Goal: Information Seeking & Learning: Learn about a topic

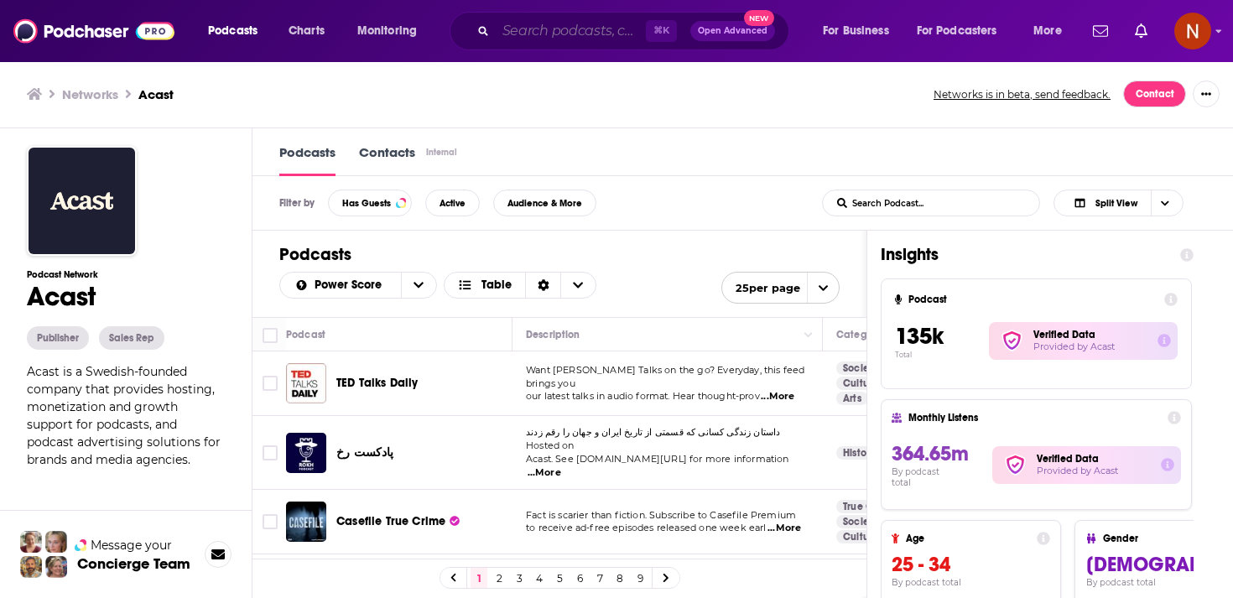
click at [533, 37] on input "Search podcasts, credits, & more..." at bounding box center [571, 31] width 150 height 27
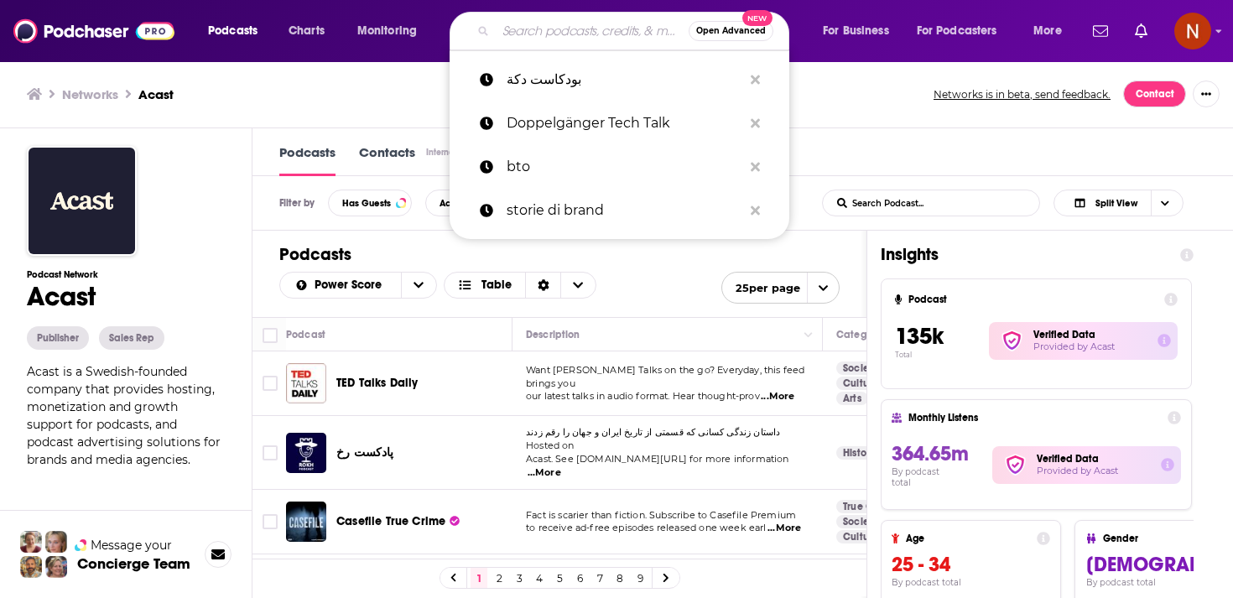
paste input "البحث أن معنى"
type input "البحث أن معنى"
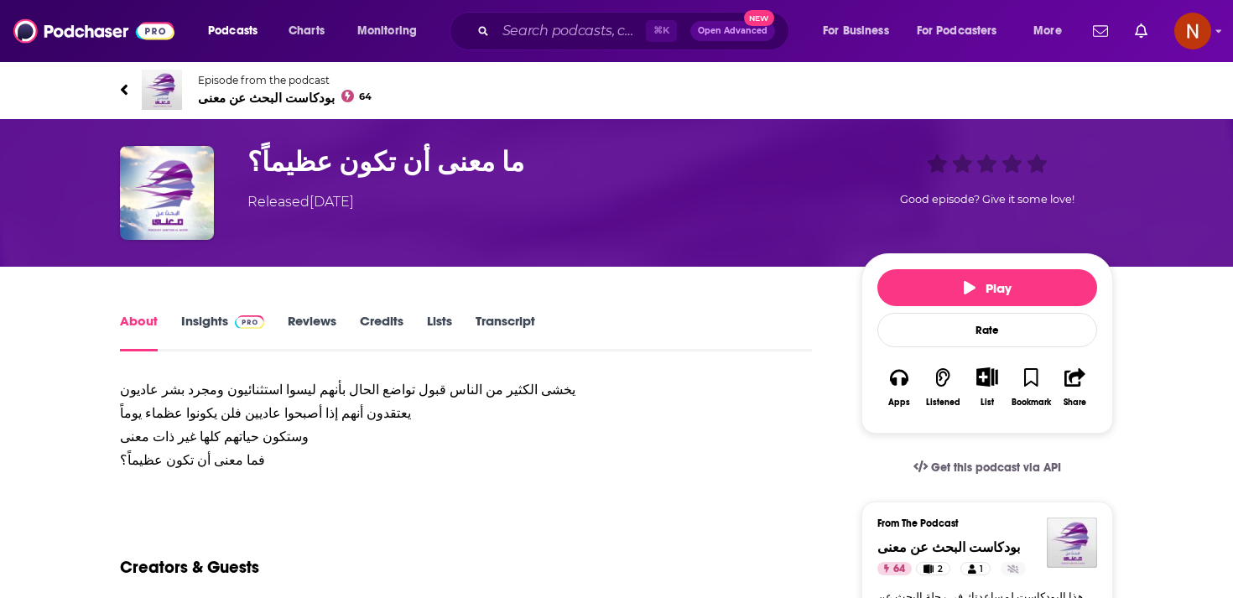
click at [260, 105] on span "بودكاست البحث عن معنى 64" at bounding box center [285, 98] width 174 height 16
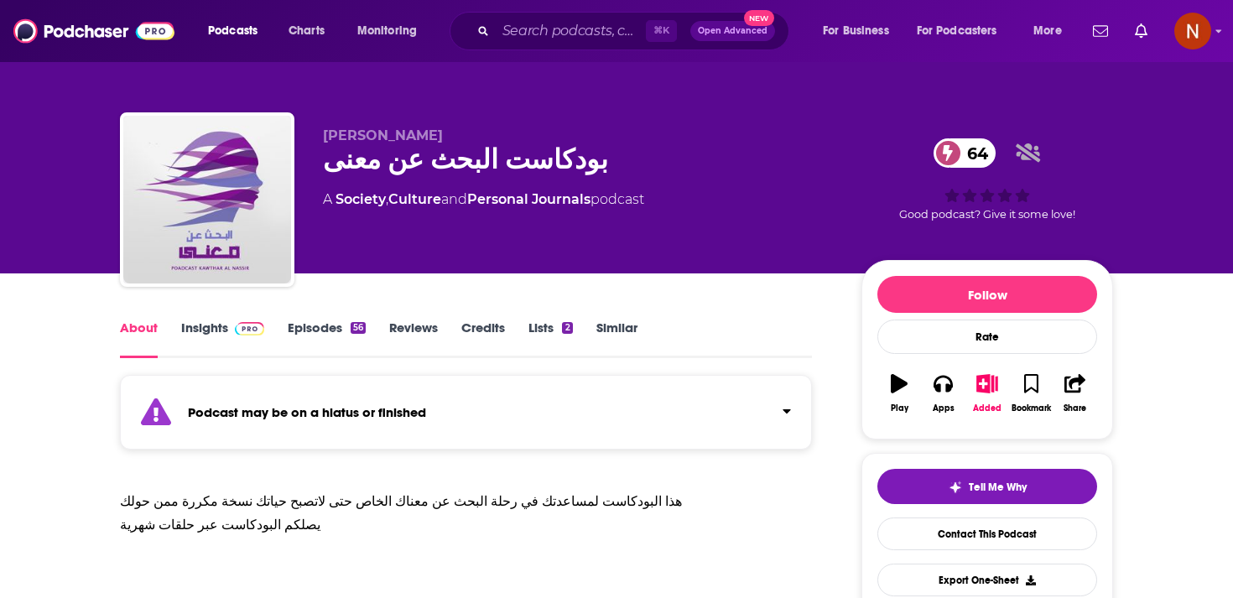
click at [339, 421] on div "Podcast may be on a hiatus or finished" at bounding box center [466, 412] width 692 height 75
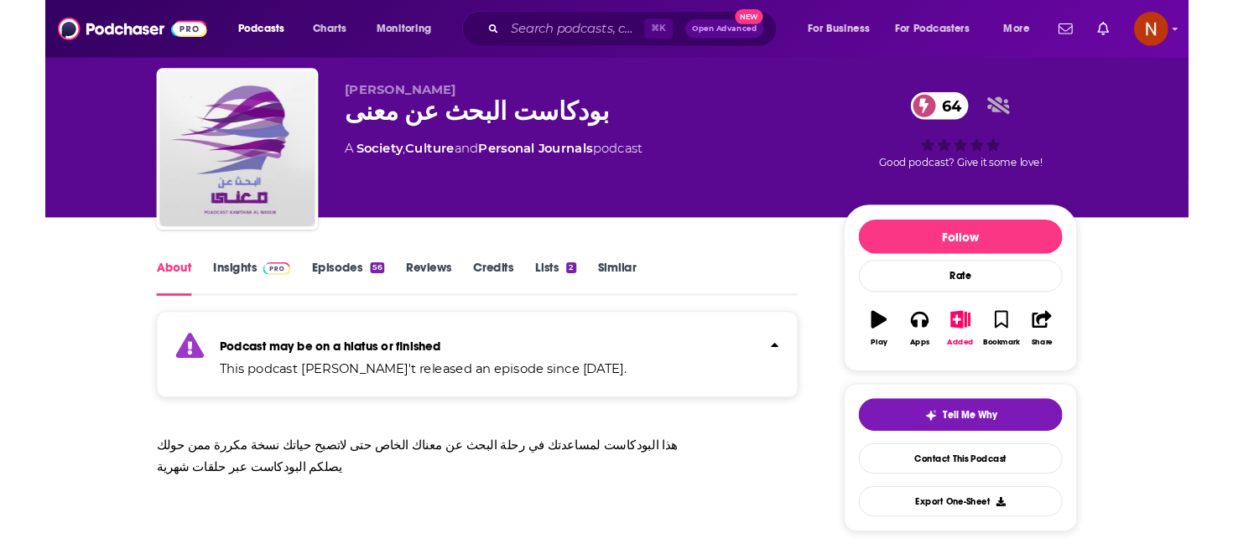
scroll to position [44, 0]
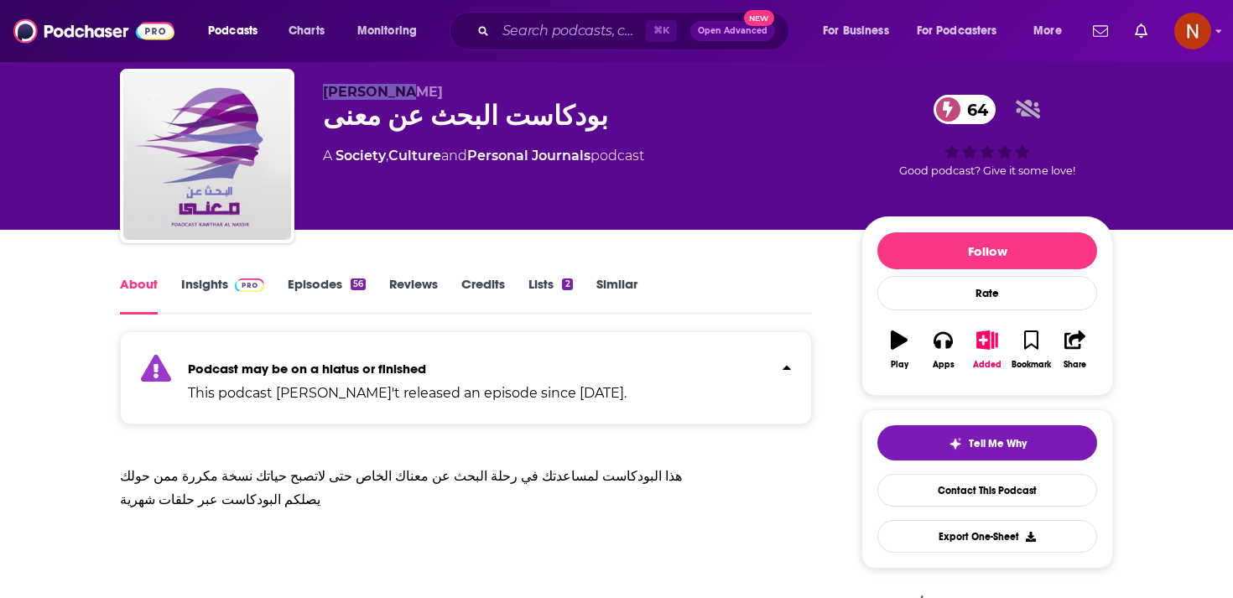
drag, startPoint x: 402, startPoint y: 92, endPoint x: 334, endPoint y: 91, distance: 68.8
click at [334, 91] on p "كوثر الناصر" at bounding box center [578, 92] width 511 height 16
click at [442, 117] on div "بودكاست البحث عن معنى 64" at bounding box center [578, 116] width 511 height 33
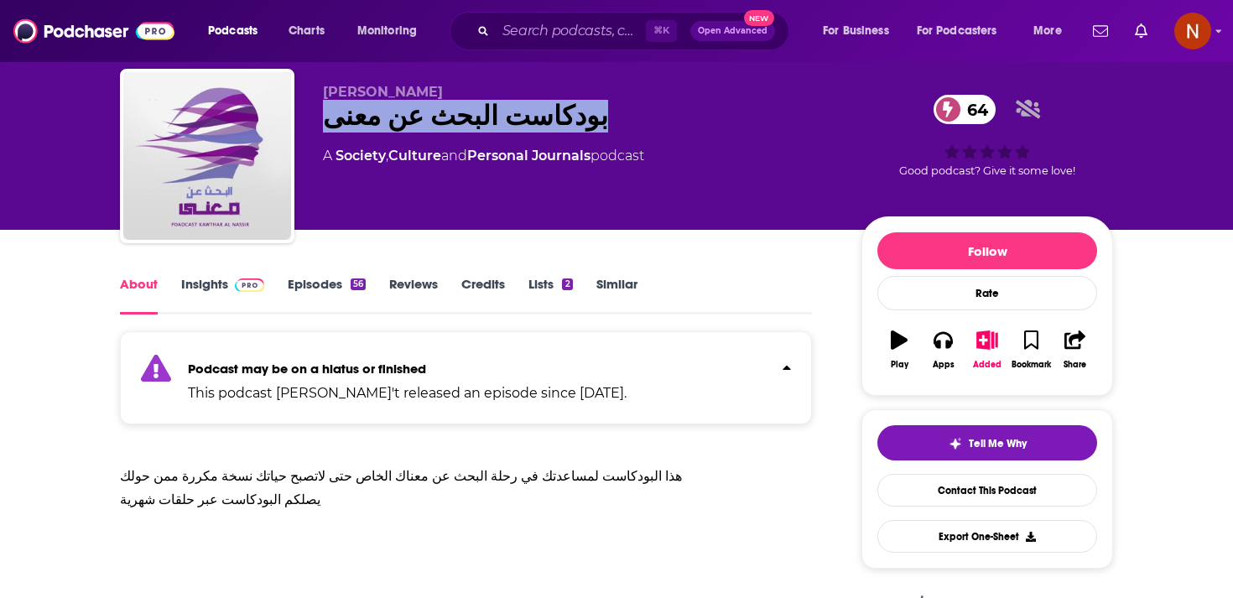
click at [442, 117] on div "بودكاست البحث عن معنى 64" at bounding box center [578, 116] width 511 height 33
copy div "بودكاست البحث عن معنى 64"
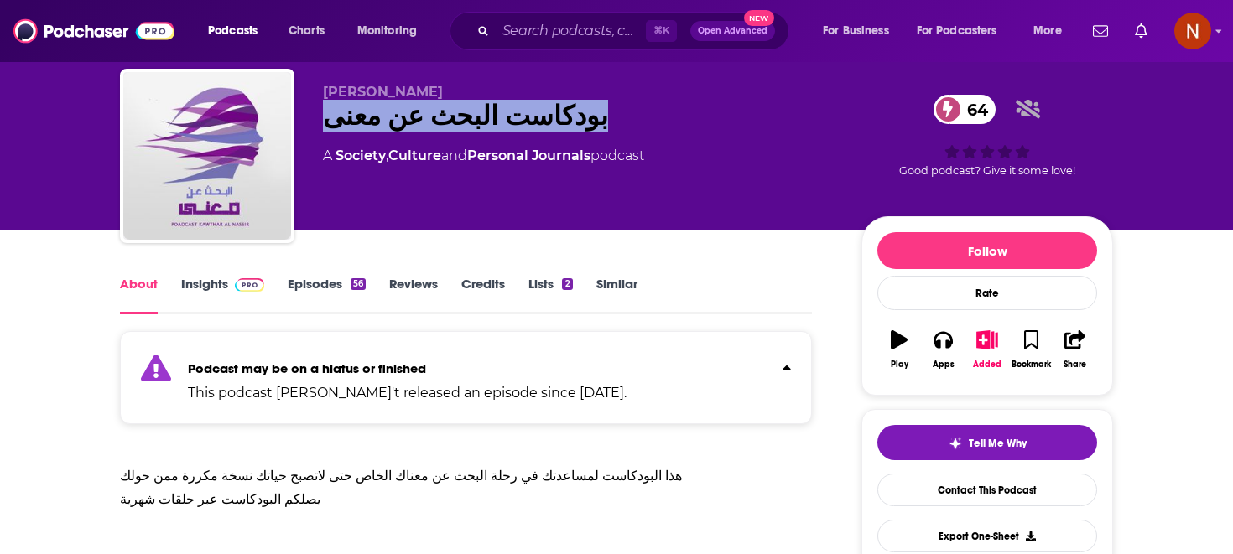
copy div "بودكاست البحث عن معنى 64"
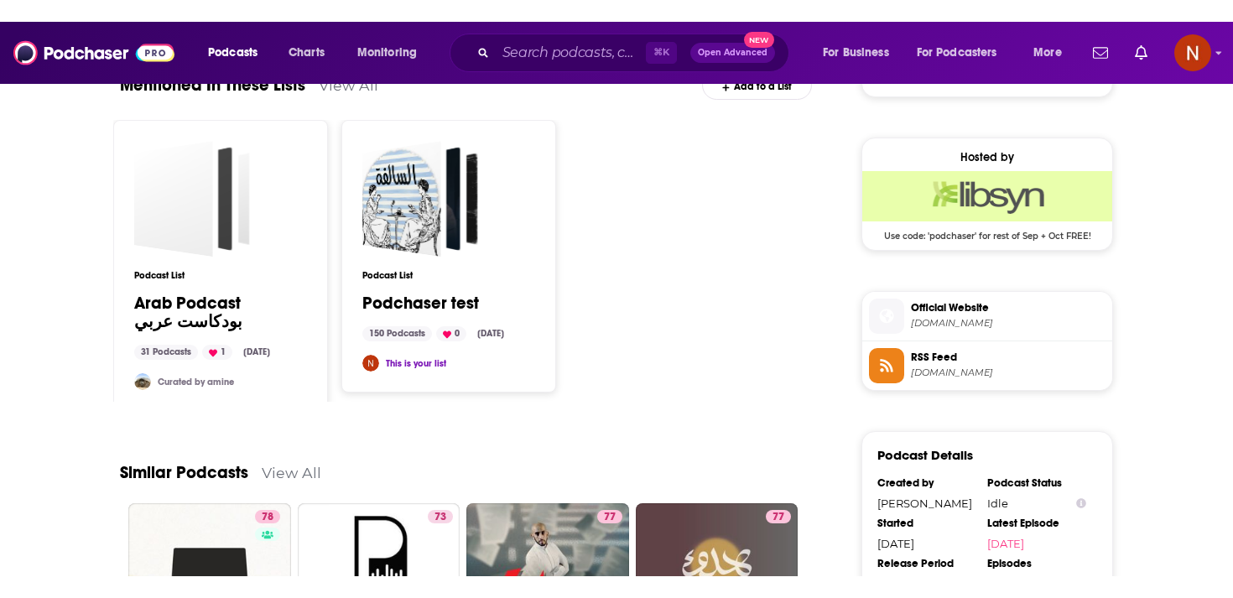
scroll to position [1300, 0]
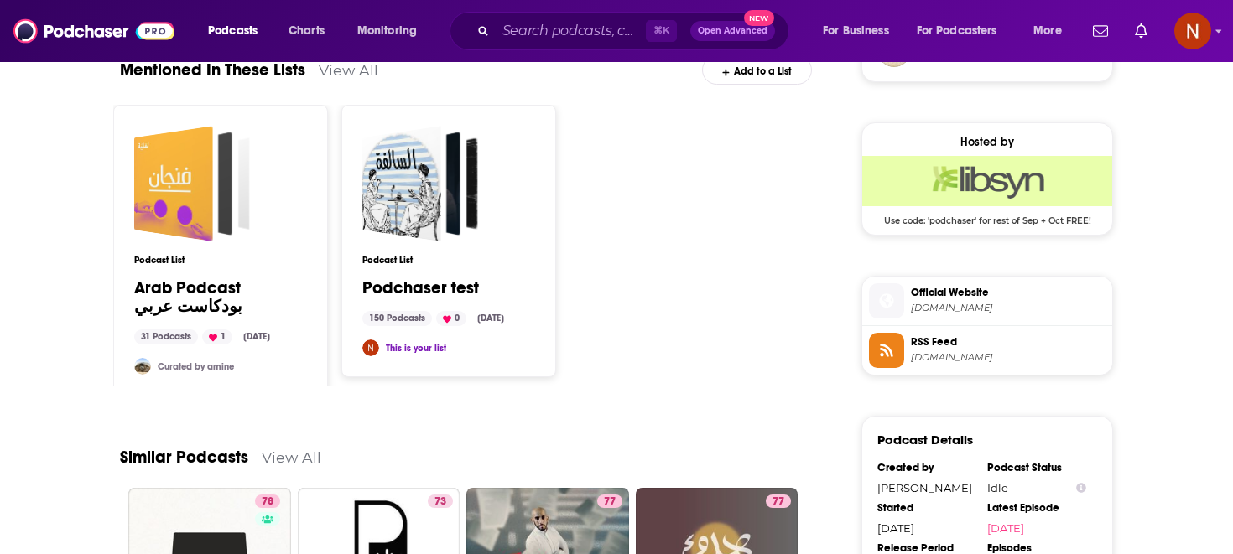
click at [906, 356] on span "RSS Feed kmhn07.libsyn.com" at bounding box center [1004, 350] width 201 height 34
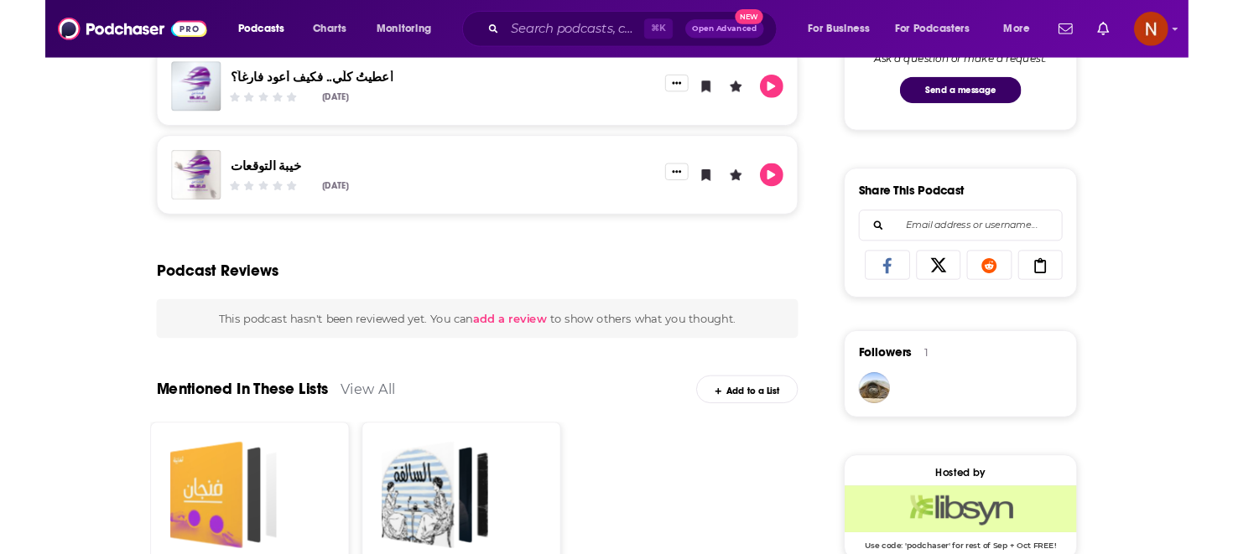
scroll to position [1140, 0]
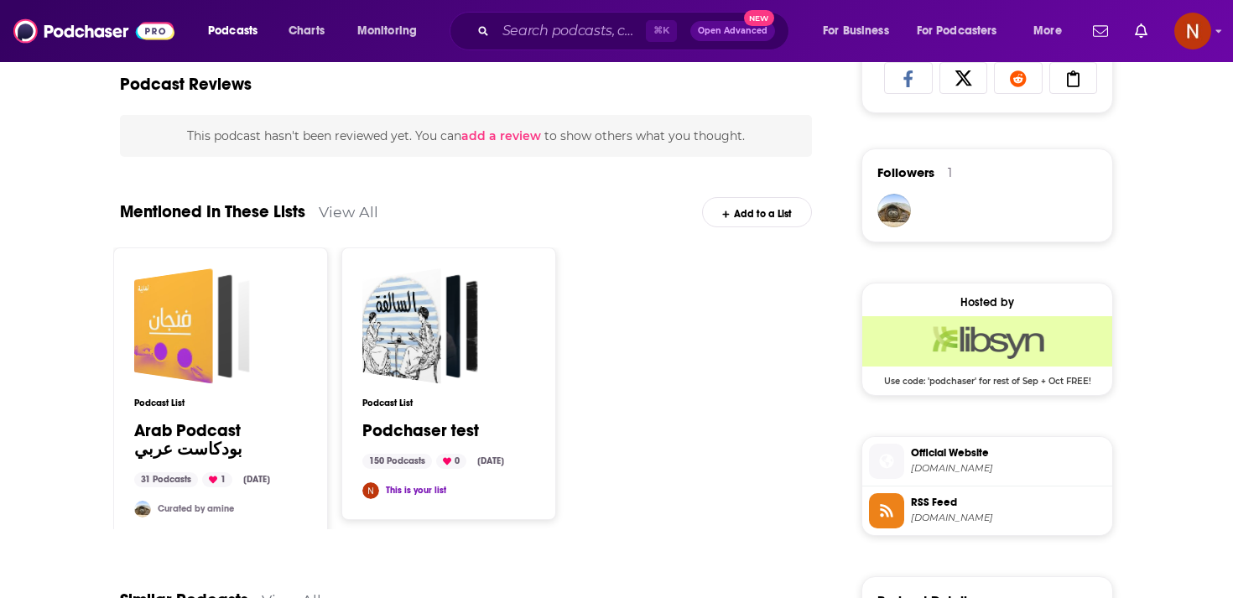
click at [994, 354] on img "Libsyn Deal: Use code: 'podchaser' for rest of Sep + Oct FREE!" at bounding box center [987, 341] width 250 height 50
click at [947, 507] on span "RSS Feed" at bounding box center [1008, 502] width 195 height 15
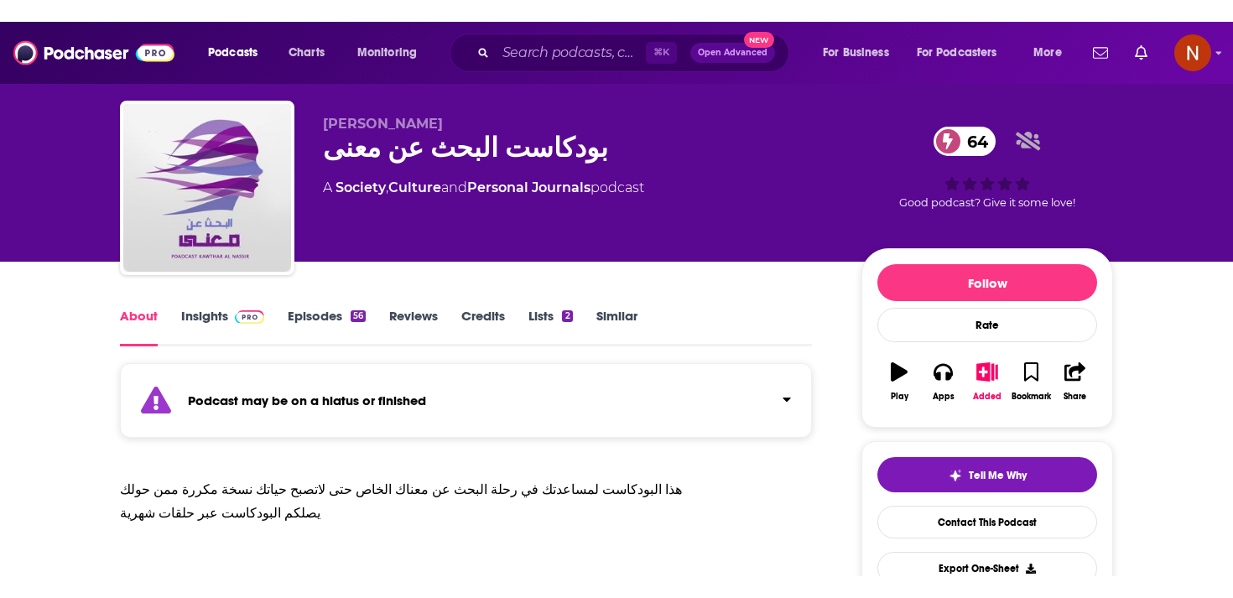
scroll to position [23, 0]
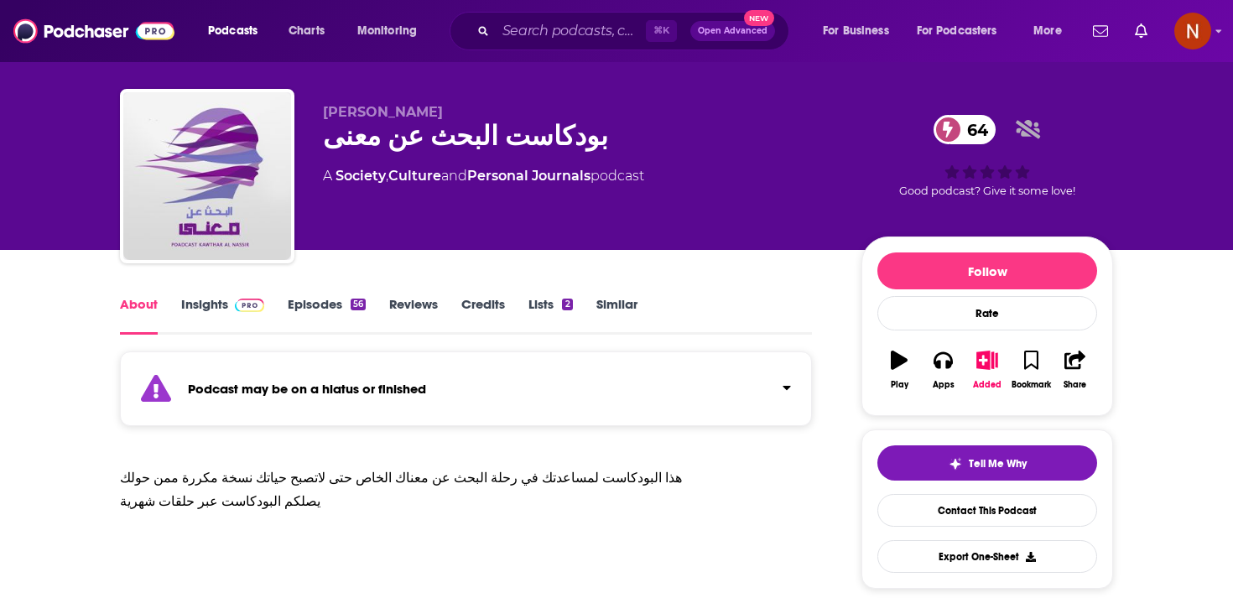
click at [403, 138] on div "بودكاست البحث عن معنى 64" at bounding box center [578, 136] width 511 height 33
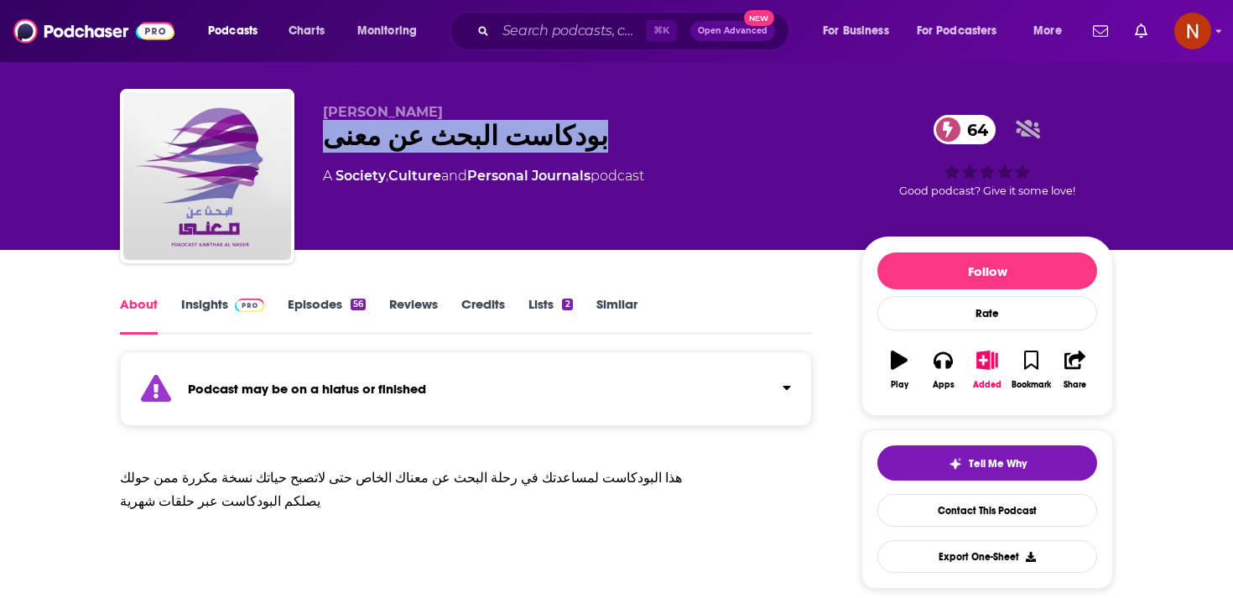
click at [403, 138] on div "بودكاست البحث عن معنى 64" at bounding box center [578, 136] width 511 height 33
copy div "بودكاست البحث عن معنى 64"
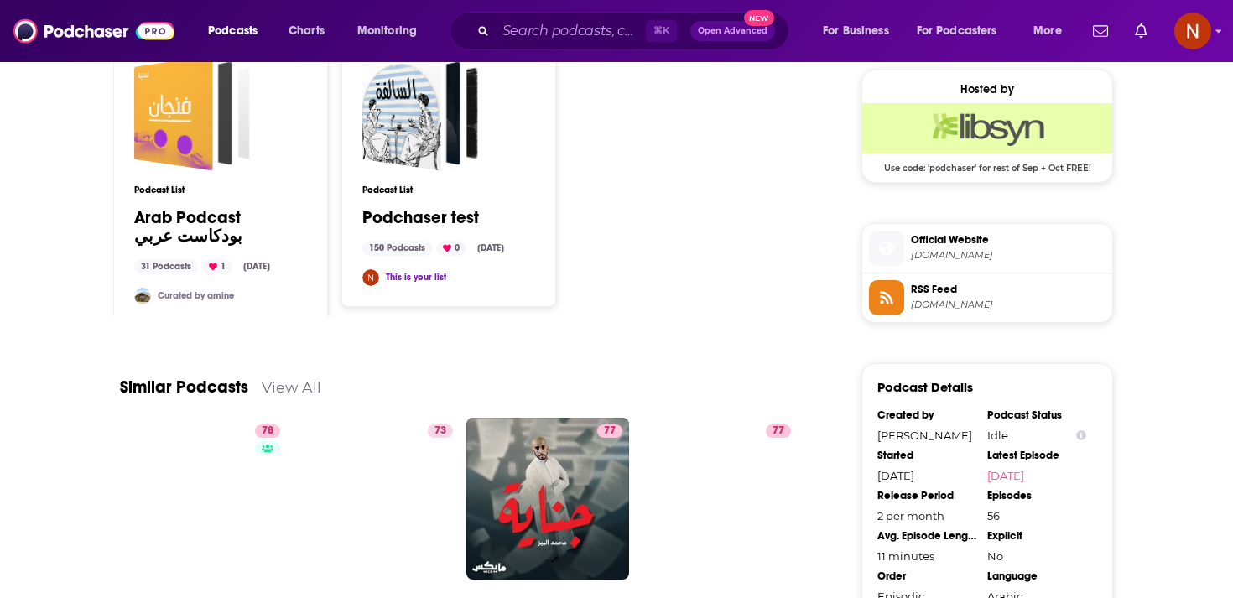
scroll to position [1527, 0]
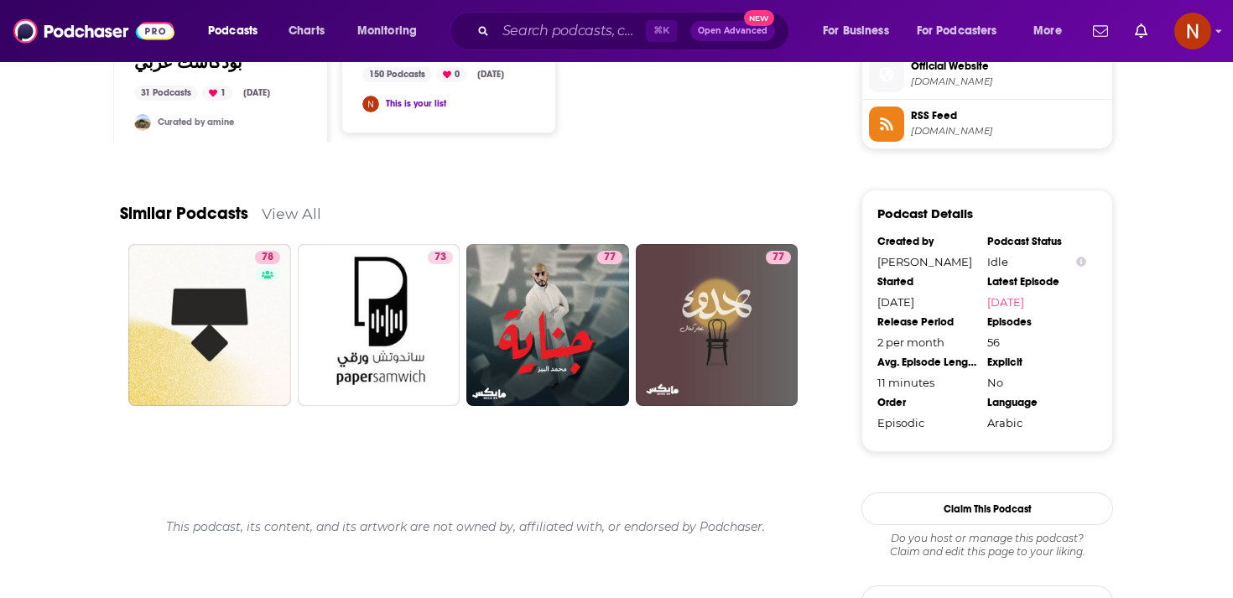
click at [951, 129] on span "kmhn07.libsyn.com" at bounding box center [1008, 131] width 195 height 13
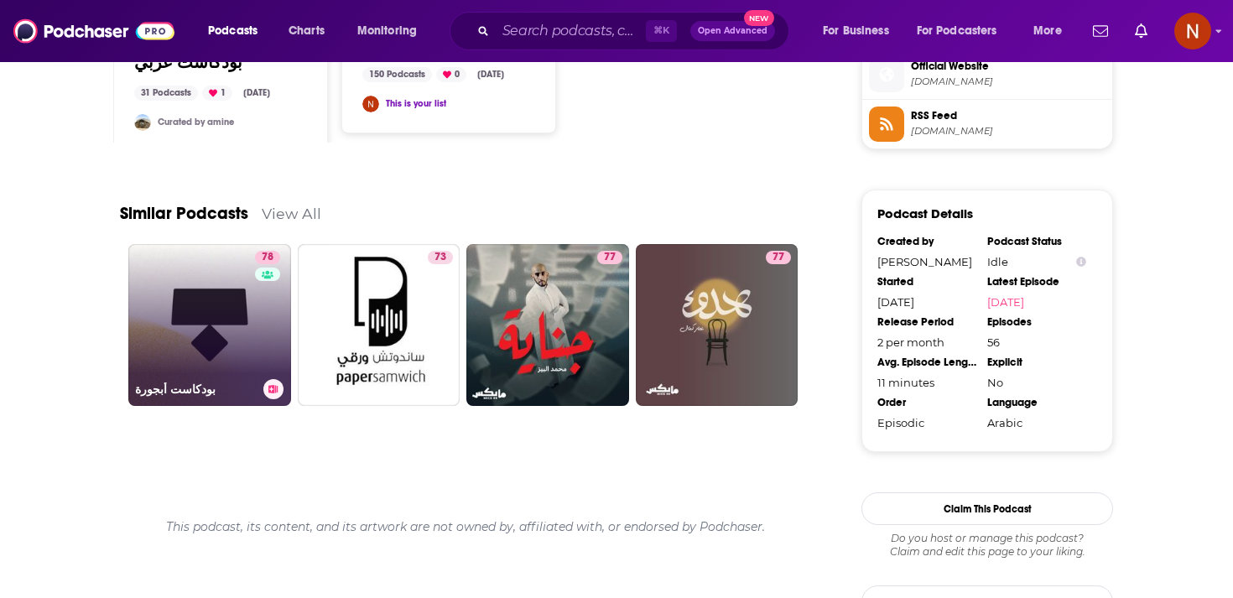
click at [236, 312] on link "78 بودكاست أبجورة" at bounding box center [209, 325] width 163 height 163
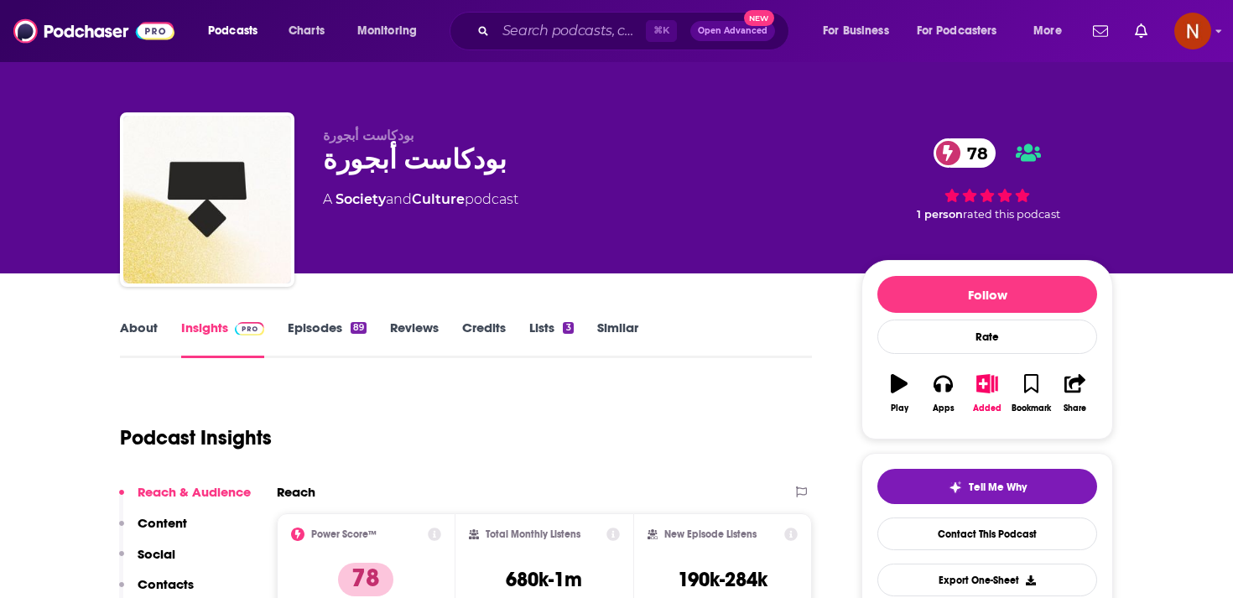
click at [324, 335] on link "Episodes 89" at bounding box center [327, 338] width 79 height 39
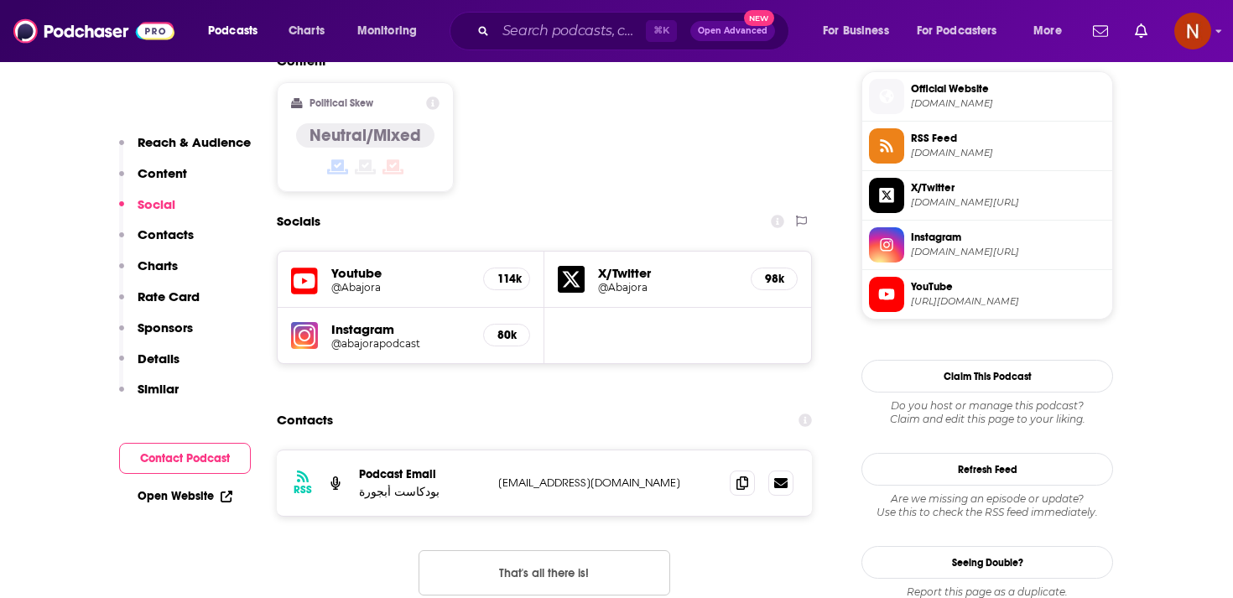
scroll to position [1354, 0]
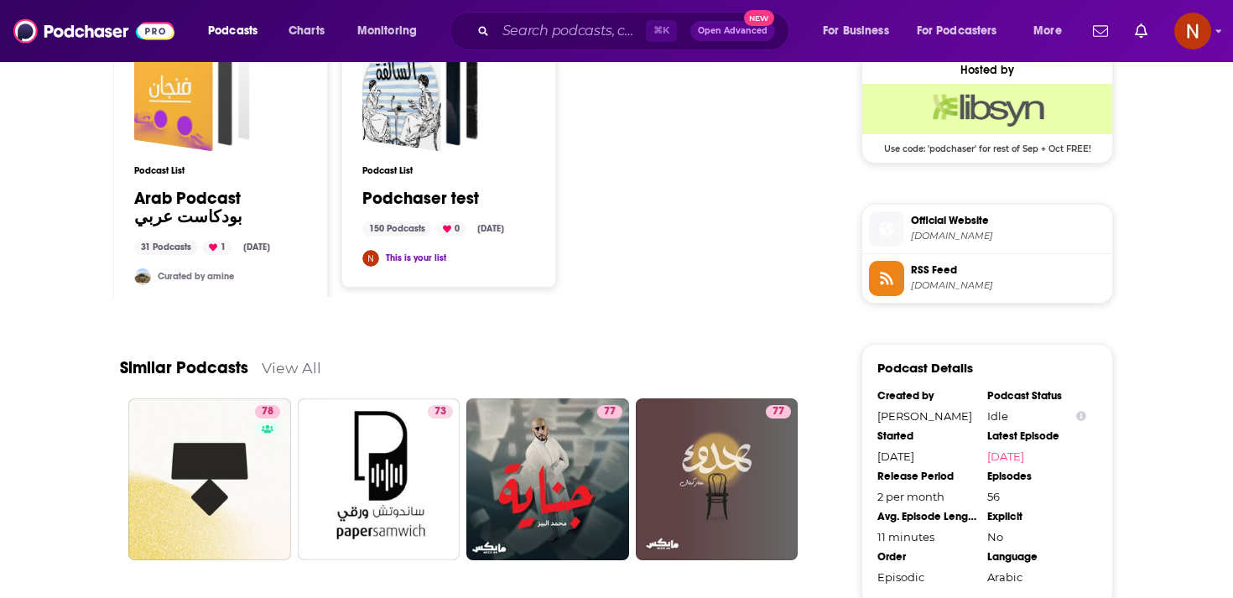
scroll to position [1373, 0]
click at [301, 360] on link "View All" at bounding box center [292, 367] width 60 height 18
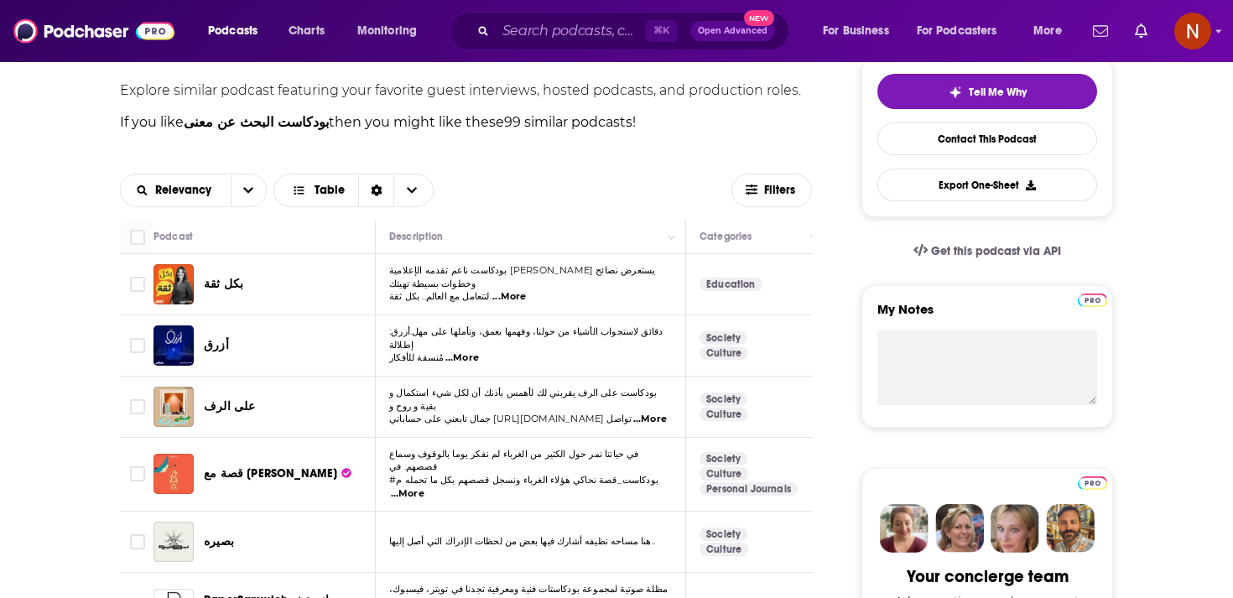
scroll to position [408, 0]
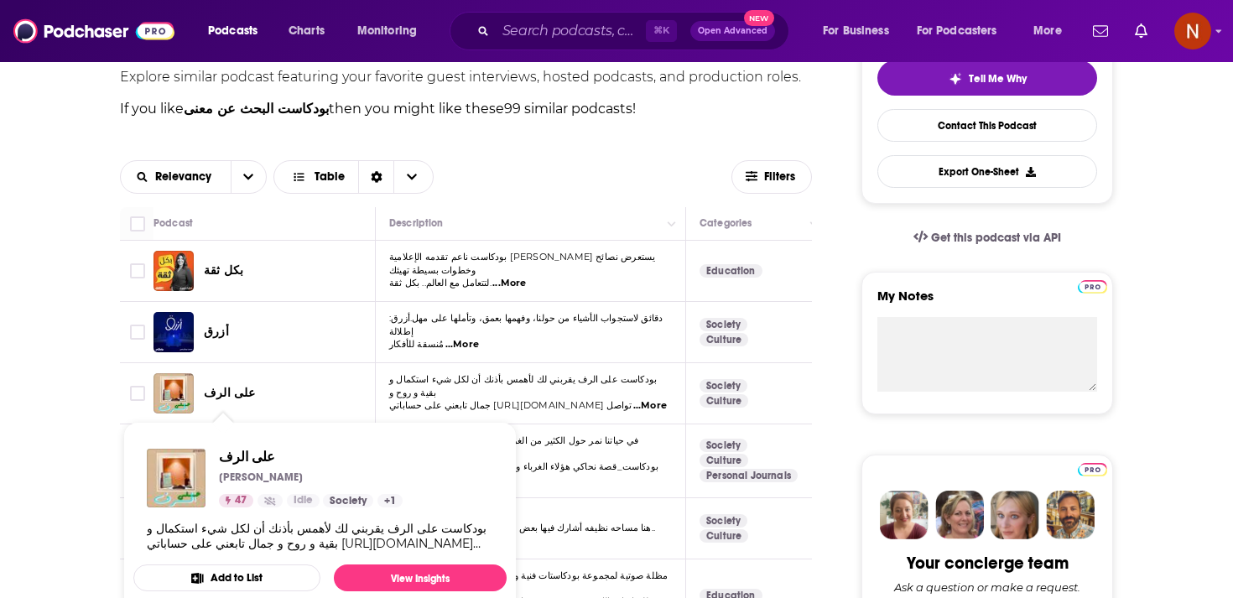
click at [227, 396] on span "على الرف" at bounding box center [229, 393] width 51 height 14
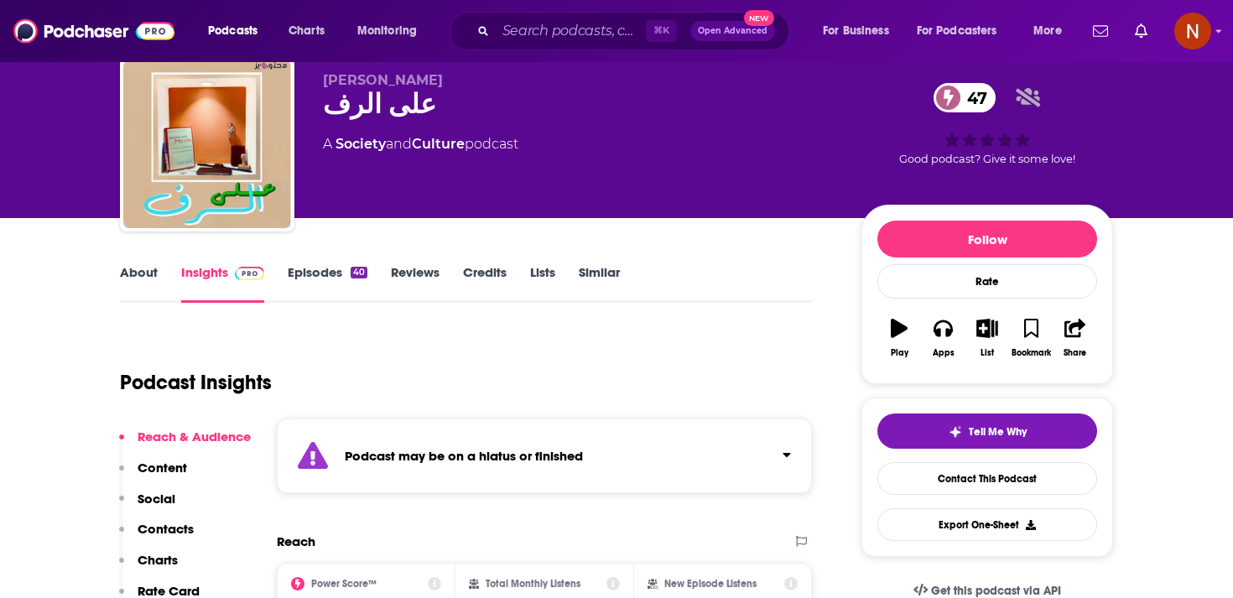
scroll to position [56, 0]
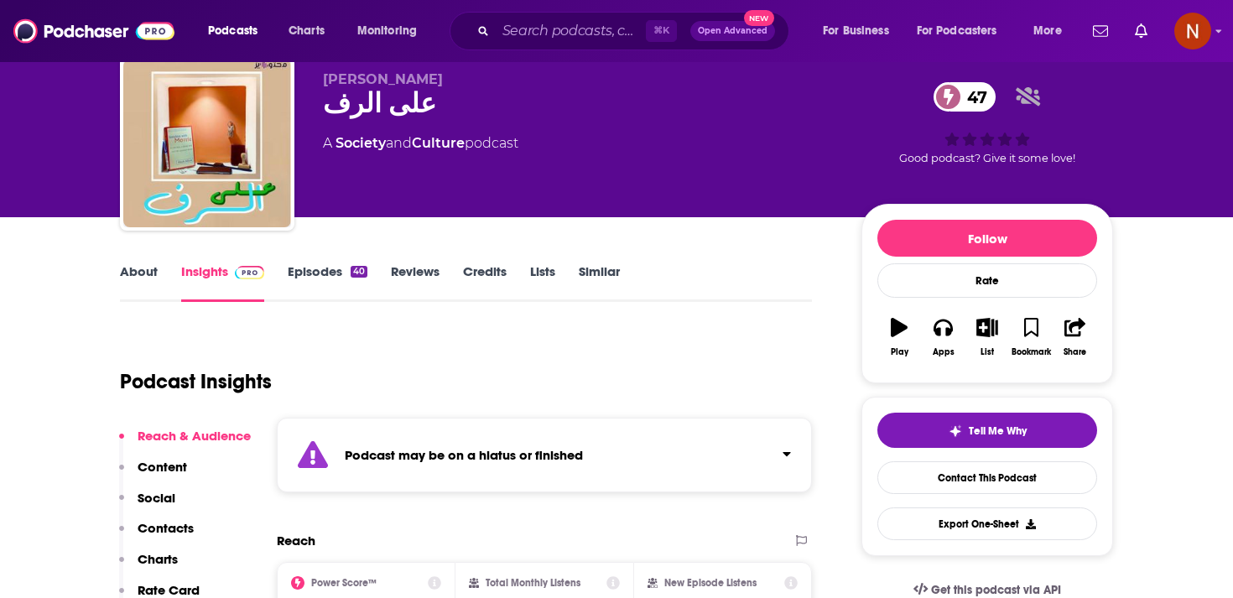
click at [339, 472] on div "Podcast may be on a hiatus or finished" at bounding box center [544, 455] width 535 height 75
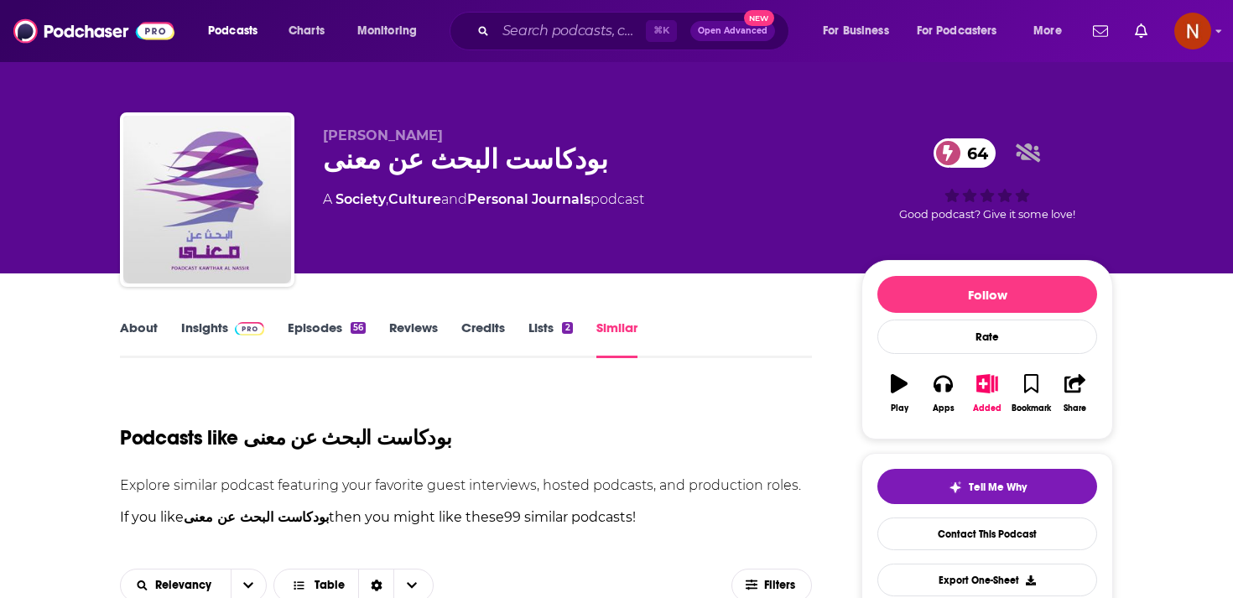
click at [415, 149] on div "بودكاست البحث عن معنى 64" at bounding box center [578, 159] width 511 height 33
click at [337, 168] on div "بودكاست البحث عن معنى 64" at bounding box center [578, 159] width 511 height 33
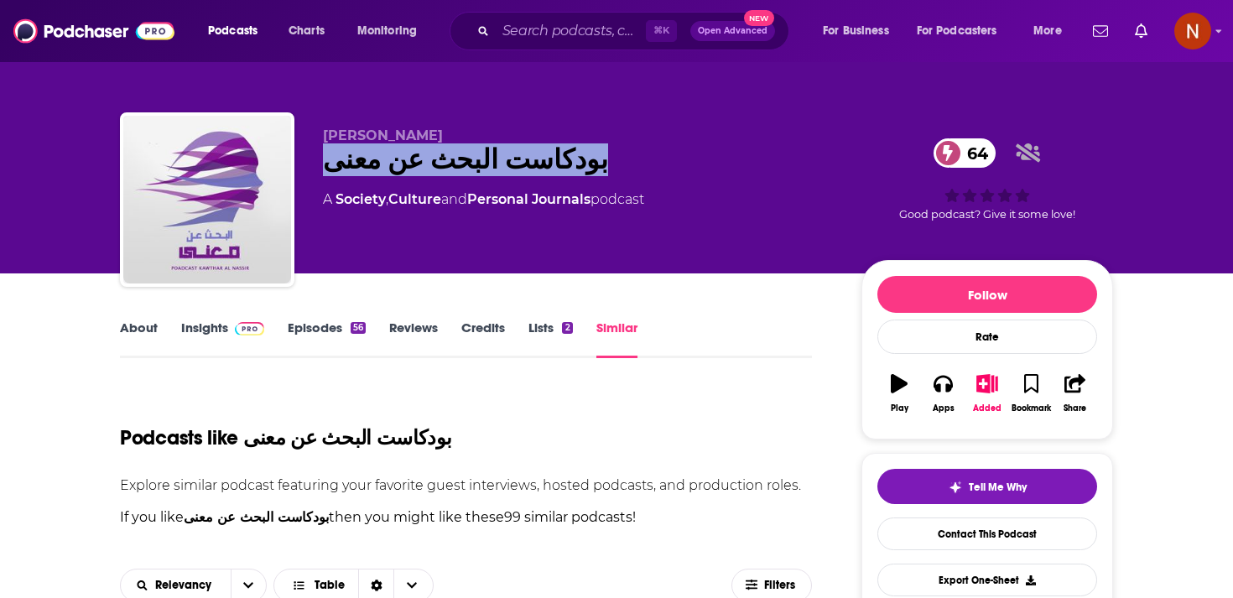
click at [337, 168] on div "بودكاست البحث عن معنى 64" at bounding box center [578, 159] width 511 height 33
copy div "بودكاست البحث عن معنى 64"
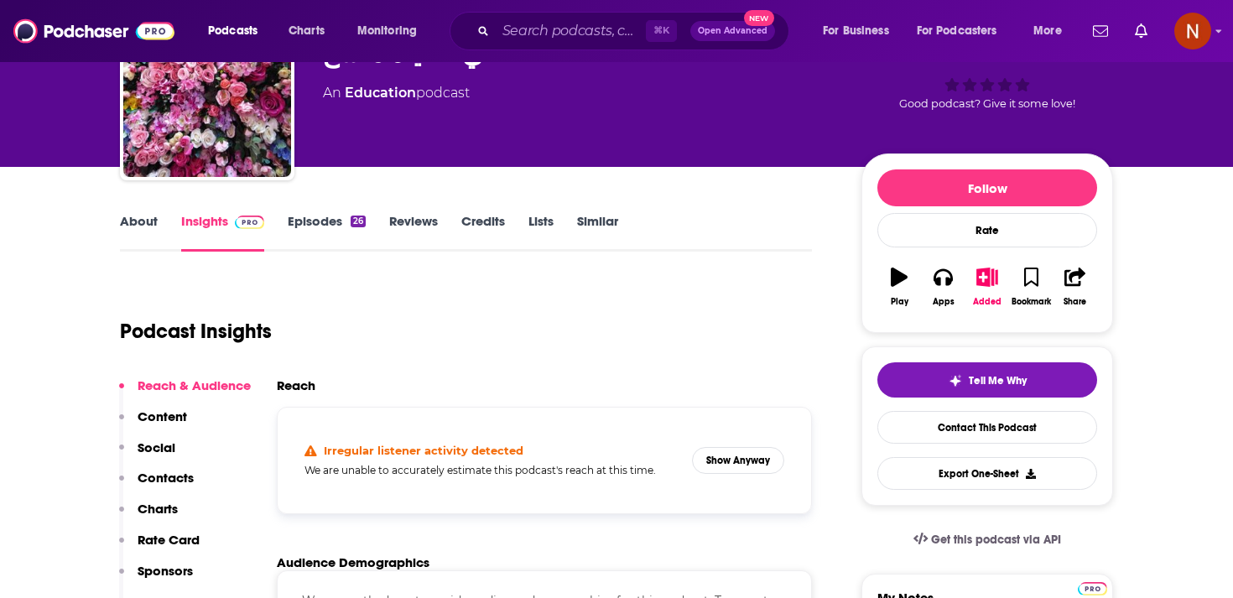
scroll to position [111, 0]
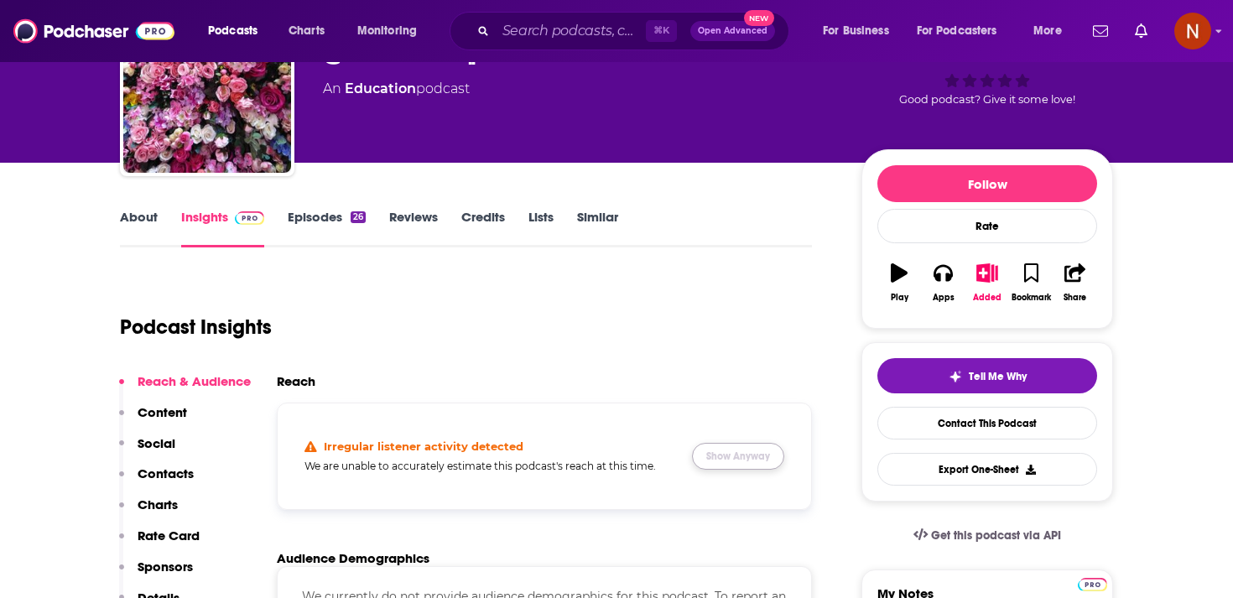
click at [760, 459] on button "Show Anyway" at bounding box center [738, 456] width 92 height 27
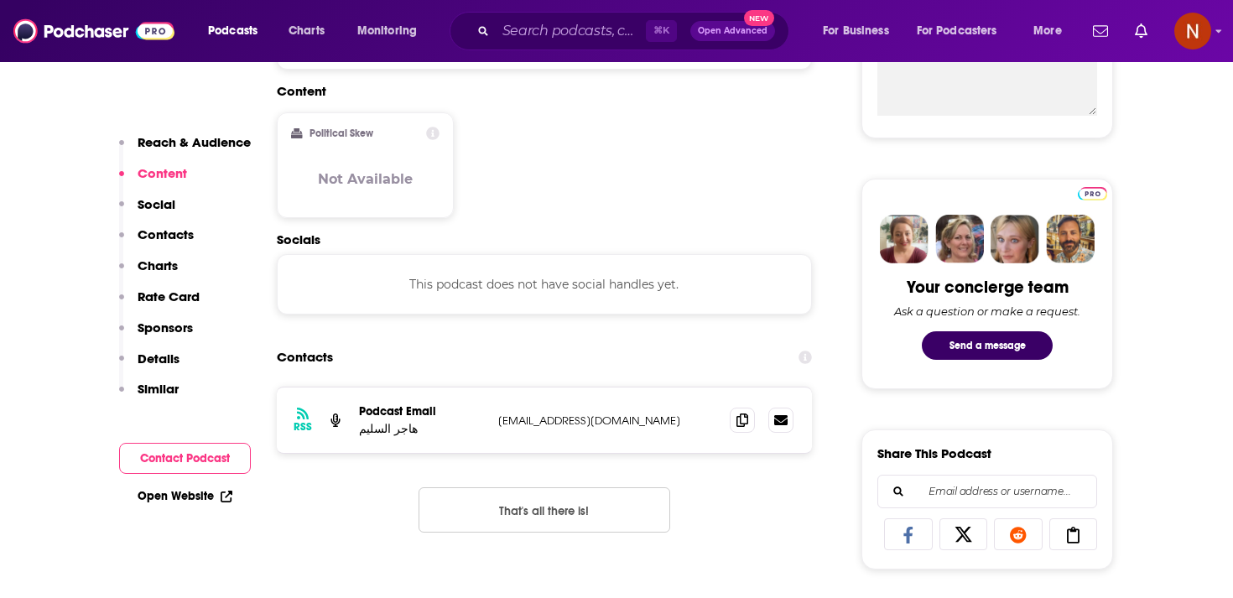
scroll to position [703, 0]
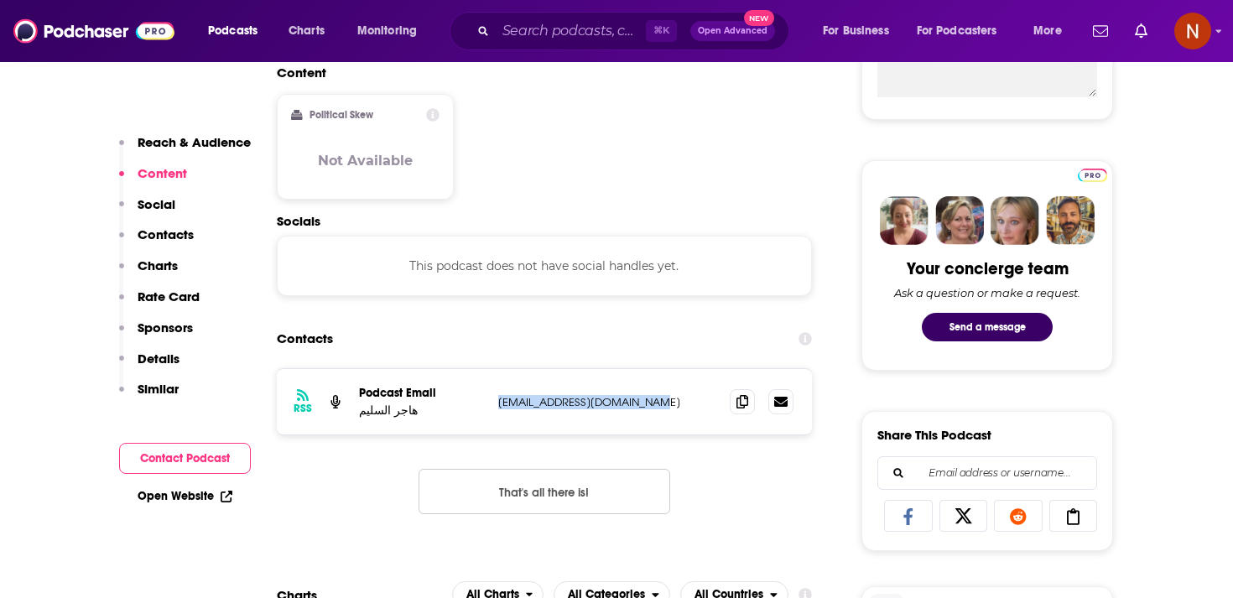
drag, startPoint x: 488, startPoint y: 406, endPoint x: 669, endPoint y: 408, distance: 181.1
click at [669, 408] on div "RSS Podcast Email هاجر السليم [EMAIL_ADDRESS][DOMAIN_NAME] [EMAIL_ADDRESS][DOMA…" at bounding box center [544, 401] width 535 height 65
copy div "هاجر السليم [EMAIL_ADDRESS][DOMAIN_NAME]"
click at [615, 326] on div "Contacts" at bounding box center [544, 339] width 535 height 32
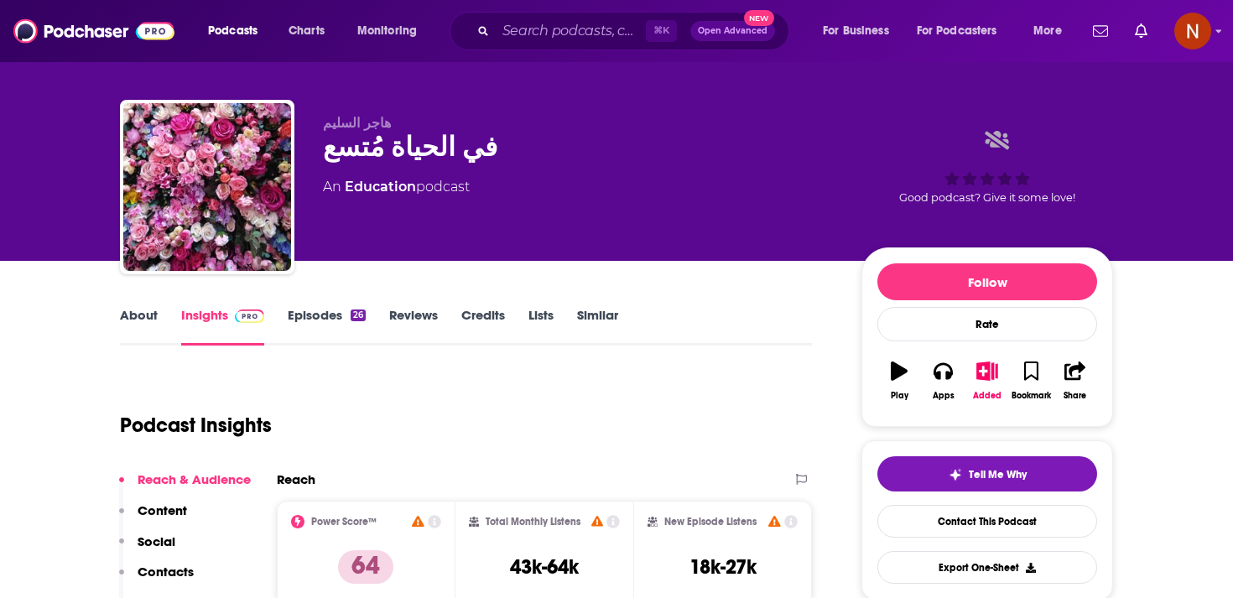
scroll to position [0, 0]
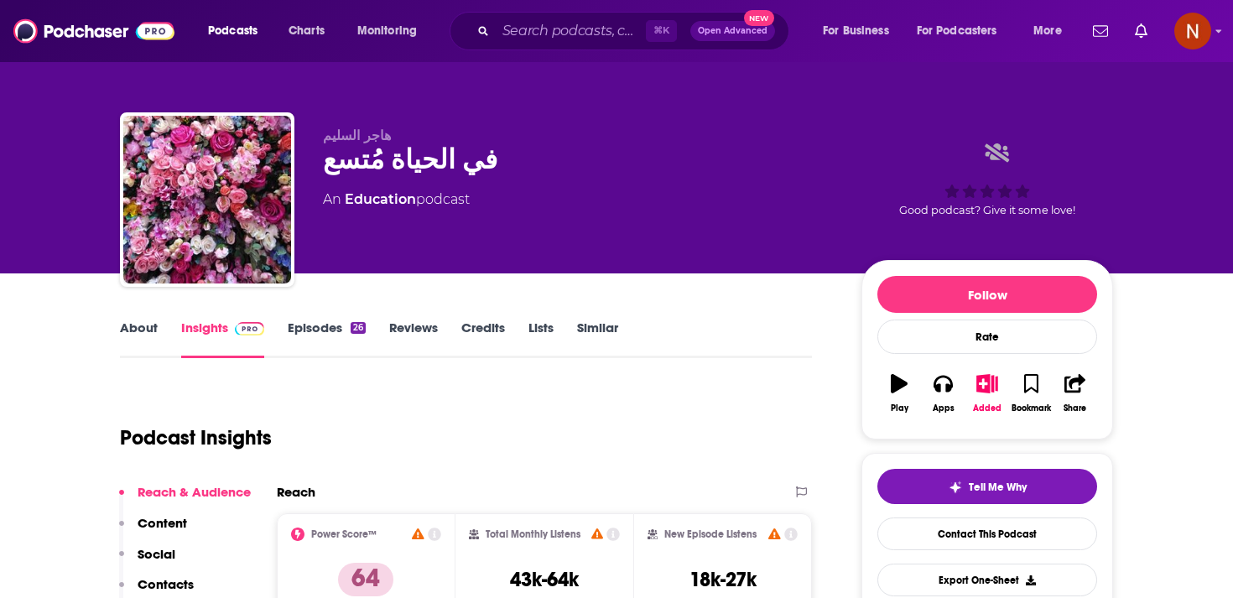
click at [371, 138] on span "هاجر السليم" at bounding box center [357, 135] width 68 height 16
copy span "هاجر"
click at [386, 153] on div "في الحياة مُتسع" at bounding box center [578, 159] width 511 height 33
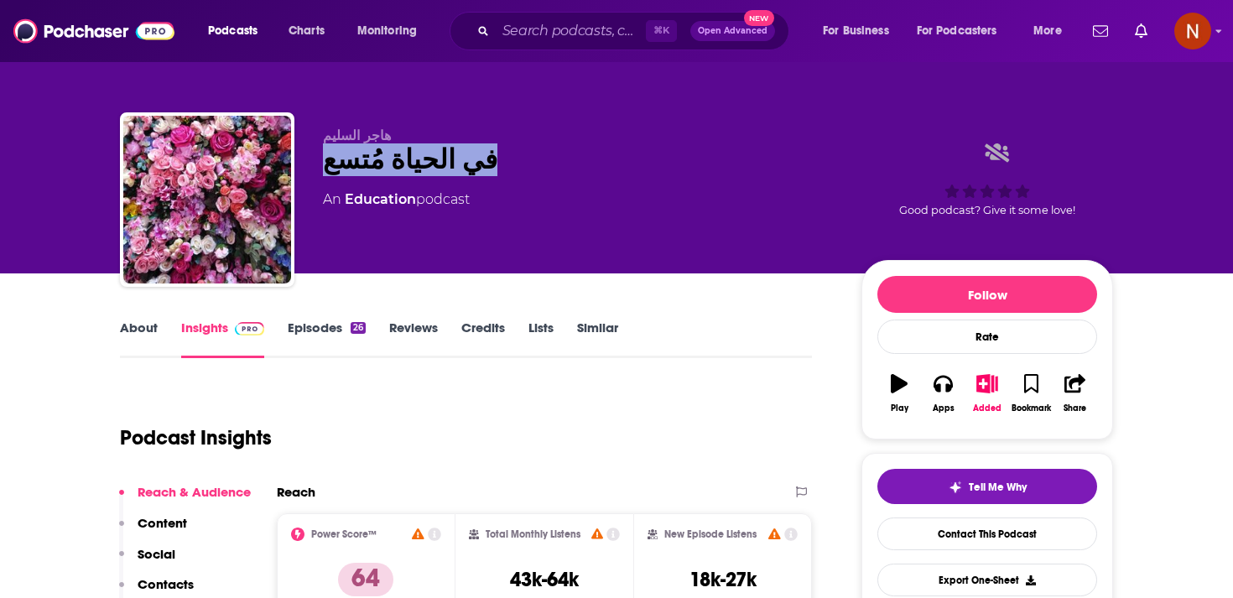
click at [386, 153] on div "في الحياة مُتسع" at bounding box center [578, 159] width 511 height 33
copy div "في الحياة مُتسع"
click at [340, 324] on link "Episodes 26" at bounding box center [327, 338] width 78 height 39
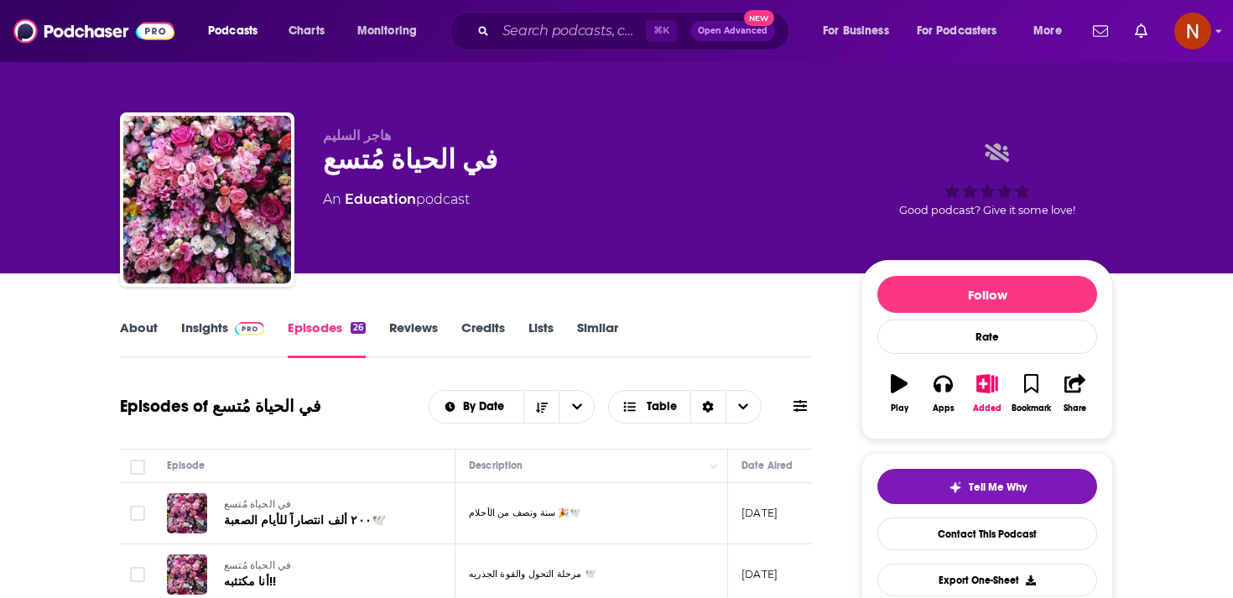
click at [136, 339] on link "About" at bounding box center [139, 338] width 38 height 39
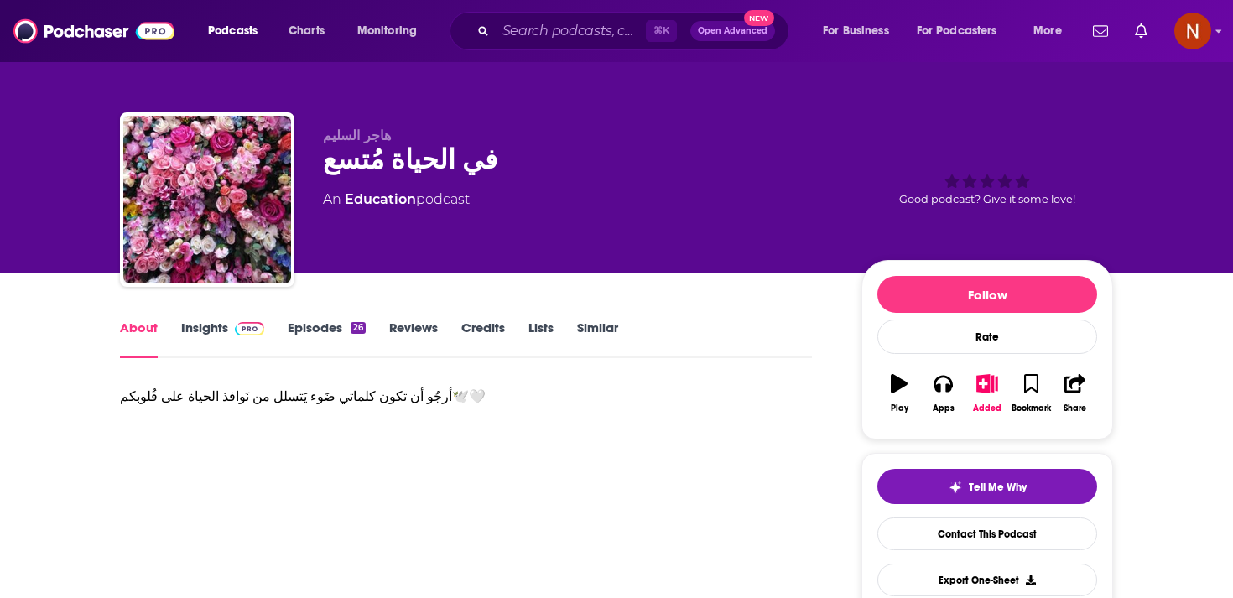
click at [226, 327] on link "Insights" at bounding box center [222, 338] width 83 height 39
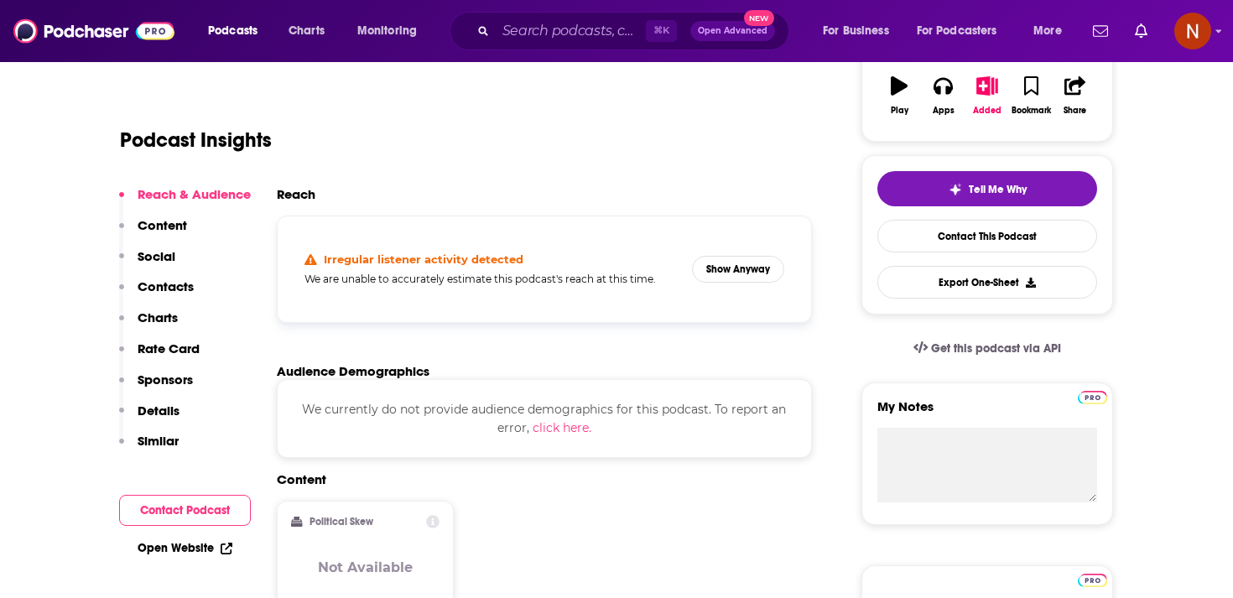
scroll to position [299, 0]
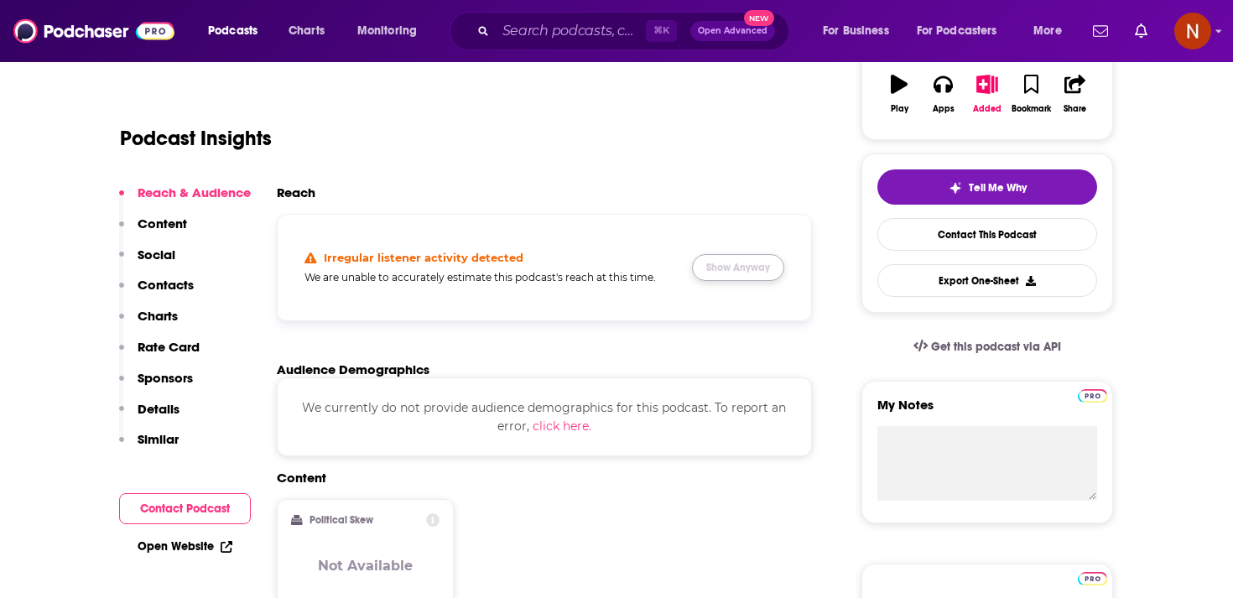
click at [717, 262] on button "Show Anyway" at bounding box center [738, 267] width 92 height 27
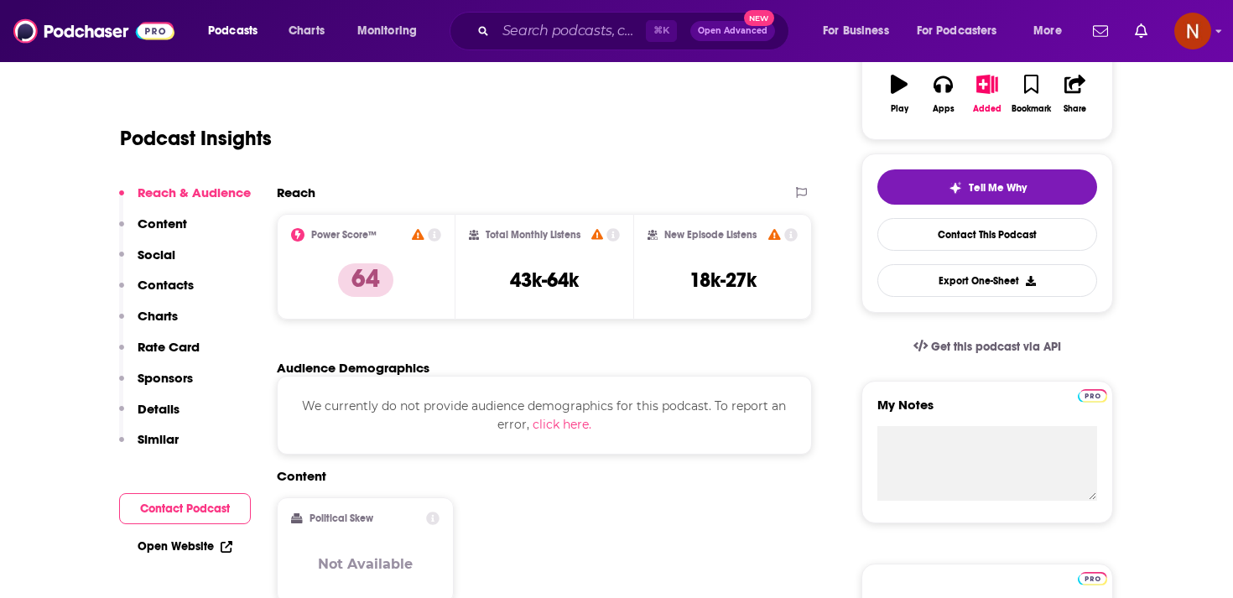
scroll to position [0, 0]
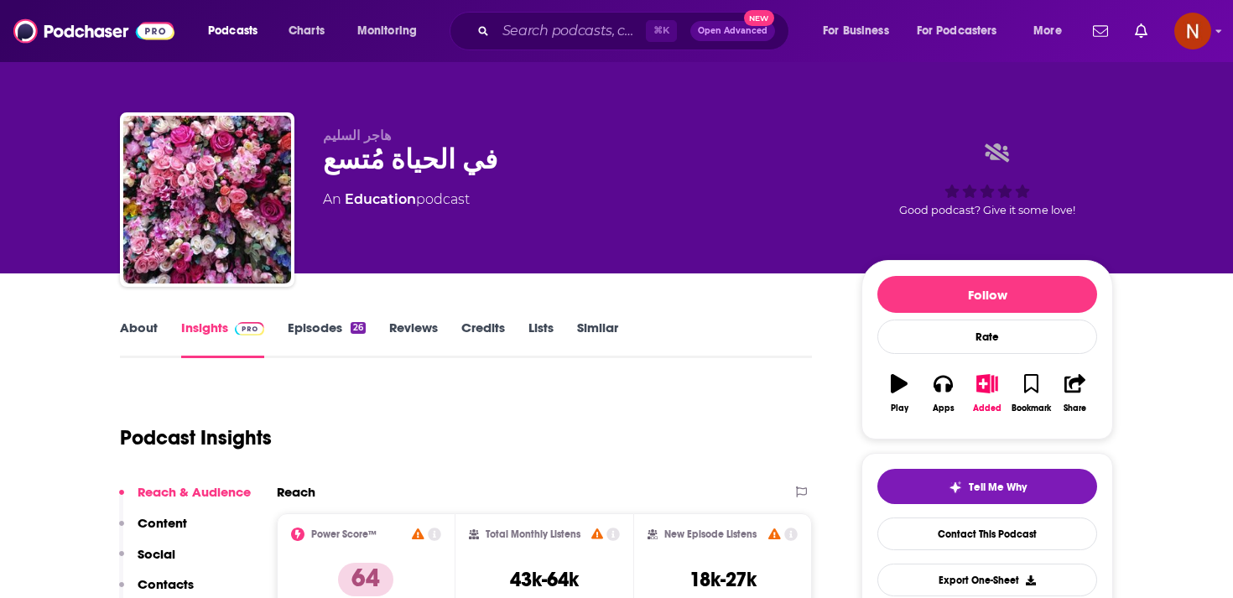
click at [356, 335] on link "Episodes 26" at bounding box center [327, 338] width 78 height 39
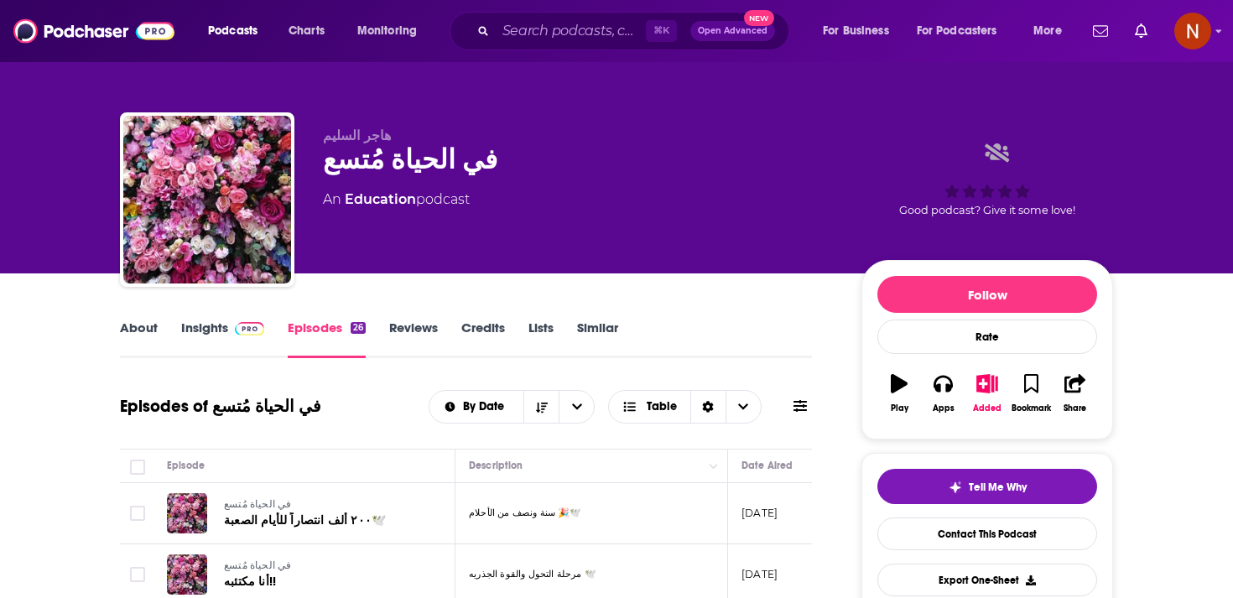
click at [584, 330] on link "Similar" at bounding box center [597, 338] width 41 height 39
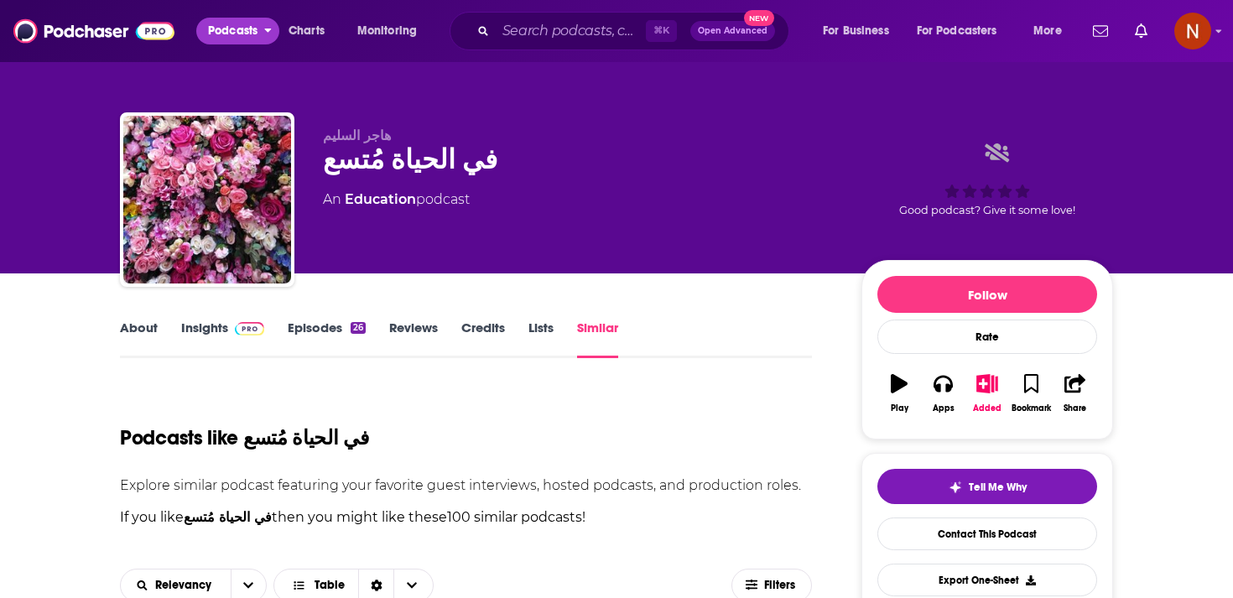
click at [273, 28] on button "Podcasts" at bounding box center [237, 31] width 83 height 27
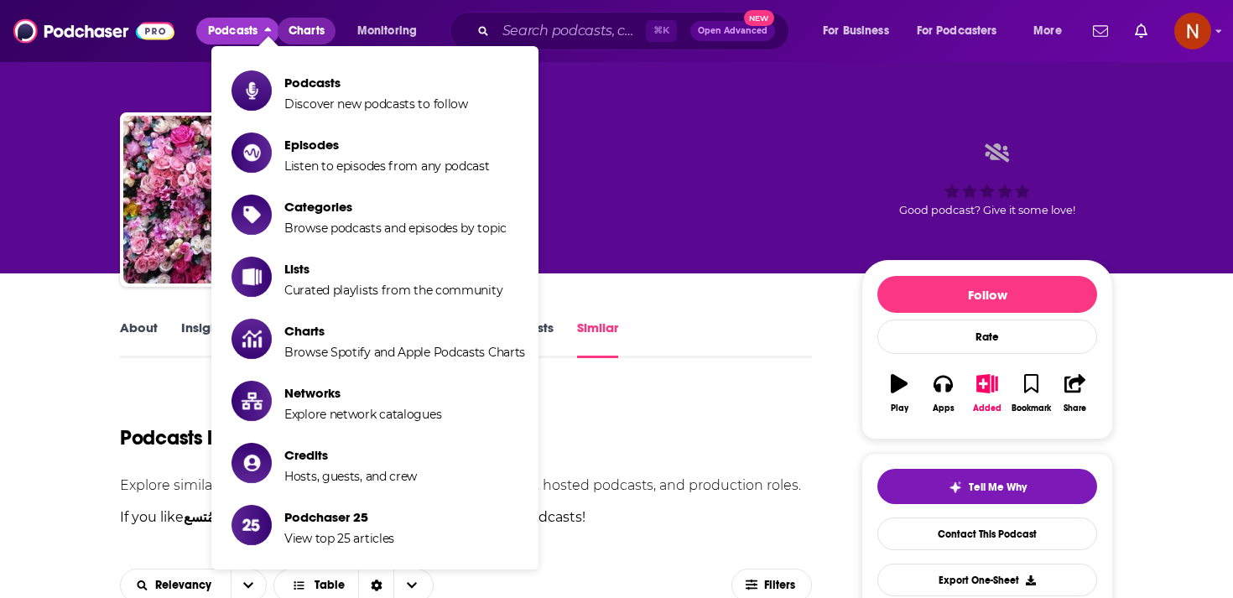
click at [326, 33] on link "Charts" at bounding box center [306, 31] width 57 height 27
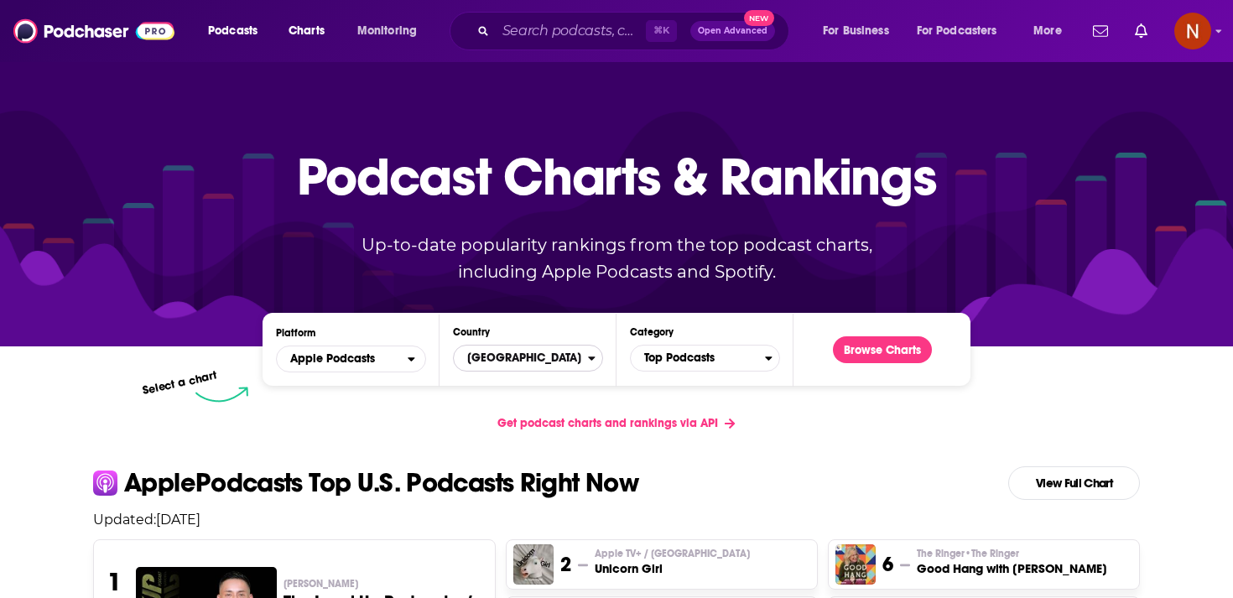
click at [538, 367] on span "United States" at bounding box center [521, 358] width 134 height 29
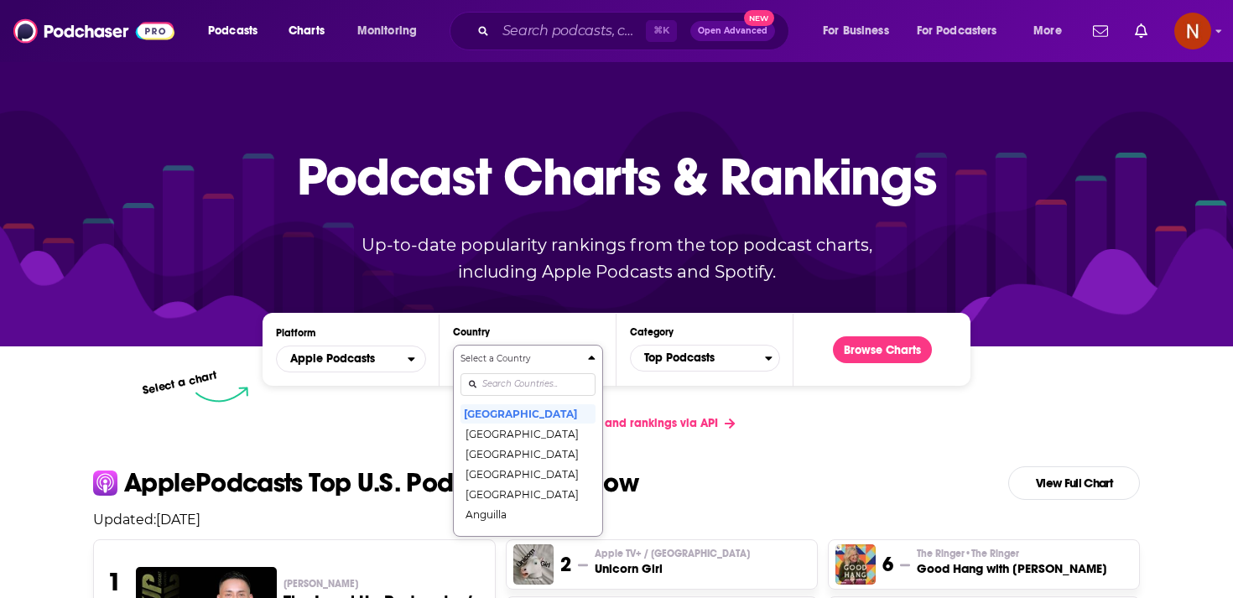
scroll to position [86, 0]
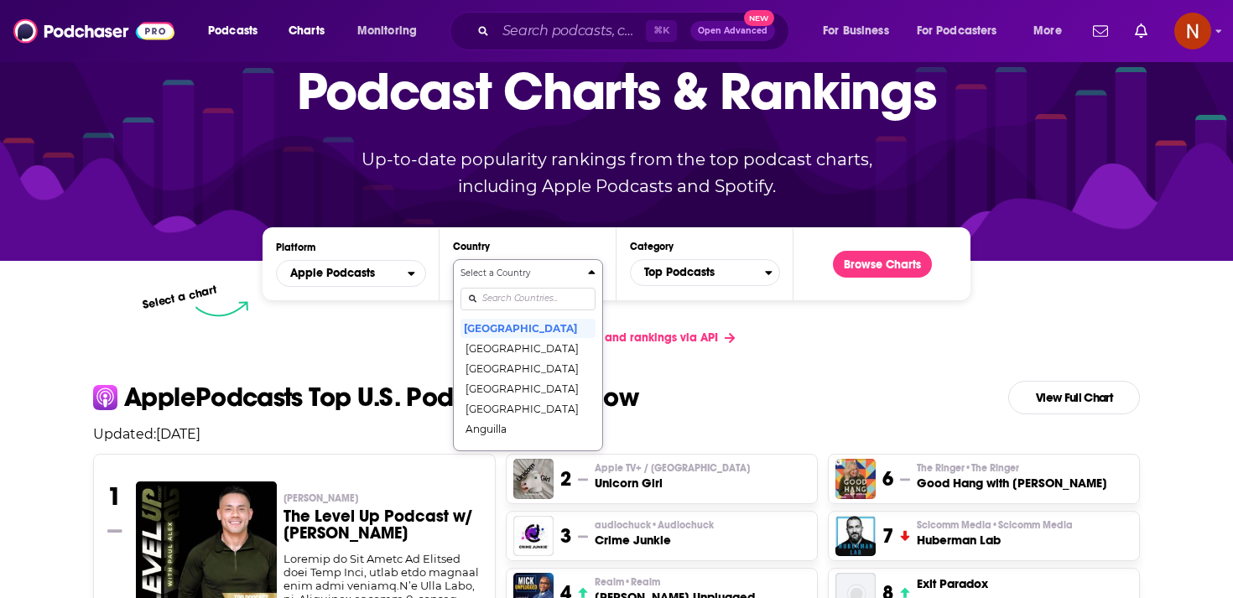
click at [537, 385] on div "Select a Country United States Afghanistan Albania Algeria Angola Anguilla Anti…" at bounding box center [527, 355] width 135 height 177
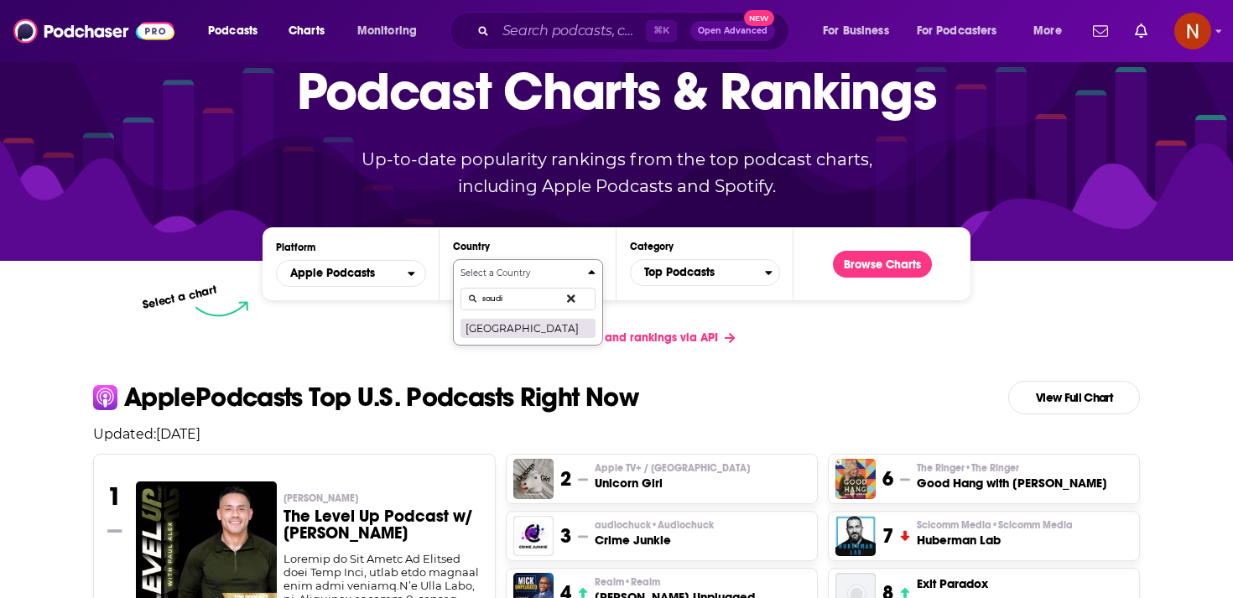
type input "saudi"
click at [536, 323] on button "Saudi Arabia" at bounding box center [527, 328] width 135 height 20
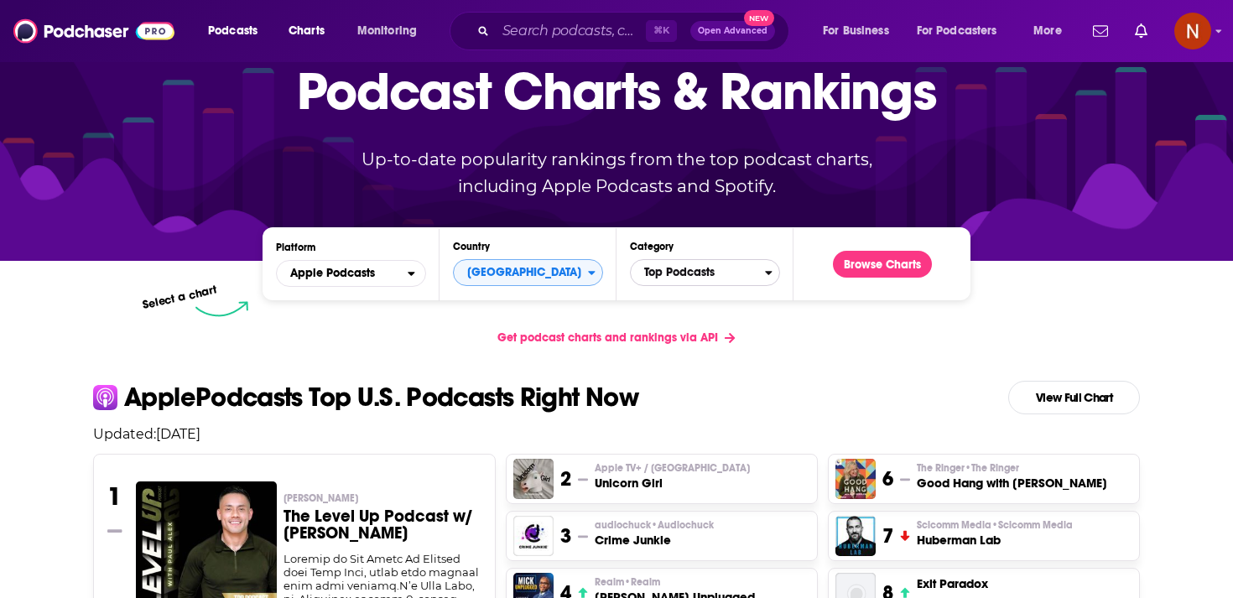
click at [707, 266] on span "Top Podcasts" at bounding box center [698, 272] width 134 height 29
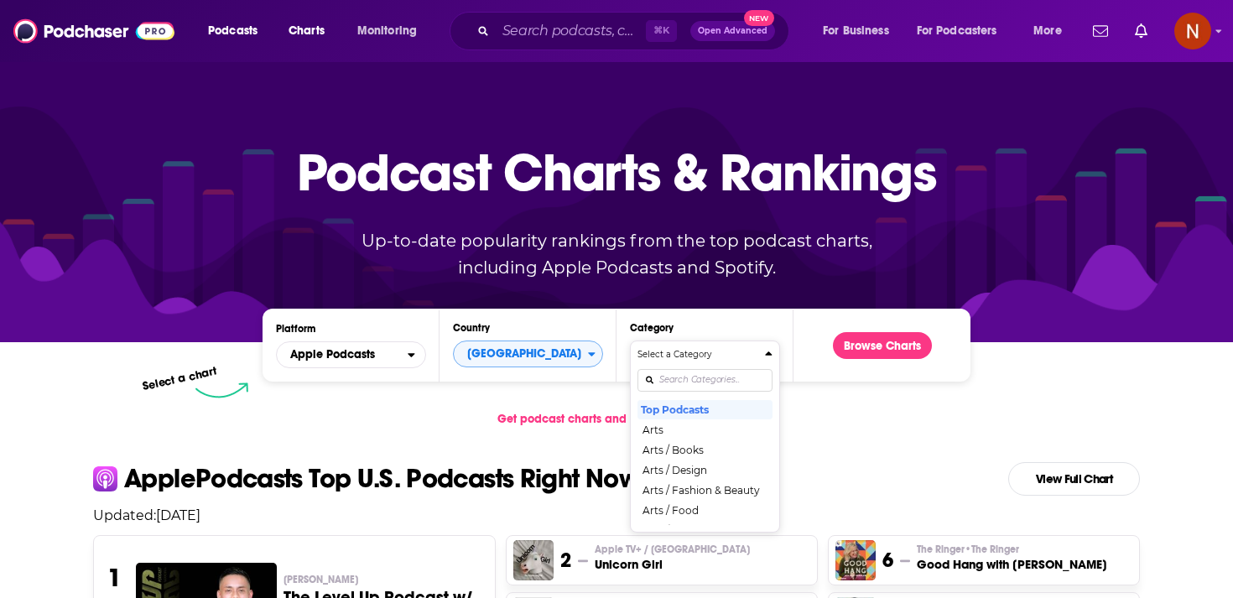
scroll to position [0, 0]
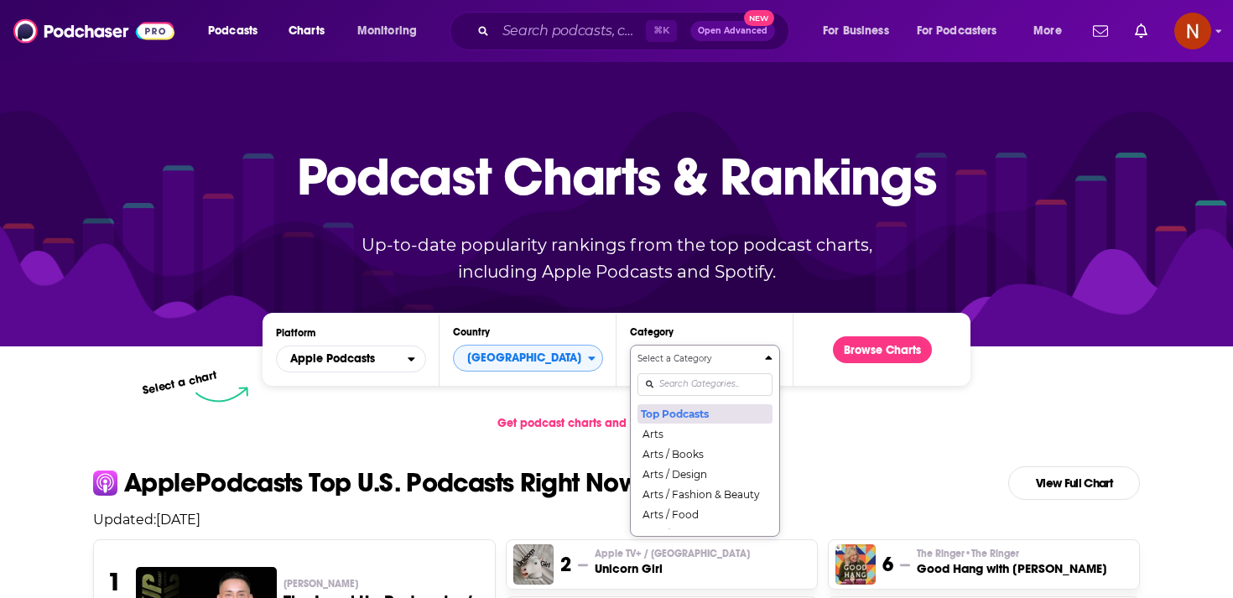
click at [690, 408] on button "Top Podcasts" at bounding box center [704, 413] width 135 height 20
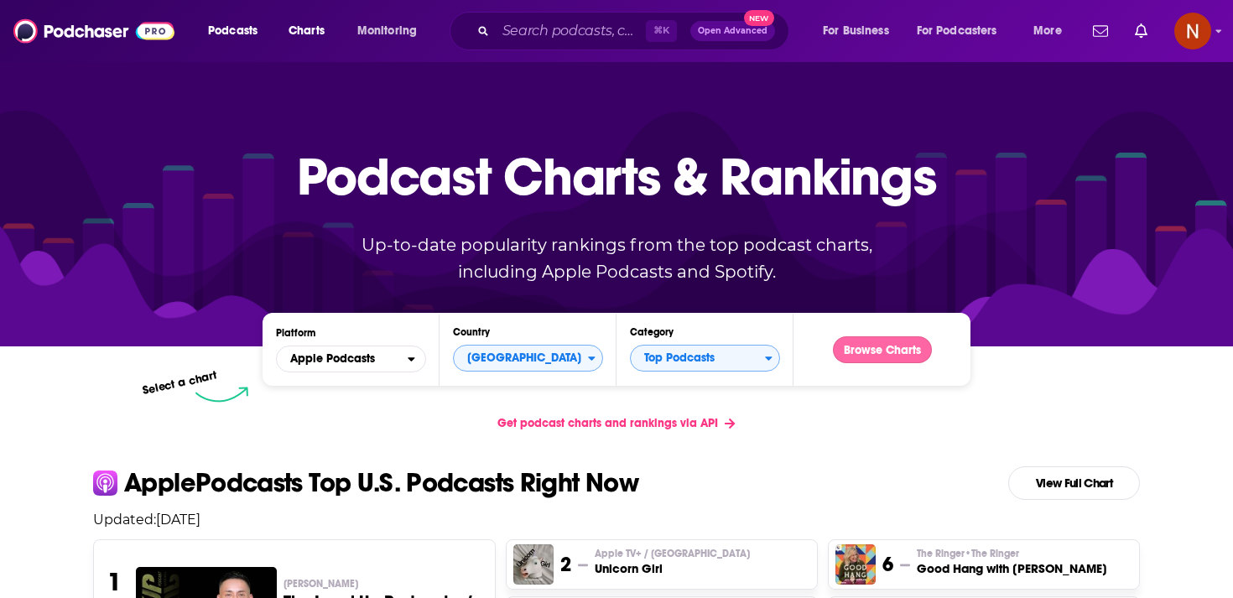
click at [865, 356] on button "Browse Charts" at bounding box center [882, 349] width 99 height 27
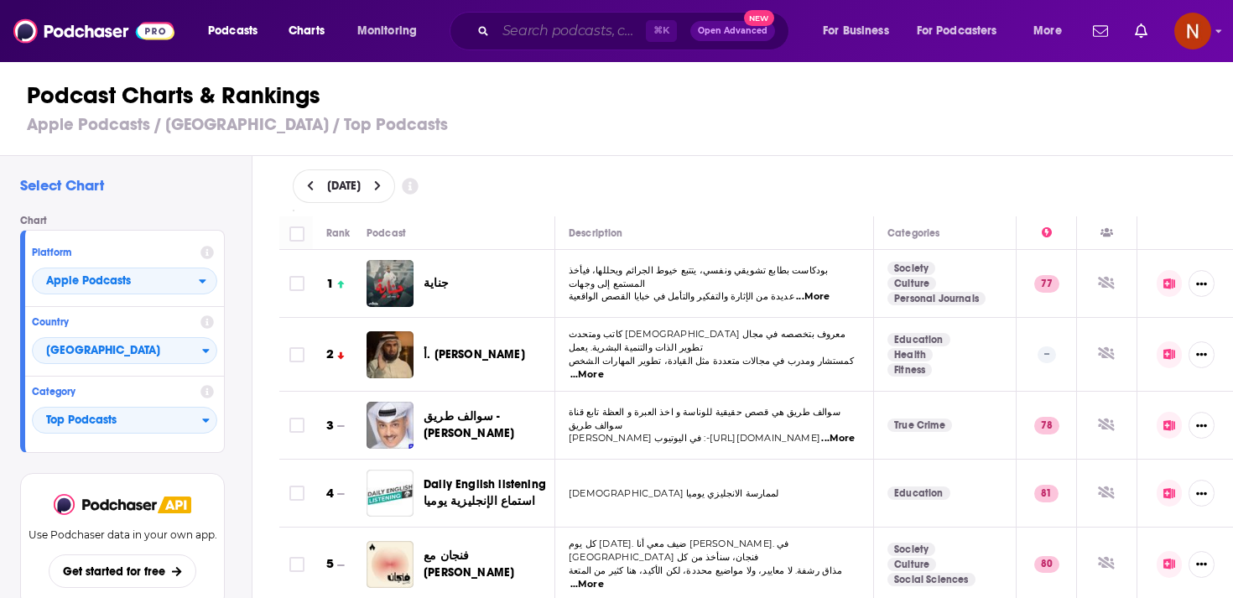
click at [516, 29] on input "Search podcasts, credits, & more..." at bounding box center [571, 31] width 150 height 27
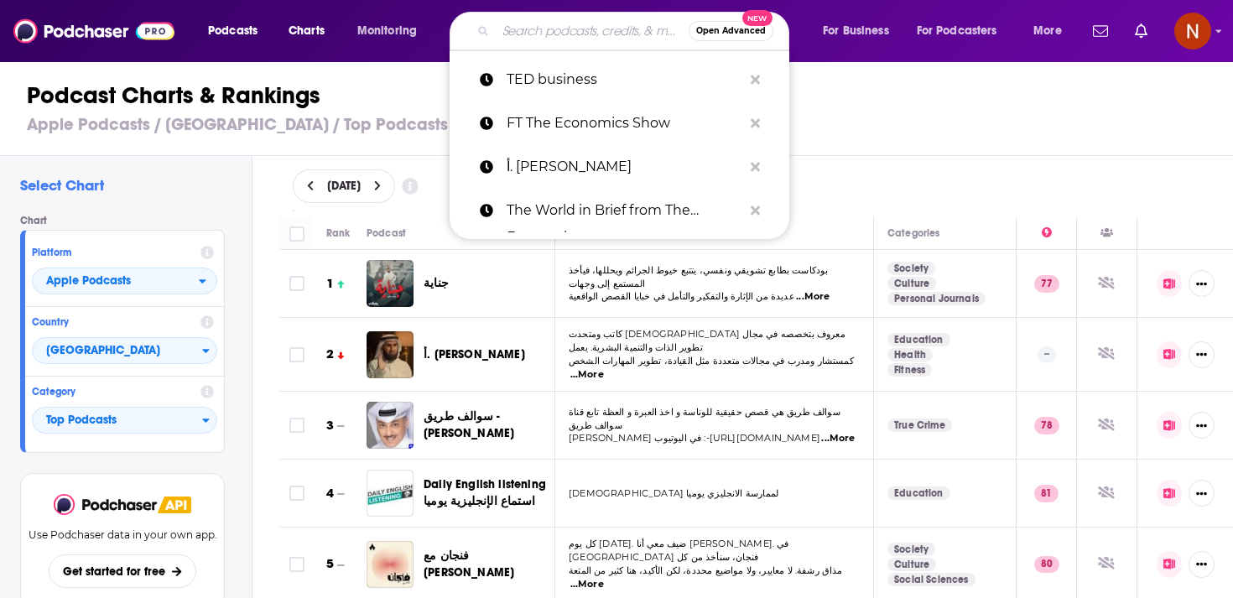
paste input "الروحانيات مع منيره"
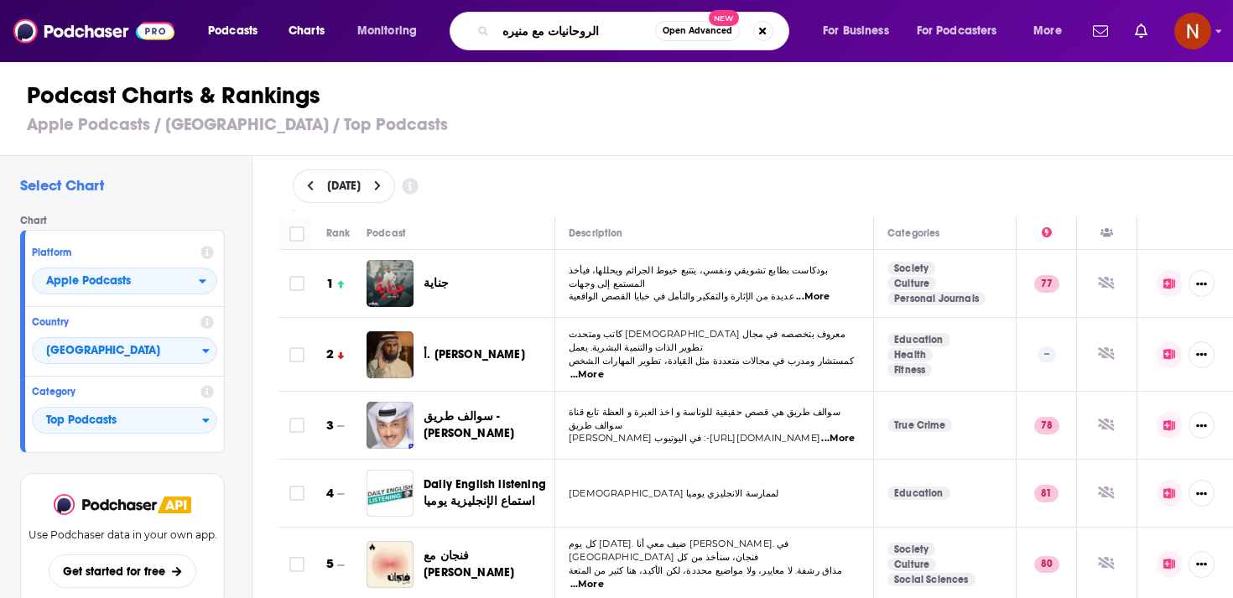
type input "الروحانيات مع منيره"
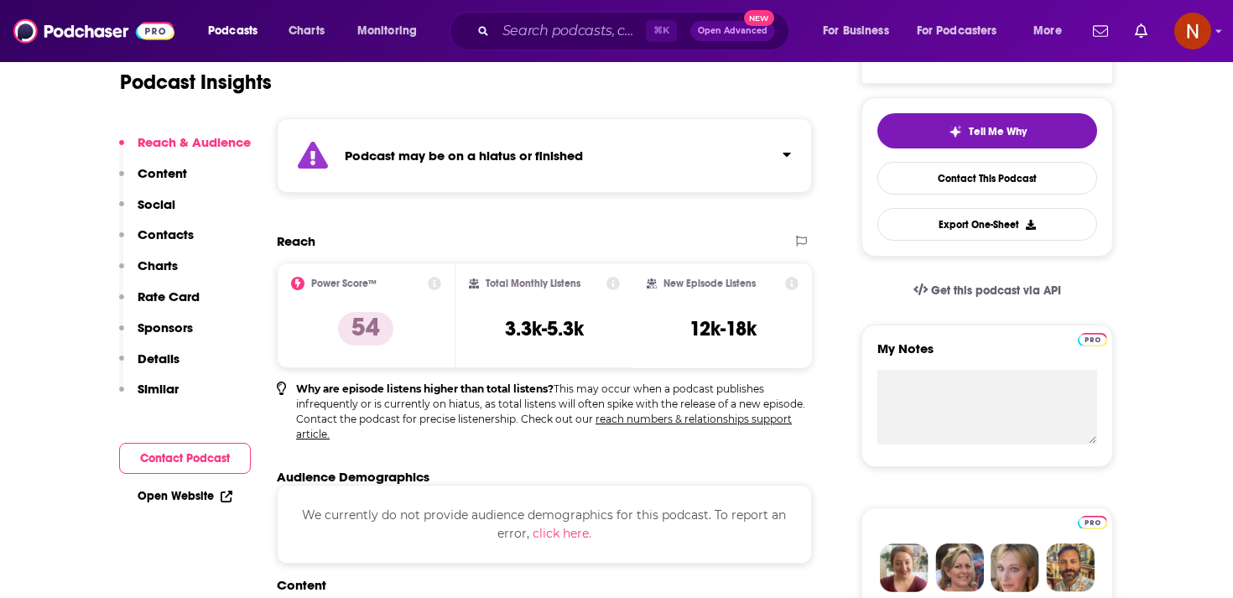
scroll to position [239, 0]
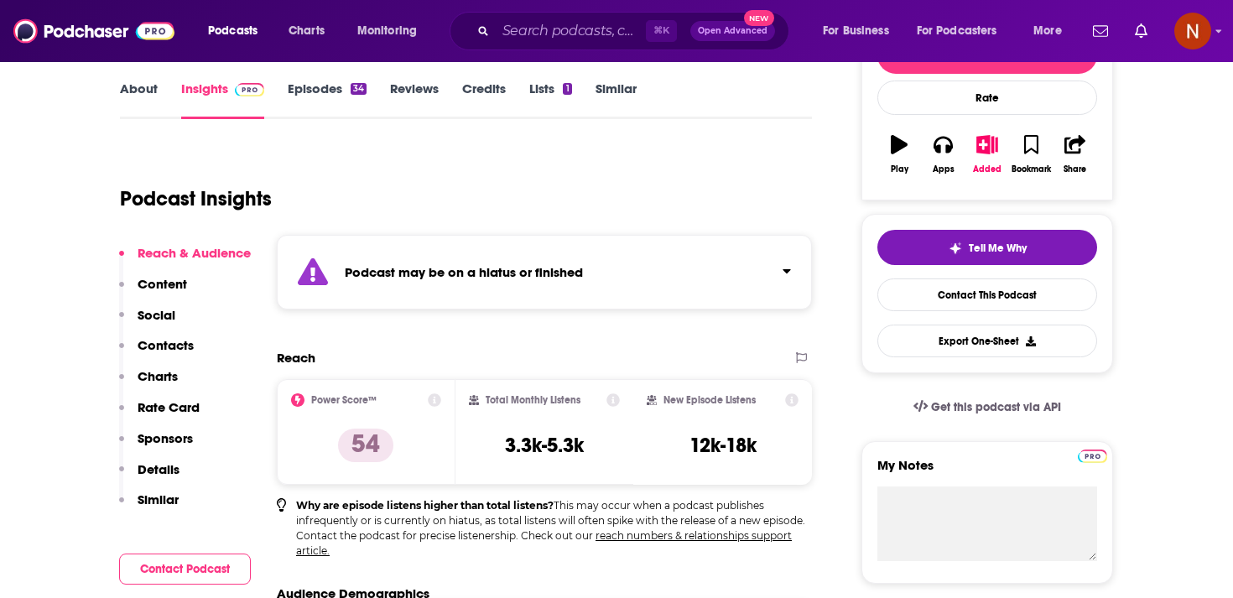
click at [438, 283] on div "Podcast may be on a hiatus or finished" at bounding box center [544, 272] width 535 height 75
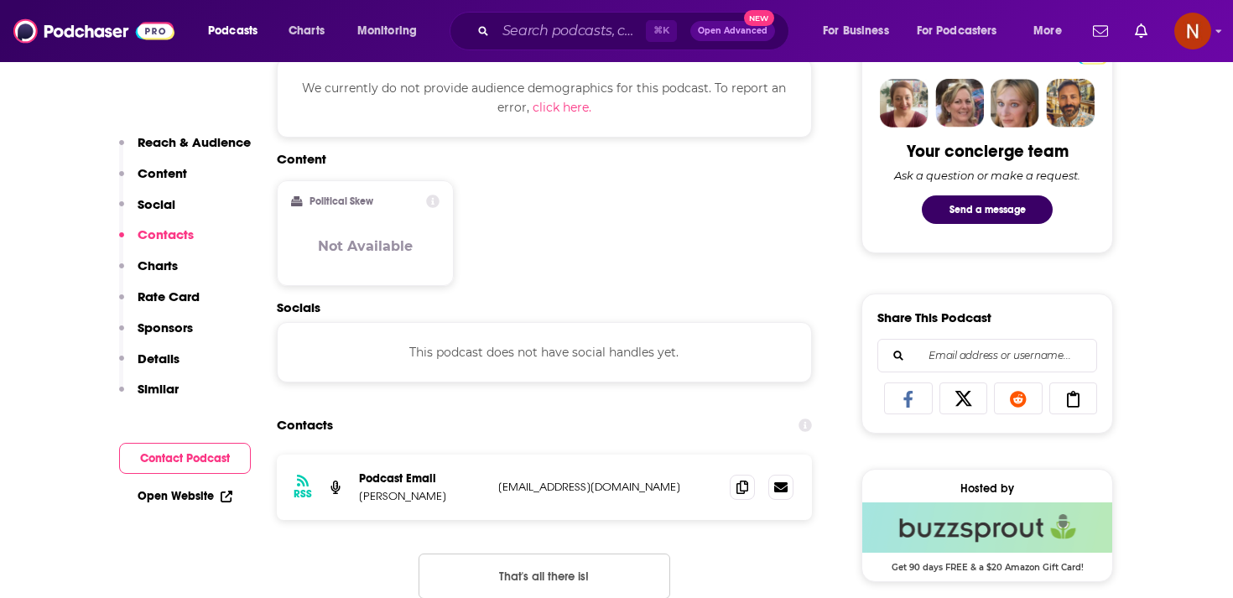
scroll to position [943, 0]
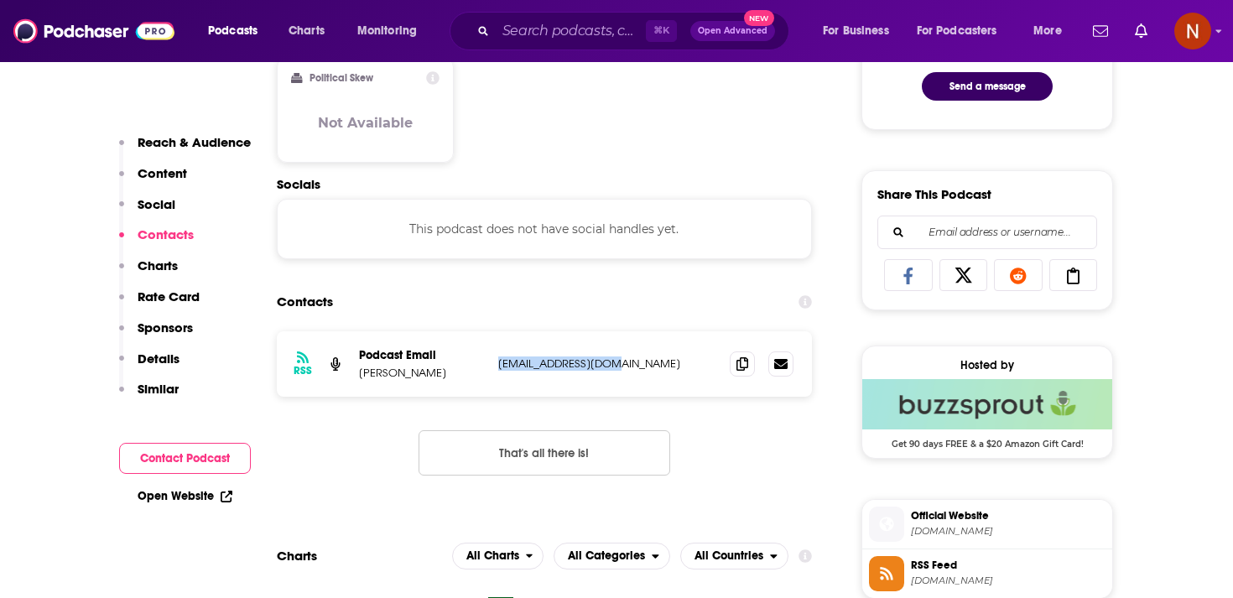
drag, startPoint x: 493, startPoint y: 346, endPoint x: 637, endPoint y: 346, distance: 144.2
click at [637, 346] on div "RSS Podcast Email Zahra Alnafaily zahrah88n@gmail.com zahrah88n@gmail.com" at bounding box center [544, 363] width 535 height 65
copy p "zahrah88n@gmail.com"
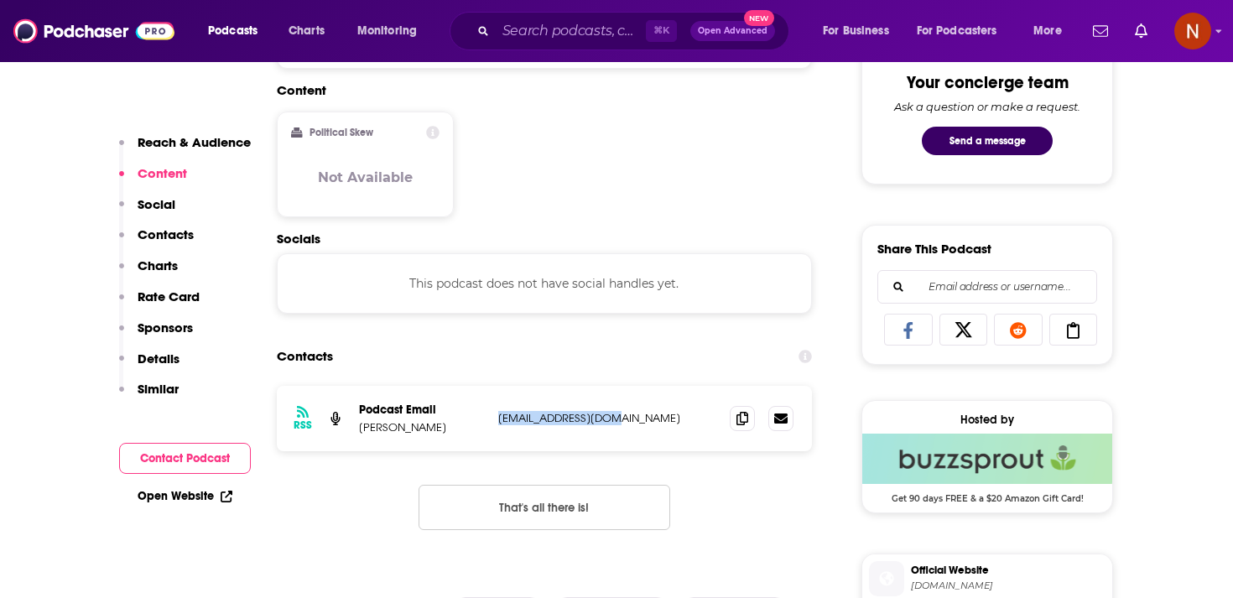
scroll to position [890, 0]
click at [541, 410] on p "zahrah88n@gmail.com" at bounding box center [607, 417] width 218 height 14
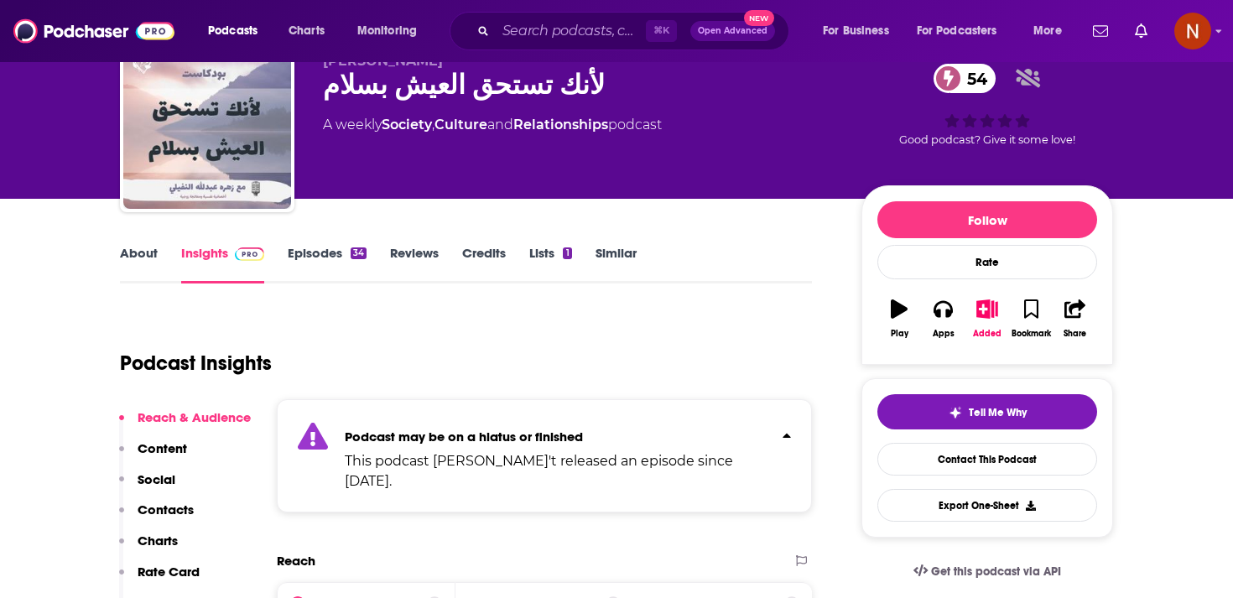
scroll to position [24, 0]
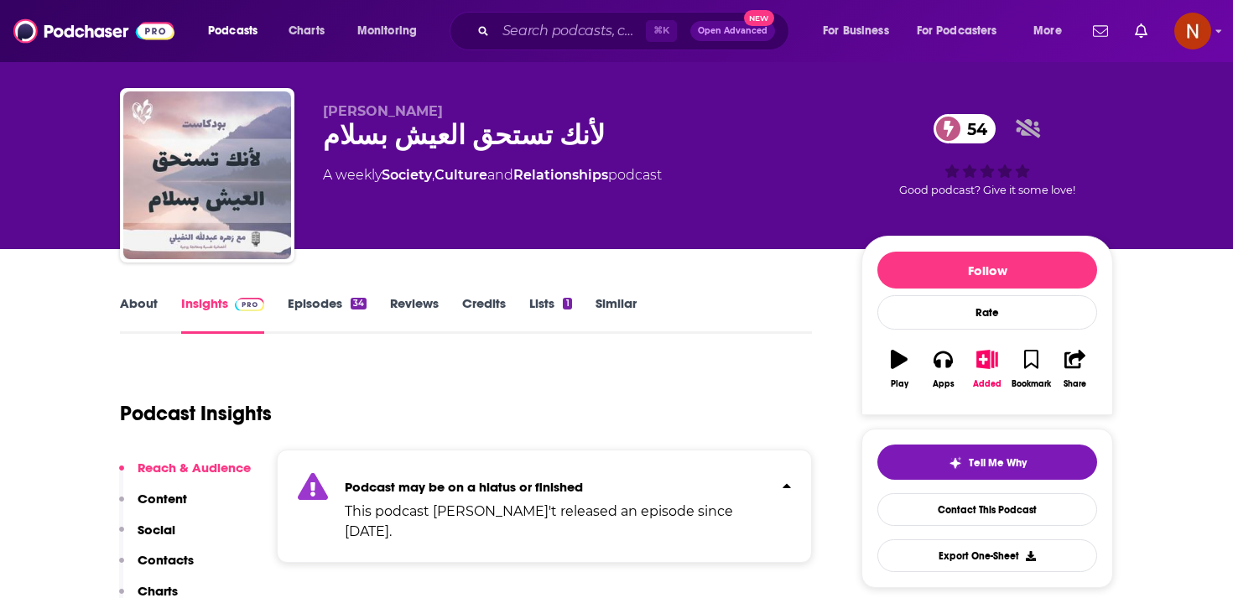
click at [422, 144] on div "لأنك تستحق العيش بسلام 54" at bounding box center [578, 135] width 511 height 33
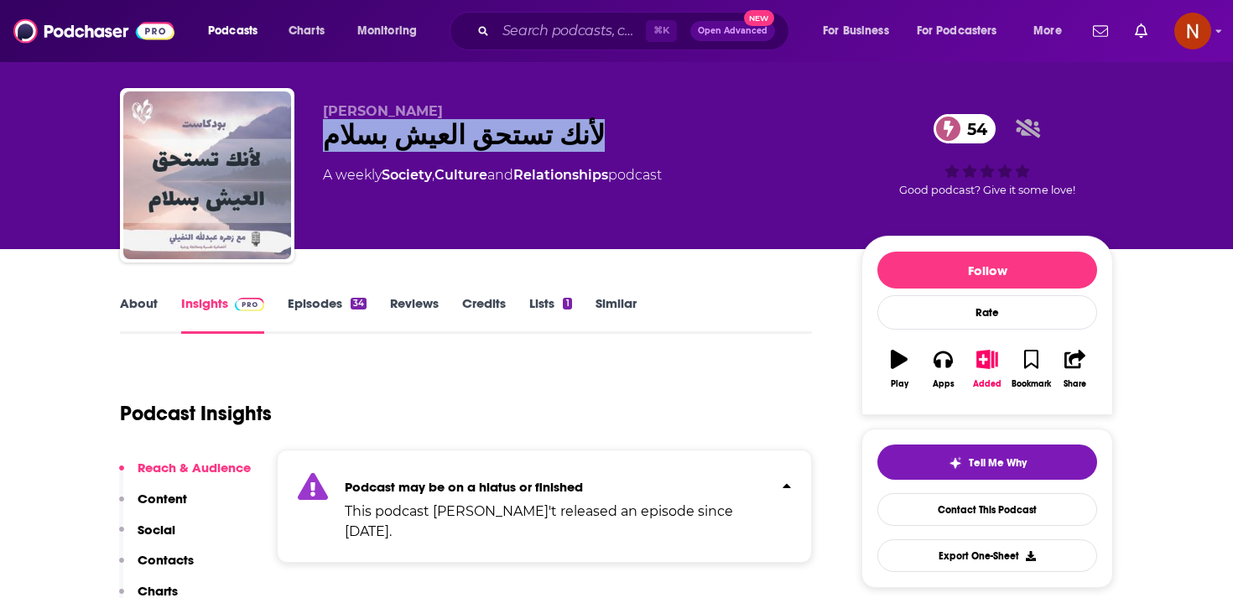
click at [422, 144] on div "لأنك تستحق العيش بسلام 54" at bounding box center [578, 135] width 511 height 33
copy div "لأنك تستحق العيش بسلام 54"
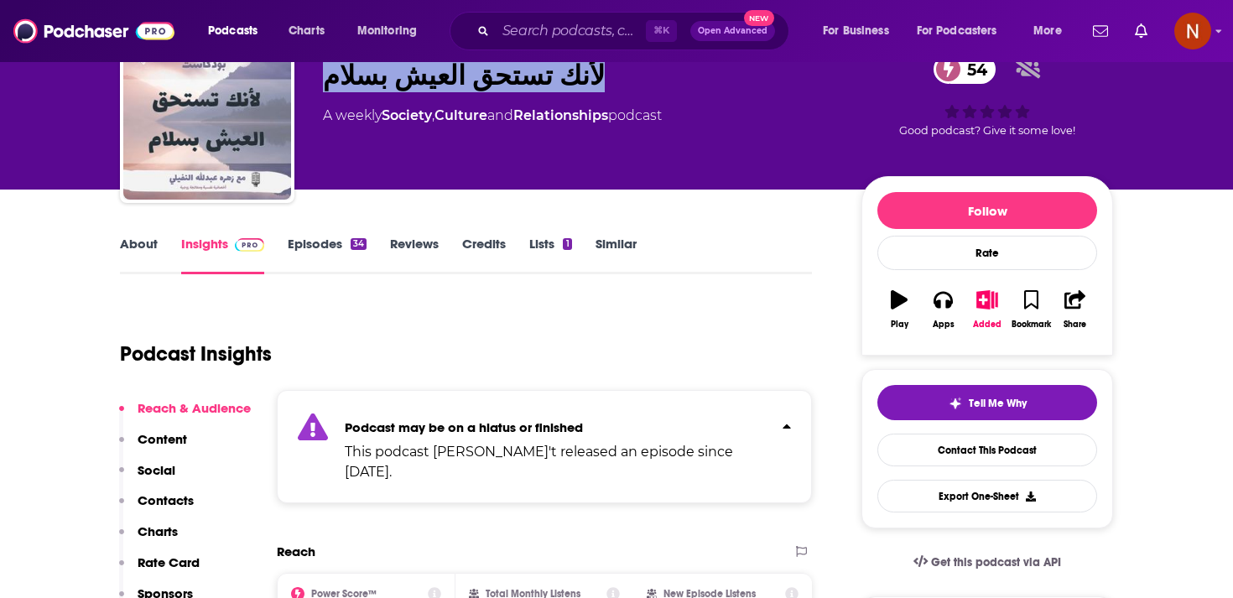
scroll to position [0, 0]
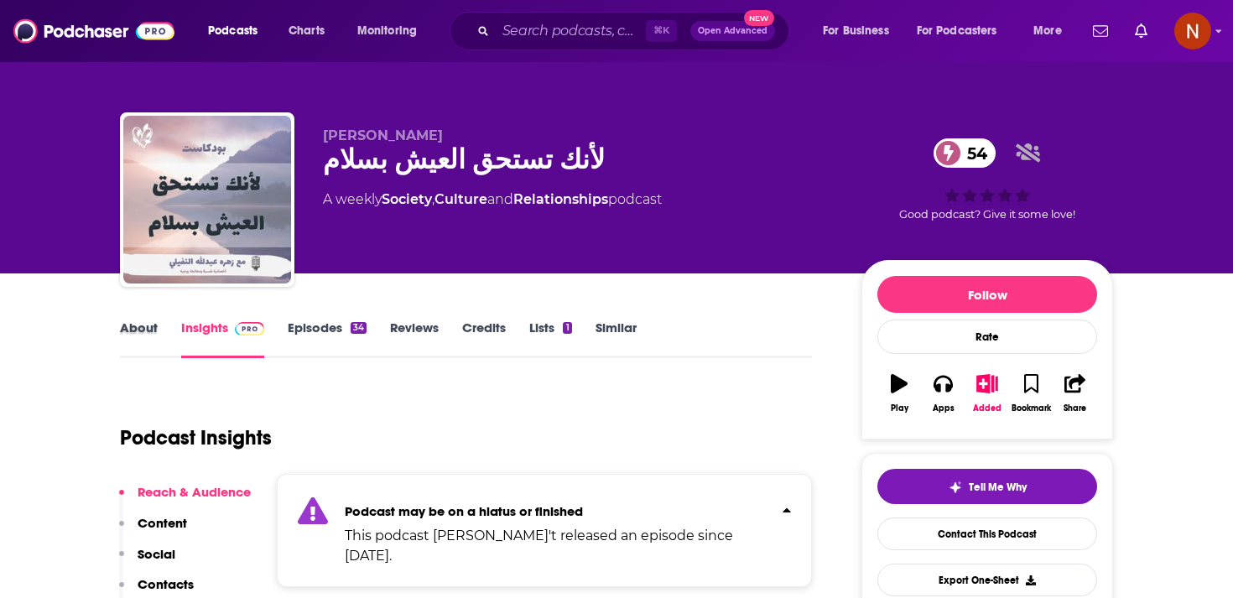
click at [162, 328] on div "About" at bounding box center [150, 338] width 61 height 39
click at [532, 16] on div "⌘ K Open Advanced New" at bounding box center [619, 31] width 340 height 39
click at [534, 28] on input "Search podcasts, credits, & more..." at bounding box center [571, 31] width 150 height 27
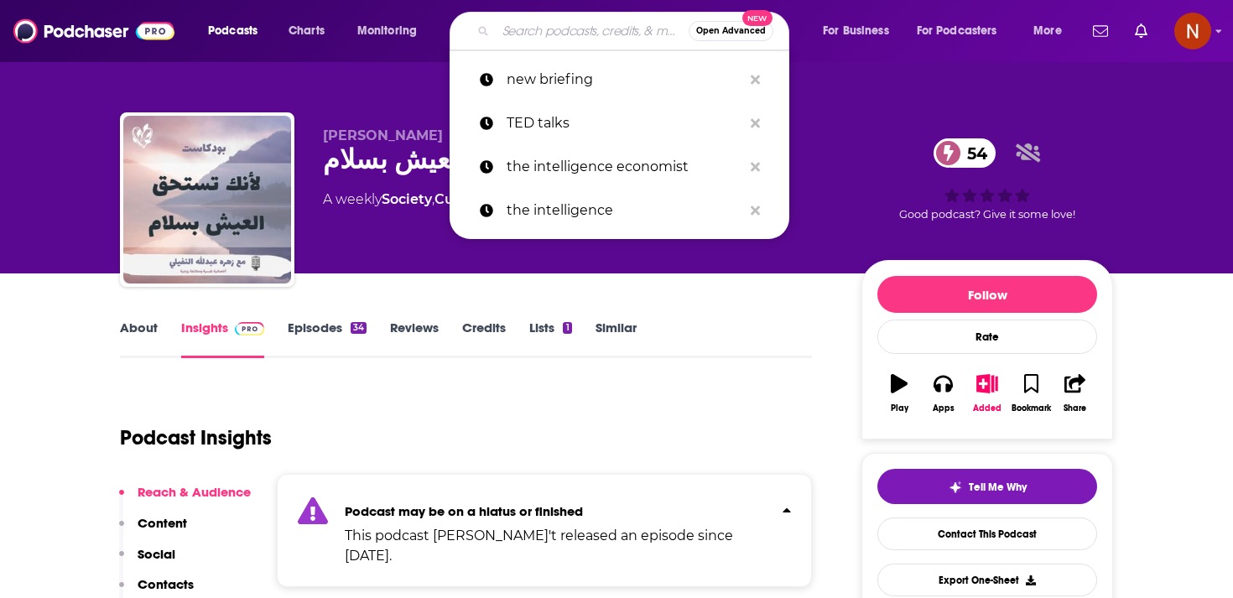
paste input "الروحانيات مع منيره"
type input "الروحانيات مع منيره"
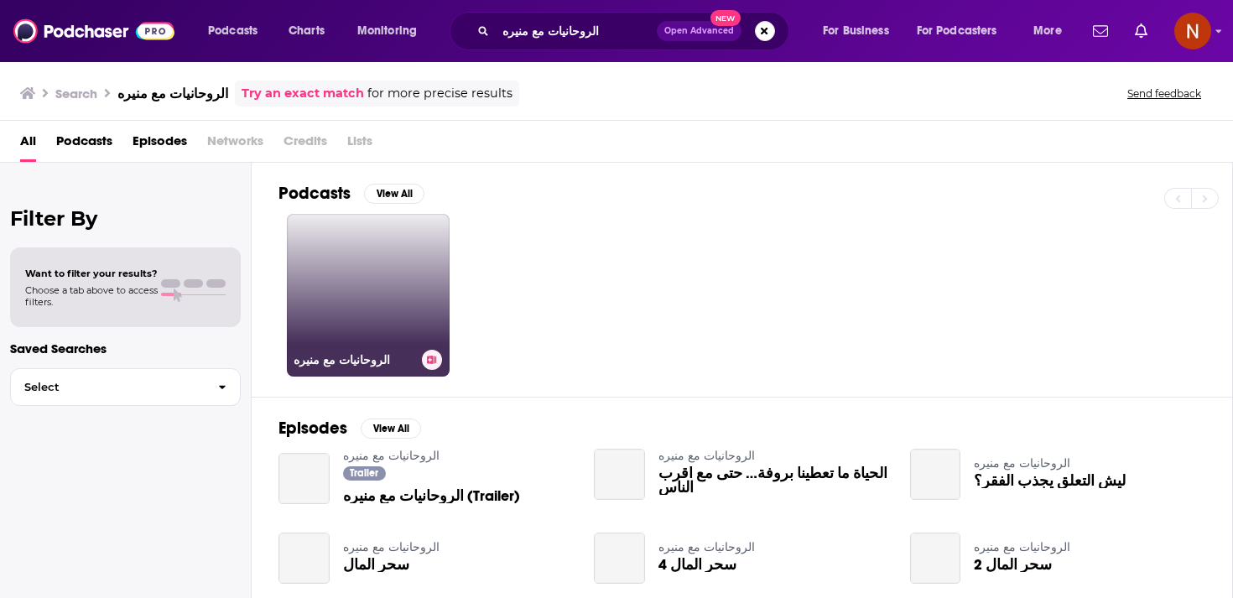
click at [407, 290] on link "الروحانيات مع منيره" at bounding box center [368, 295] width 163 height 163
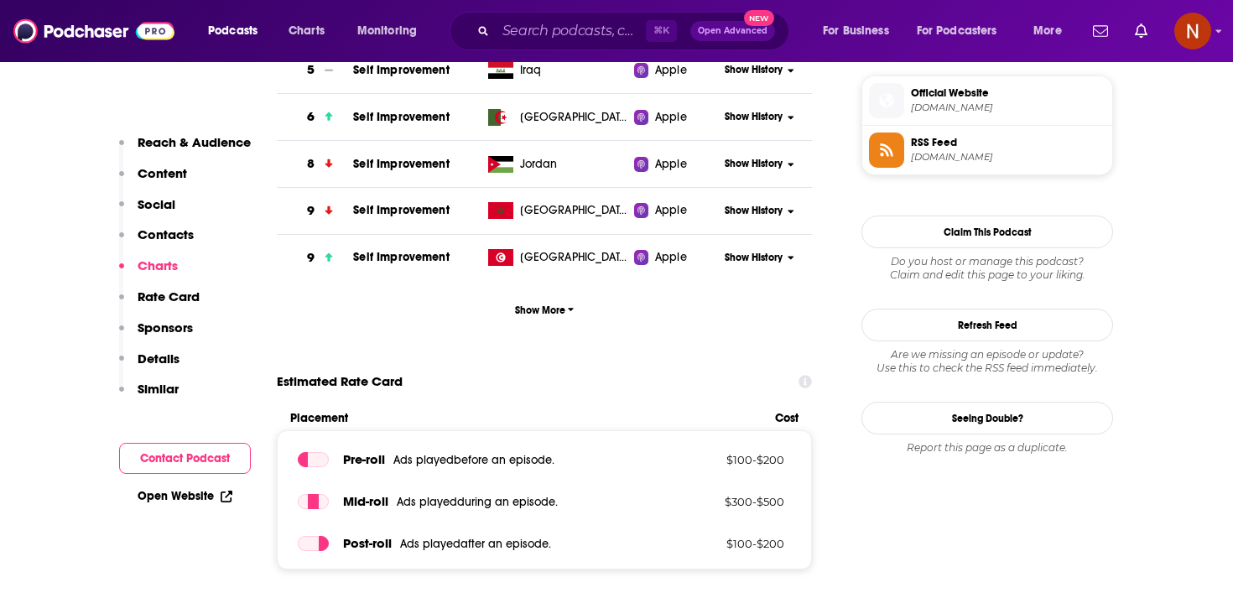
scroll to position [1212, 0]
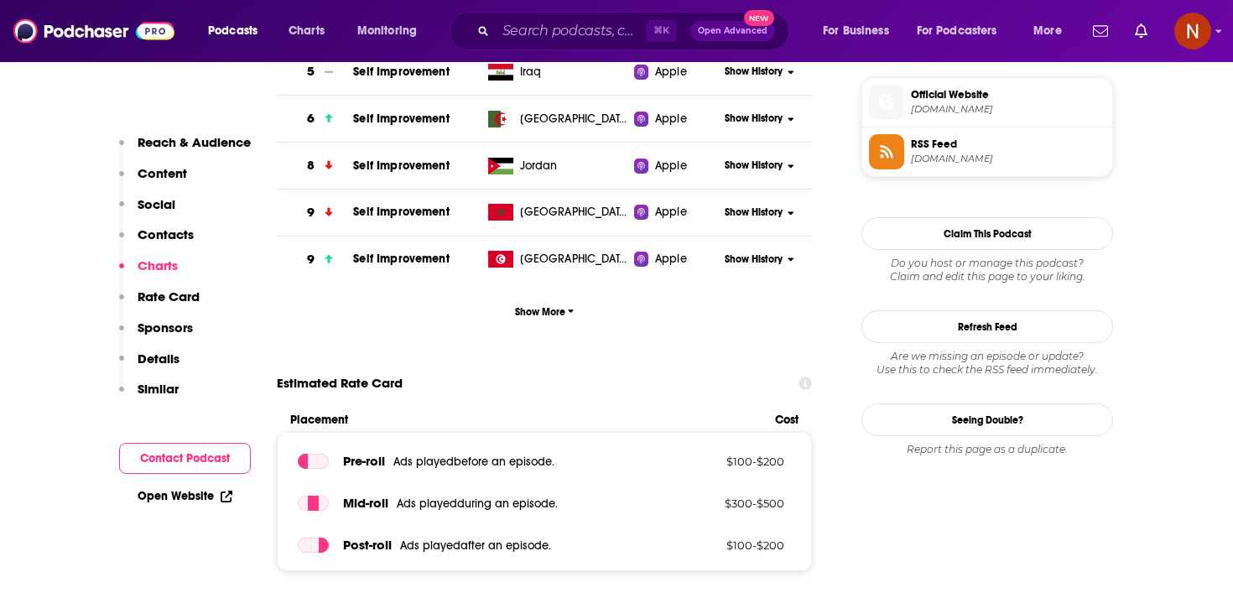
click at [950, 165] on span "anchor.fm" at bounding box center [1008, 159] width 195 height 13
click at [965, 110] on span "coachmonera369.com" at bounding box center [1008, 109] width 195 height 13
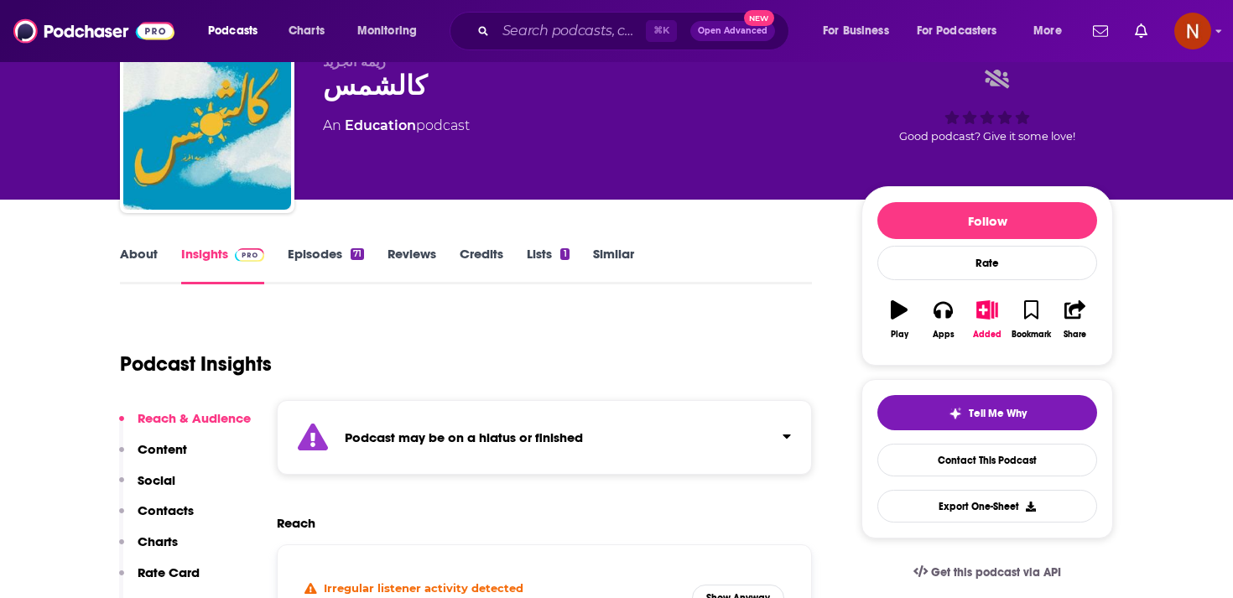
scroll to position [75, 0]
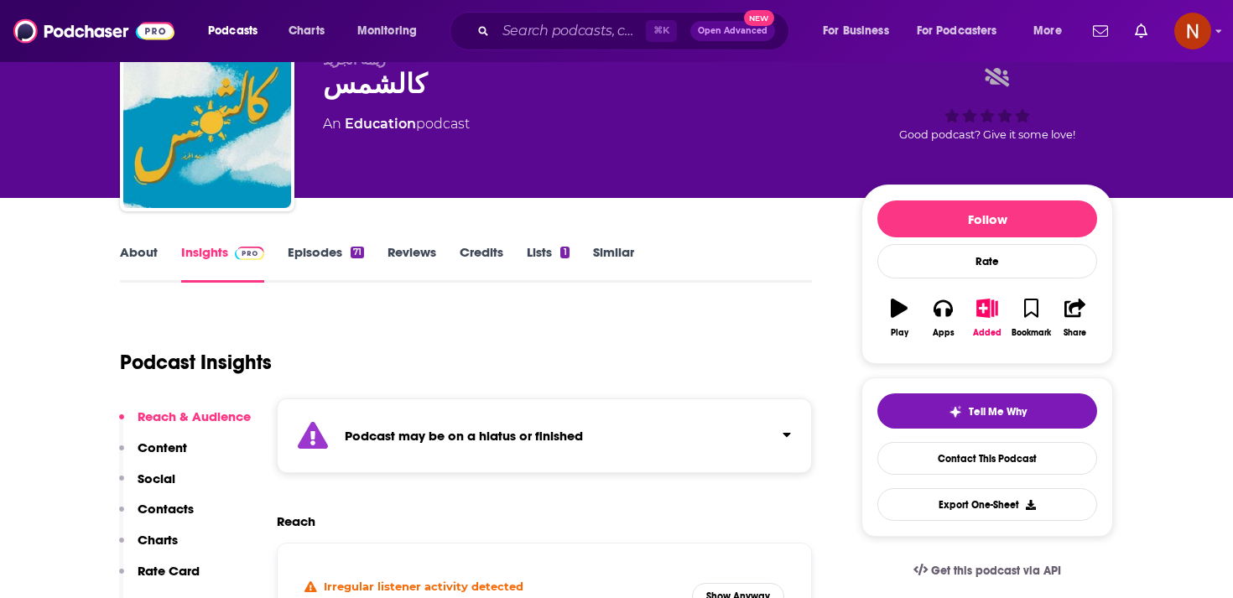
click at [354, 469] on div "Podcast may be on a hiatus or finished" at bounding box center [544, 435] width 535 height 75
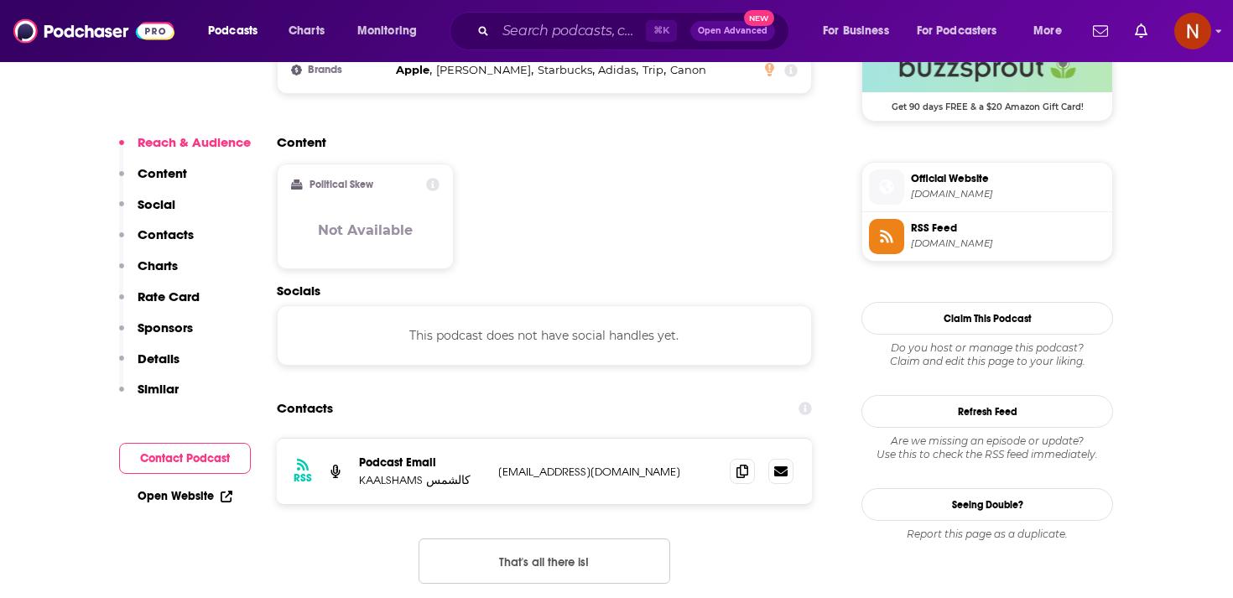
scroll to position [1425, 0]
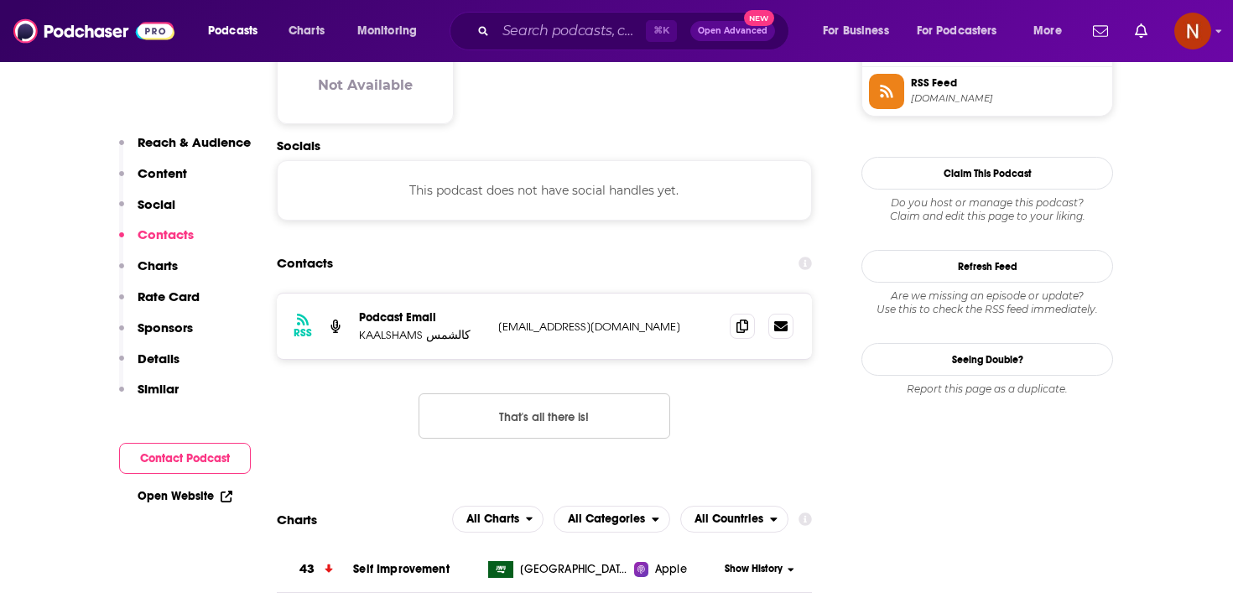
click at [525, 319] on p "[EMAIL_ADDRESS][DOMAIN_NAME]" at bounding box center [607, 326] width 218 height 14
copy div "[EMAIL_ADDRESS][DOMAIN_NAME] [EMAIL_ADDRESS][DOMAIN_NAME]"
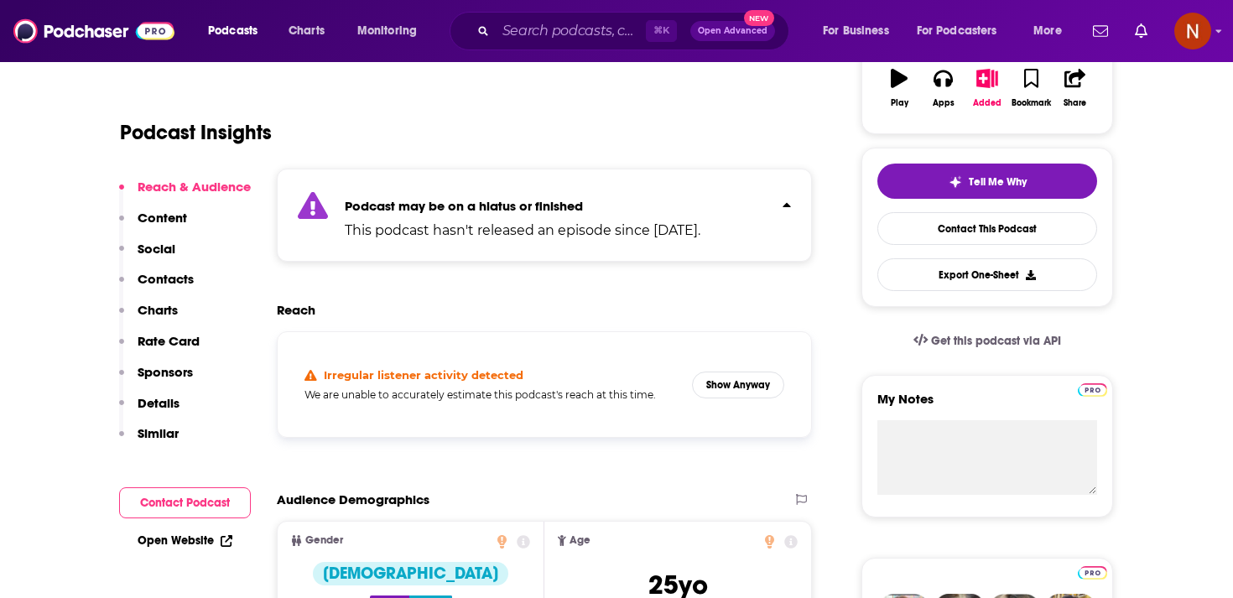
scroll to position [1, 0]
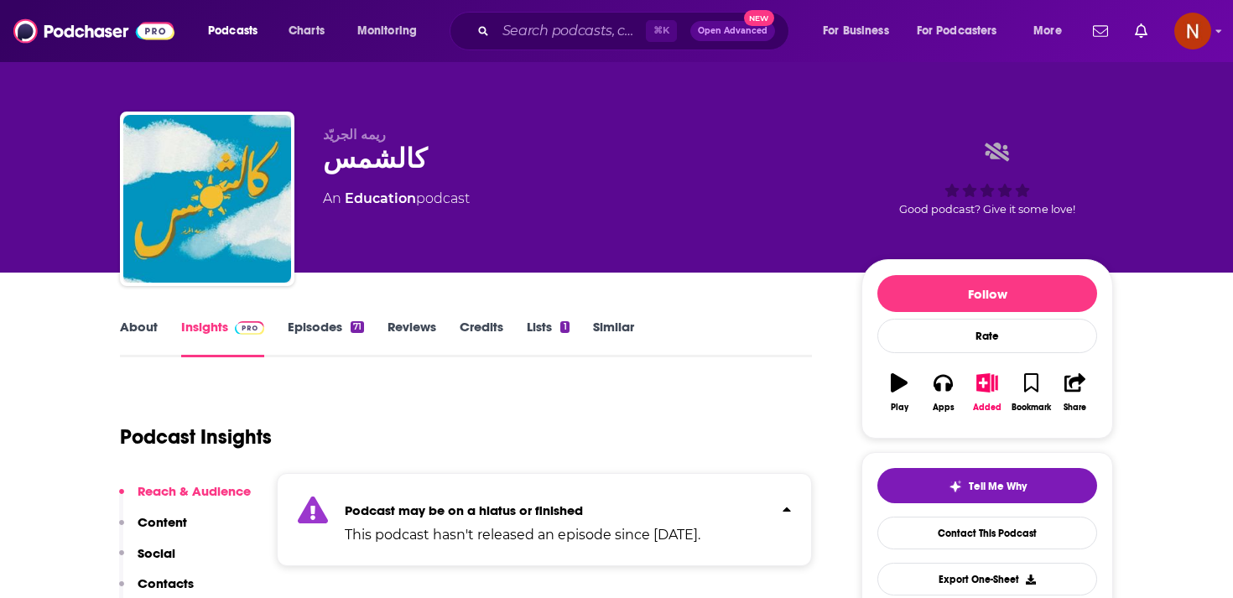
click at [369, 132] on span "ريمه الجريّد" at bounding box center [354, 135] width 63 height 16
copy span "ريمه"
click at [367, 156] on div "كالشمس" at bounding box center [578, 159] width 511 height 33
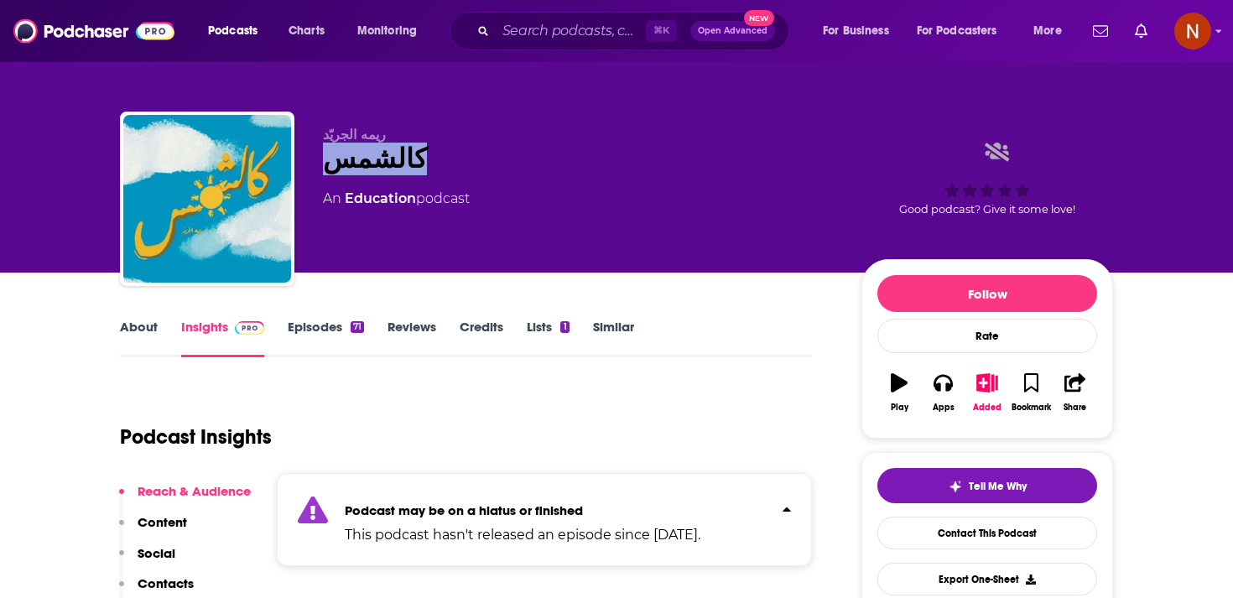
copy h2 "كالشمس"
click at [379, 168] on div "كالشمس" at bounding box center [578, 159] width 511 height 33
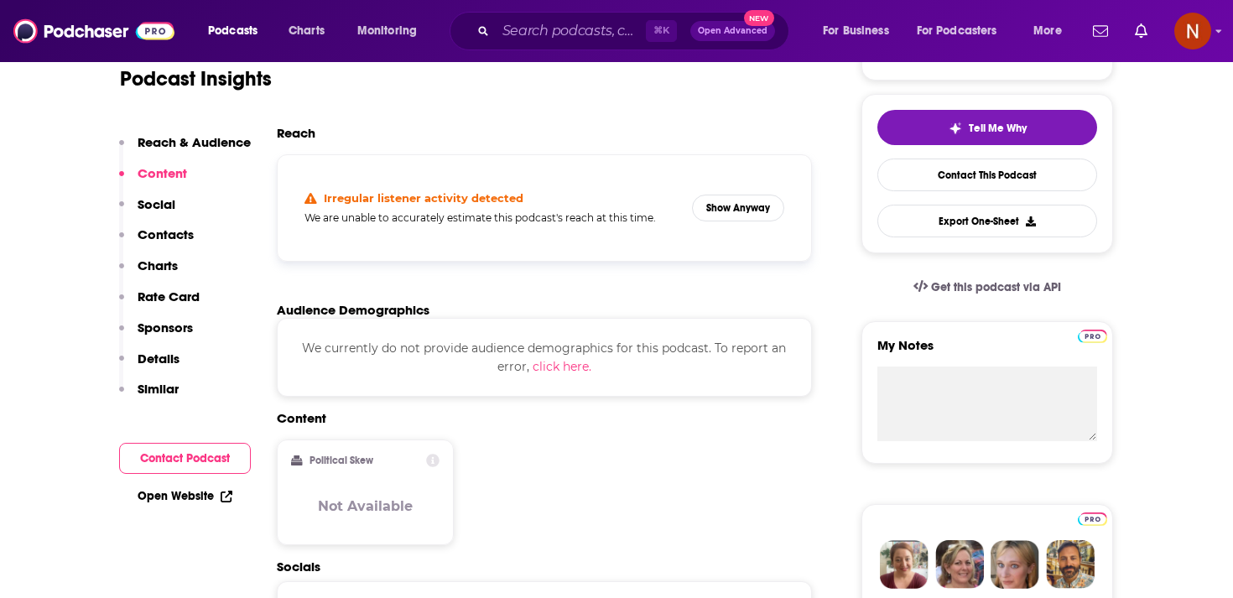
scroll to position [239, 0]
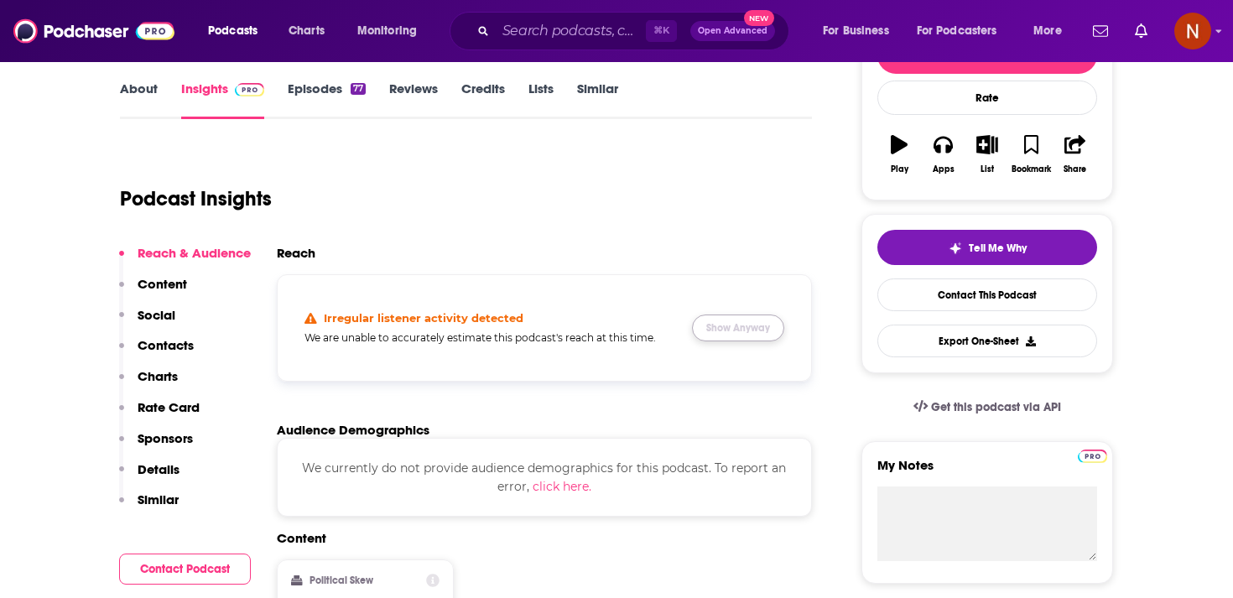
click at [729, 332] on button "Show Anyway" at bounding box center [738, 327] width 92 height 27
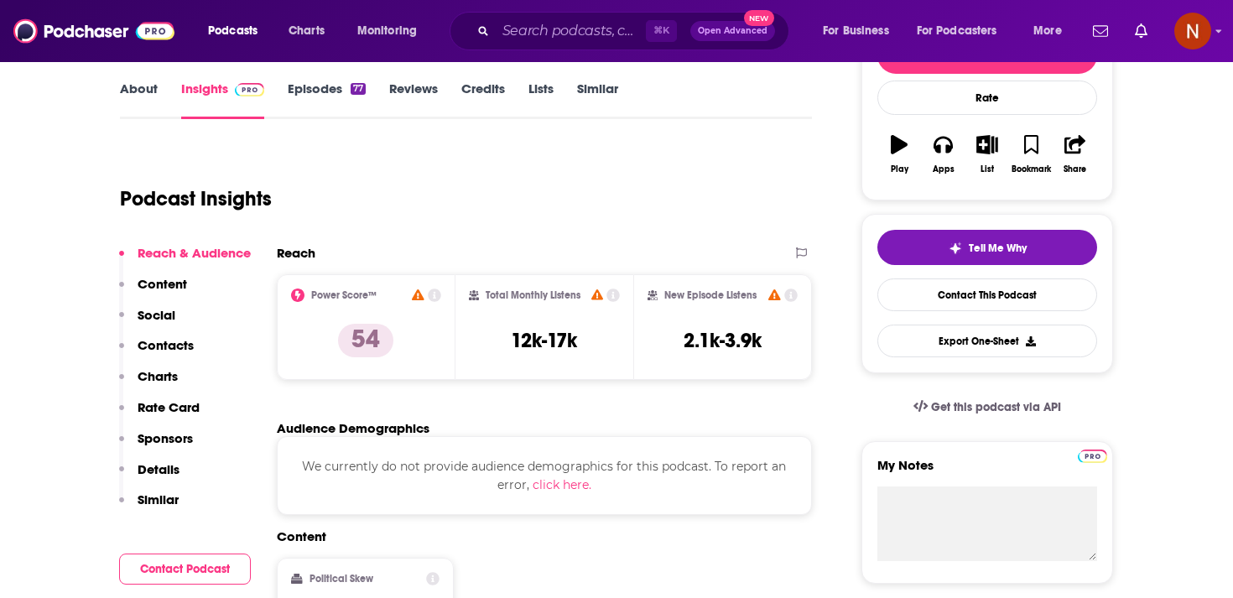
click at [339, 89] on link "Episodes 77" at bounding box center [327, 99] width 78 height 39
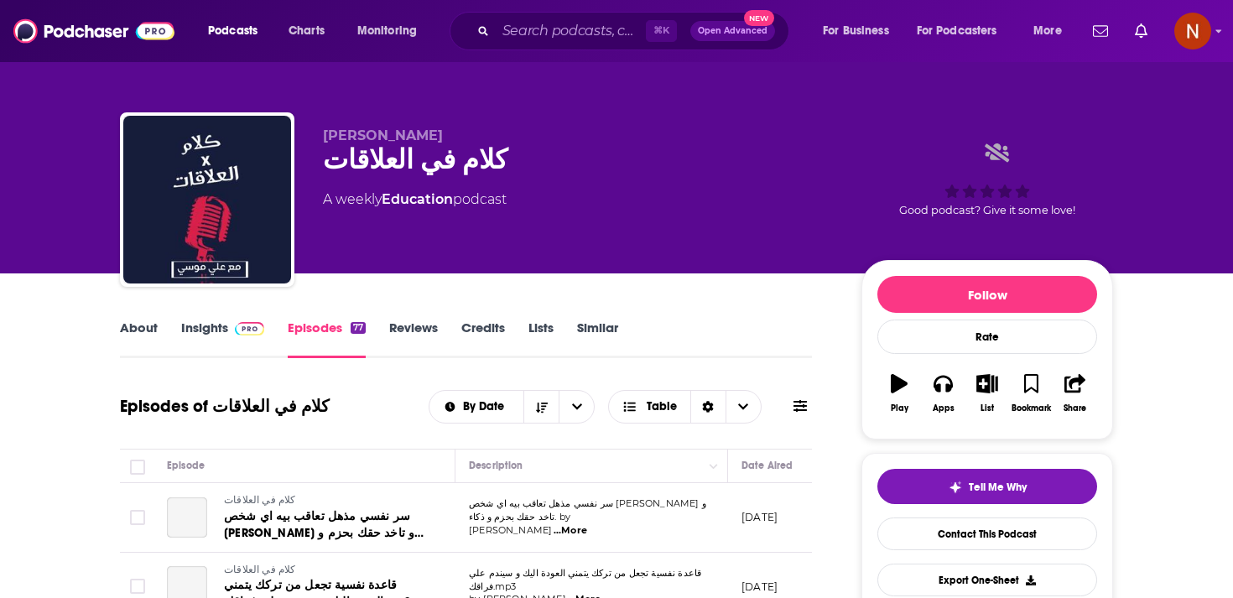
click at [148, 322] on link "About" at bounding box center [139, 338] width 38 height 39
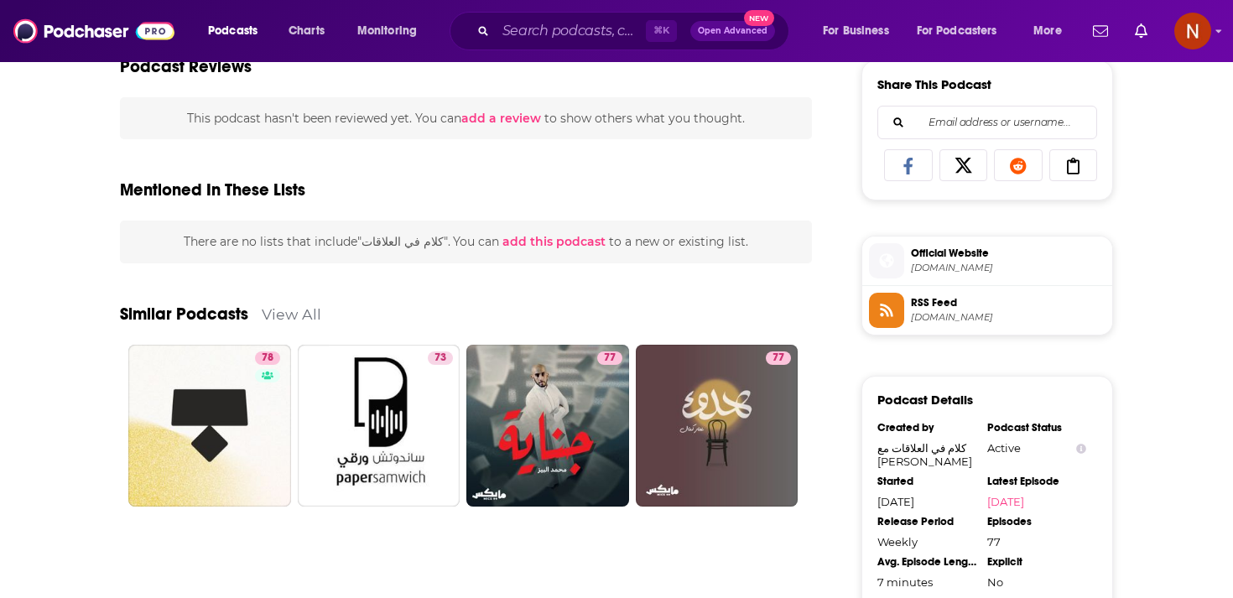
scroll to position [1002, 0]
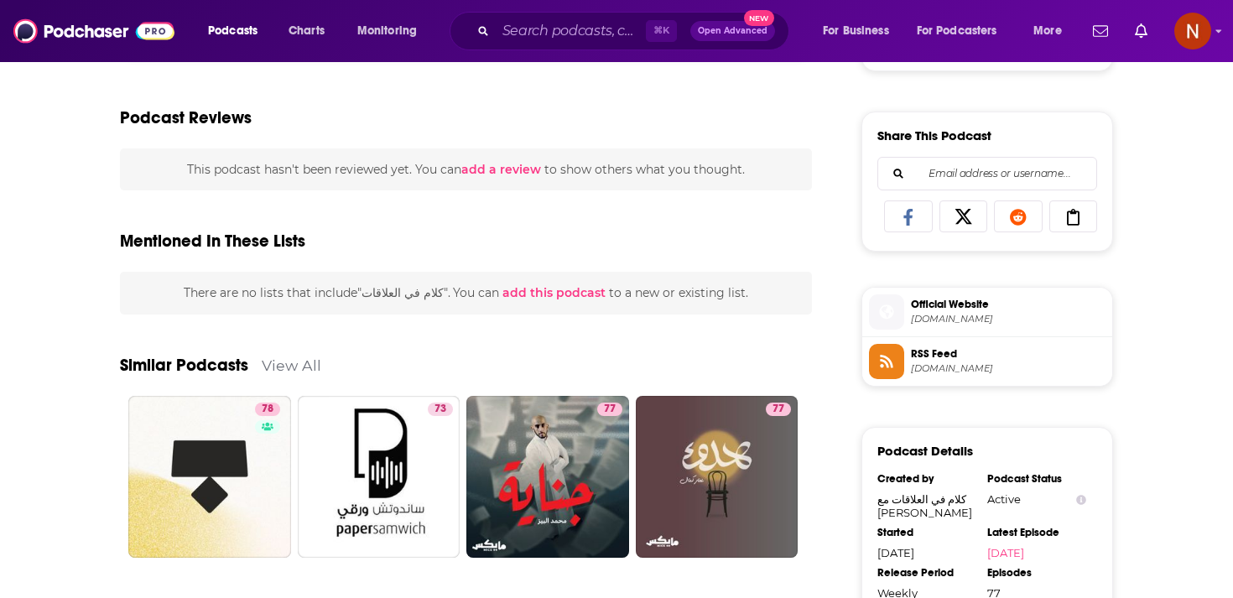
click at [929, 361] on span "RSS Feed" at bounding box center [1008, 353] width 195 height 15
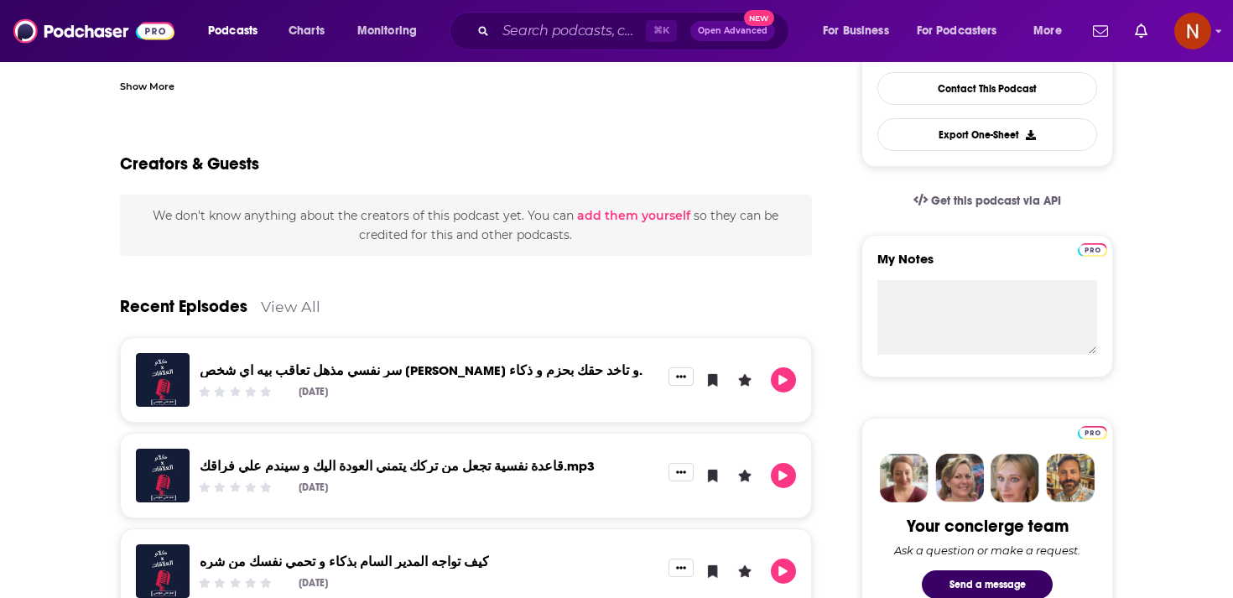
scroll to position [0, 0]
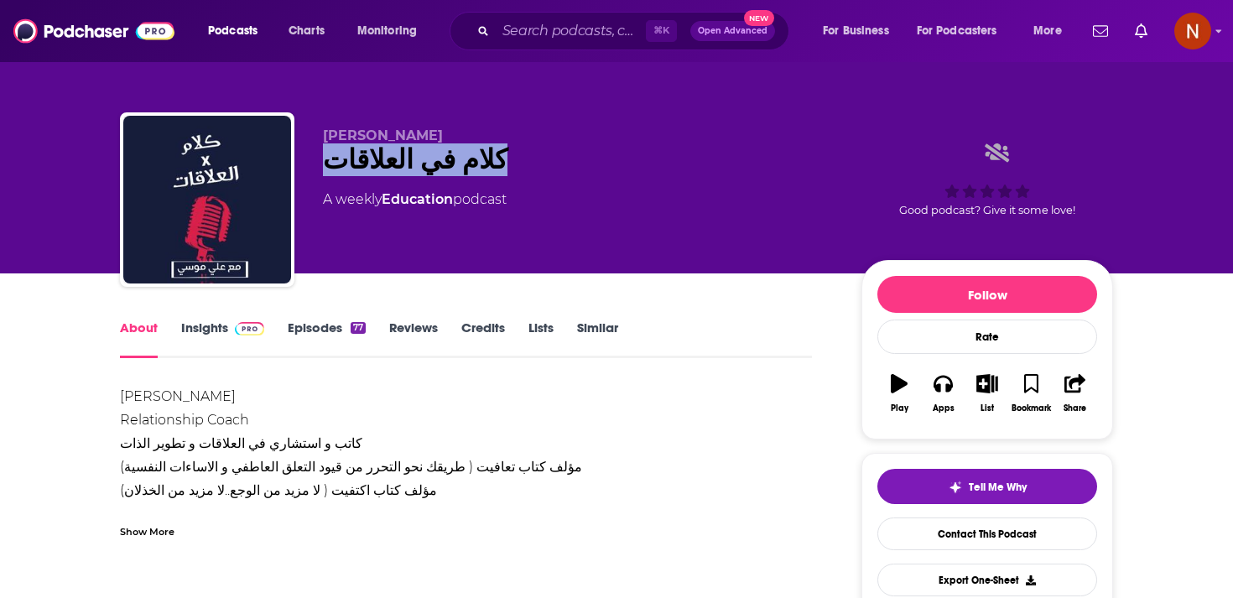
drag, startPoint x: 318, startPoint y: 165, endPoint x: 585, endPoint y: 165, distance: 267.5
click at [585, 165] on div "علي موسي كلام في العلاقات A weekly Education podcast Good podcast? Give it some…" at bounding box center [616, 202] width 993 height 181
copy h1 "كلام في العلاقات"
click at [371, 140] on span "علي موسي" at bounding box center [383, 135] width 120 height 16
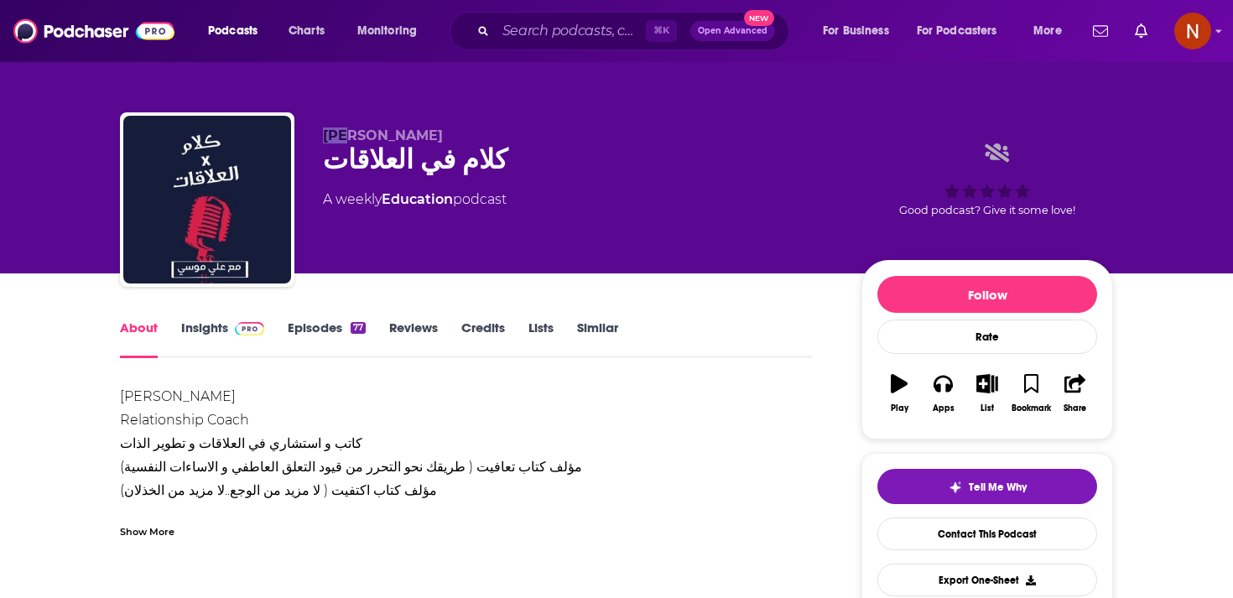
copy span "علي"
click at [440, 165] on div "كلام في العلاقات" at bounding box center [578, 159] width 511 height 33
copy div "كلام في العلاقات"
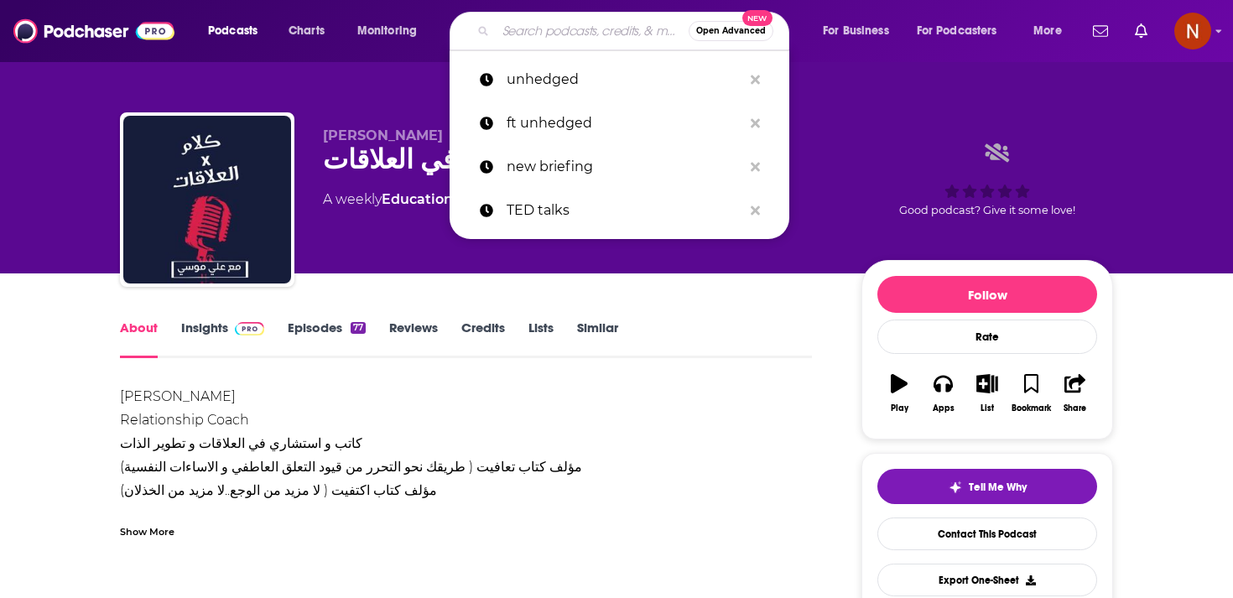
click at [575, 34] on input "Search podcasts, credits, & more..." at bounding box center [592, 31] width 193 height 27
paste input "أ. ياسر الحزيمي"
type input "أ. ياسر الحزيمي"
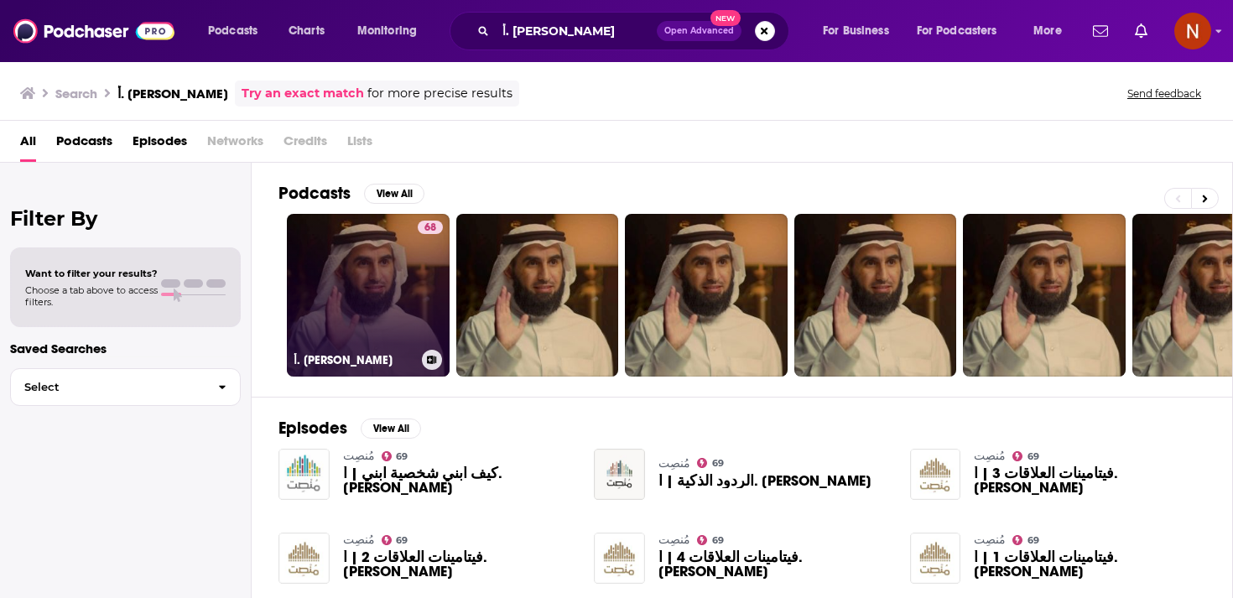
click at [339, 332] on link "68 أ. ياسر الحزيمي" at bounding box center [368, 295] width 163 height 163
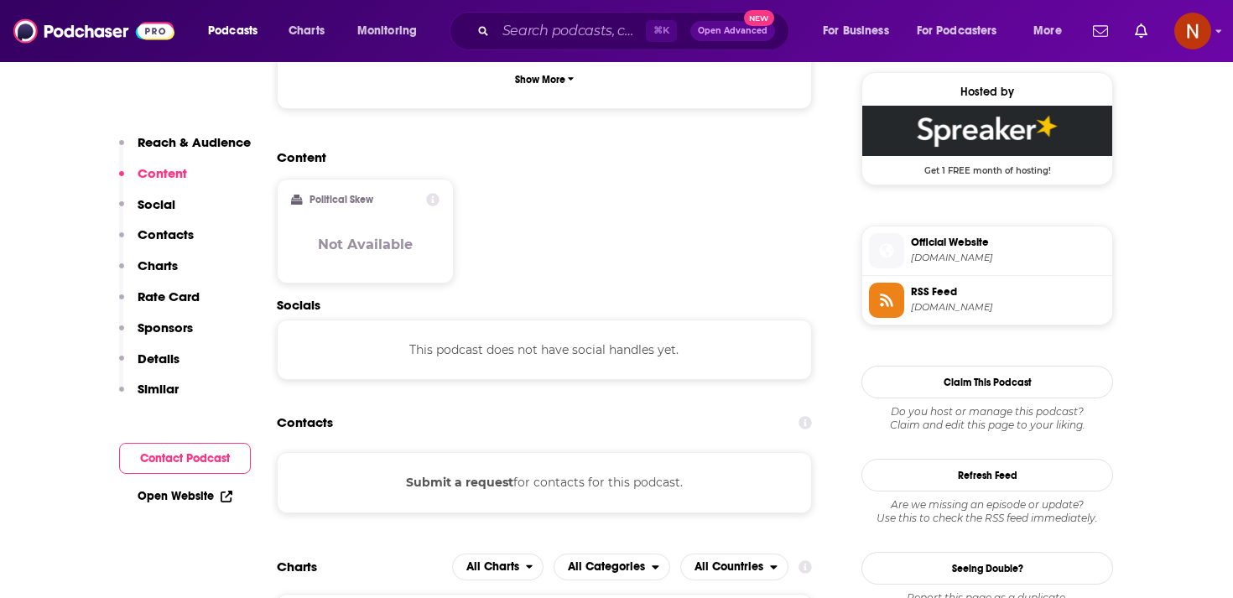
scroll to position [1218, 0]
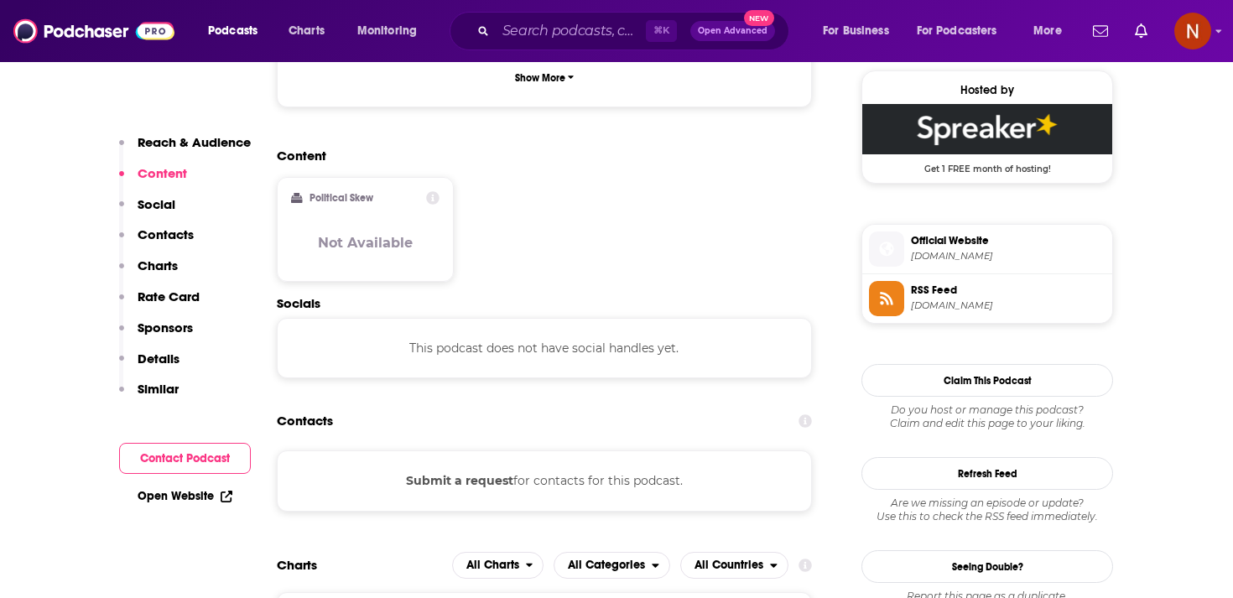
click at [958, 298] on span "RSS Feed" at bounding box center [1008, 290] width 195 height 15
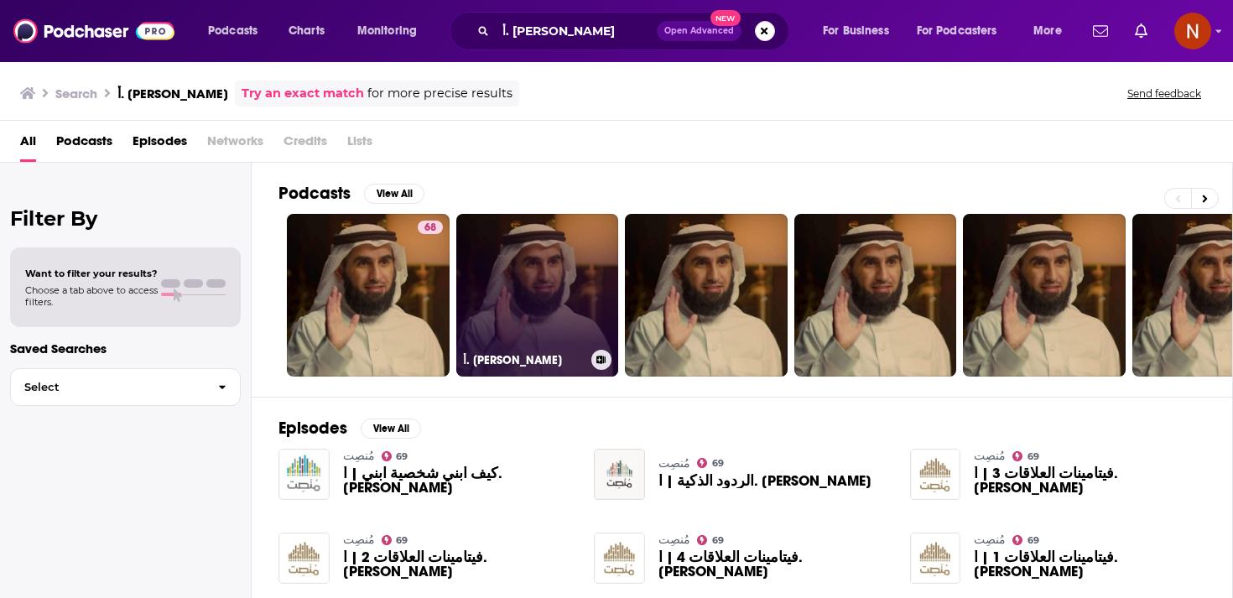
click at [532, 288] on link "أ. ياسر الحزيمي" at bounding box center [537, 295] width 163 height 163
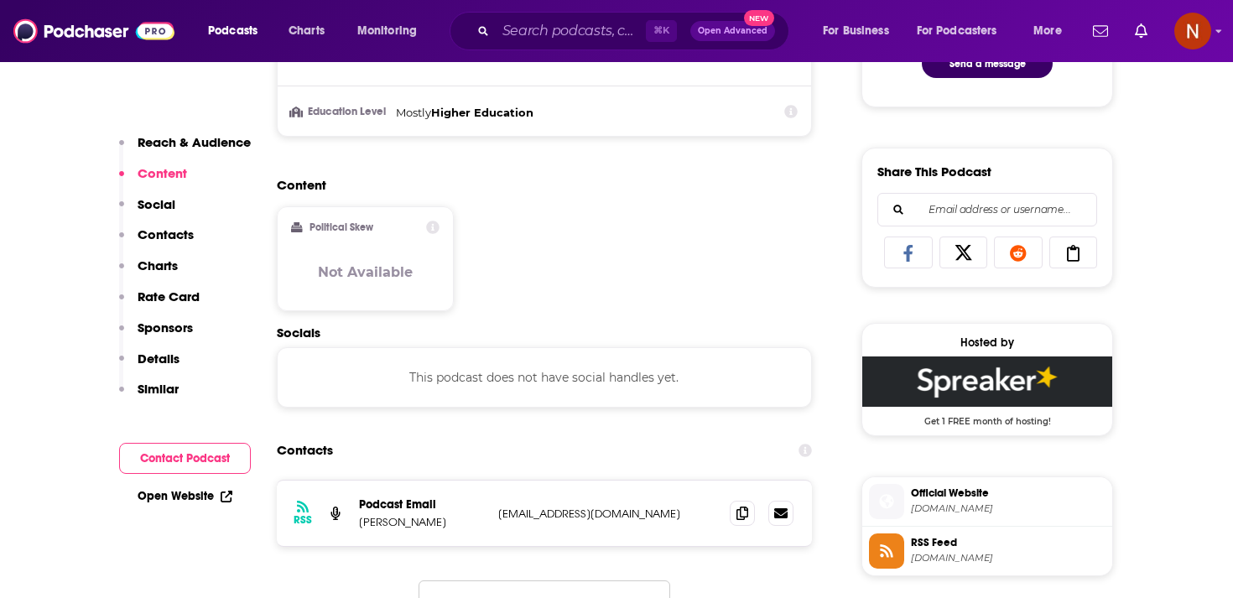
scroll to position [969, 0]
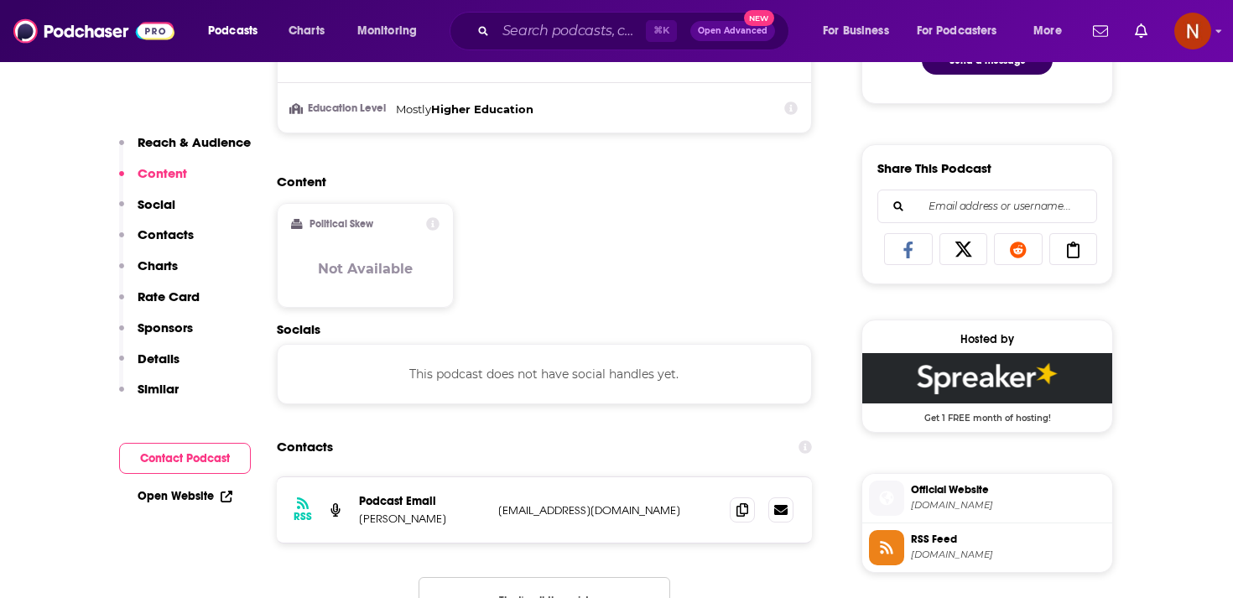
drag, startPoint x: 491, startPoint y: 516, endPoint x: 672, endPoint y: 511, distance: 181.2
click at [672, 511] on div "RSS Podcast Email Yasser Al-Hazimi infinityuniversalworld@gmail.com infinityuni…" at bounding box center [544, 509] width 535 height 65
copy p "infinityuniversalworld@gmail.com"
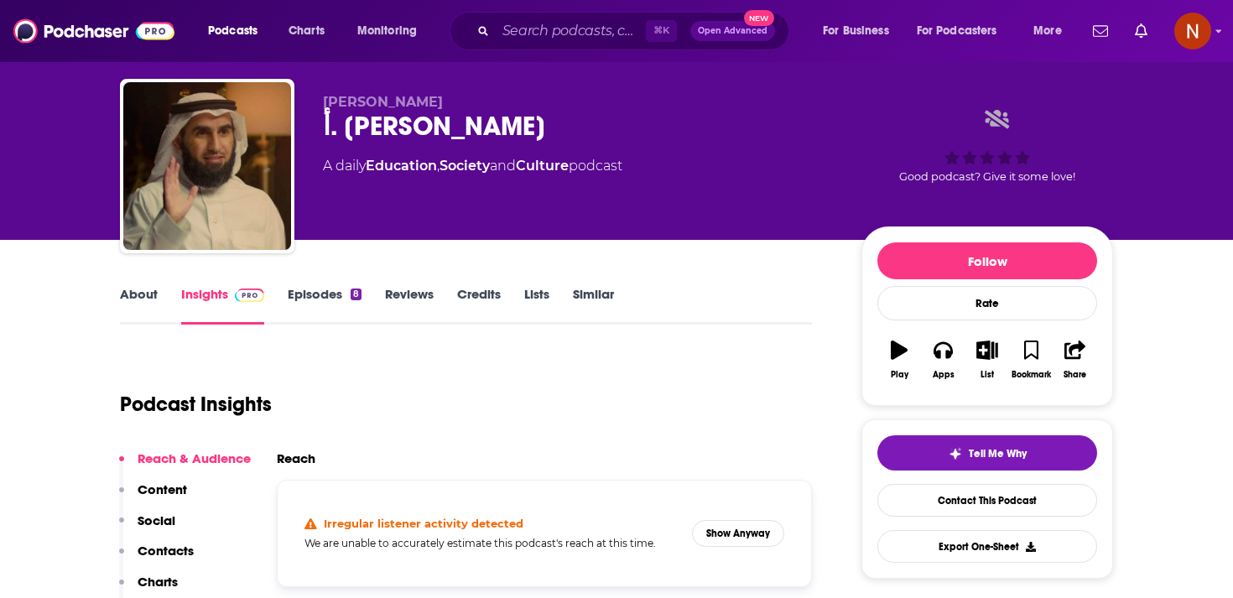
scroll to position [0, 0]
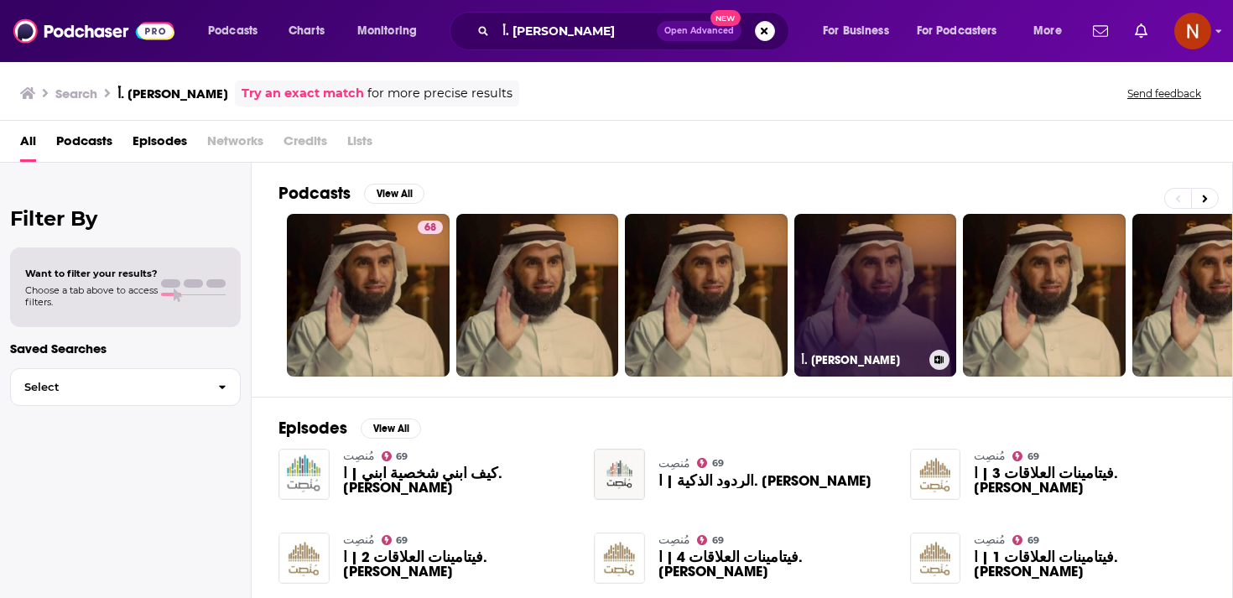
click at [875, 278] on link "أ. ياسر الحزيمي" at bounding box center [875, 295] width 163 height 163
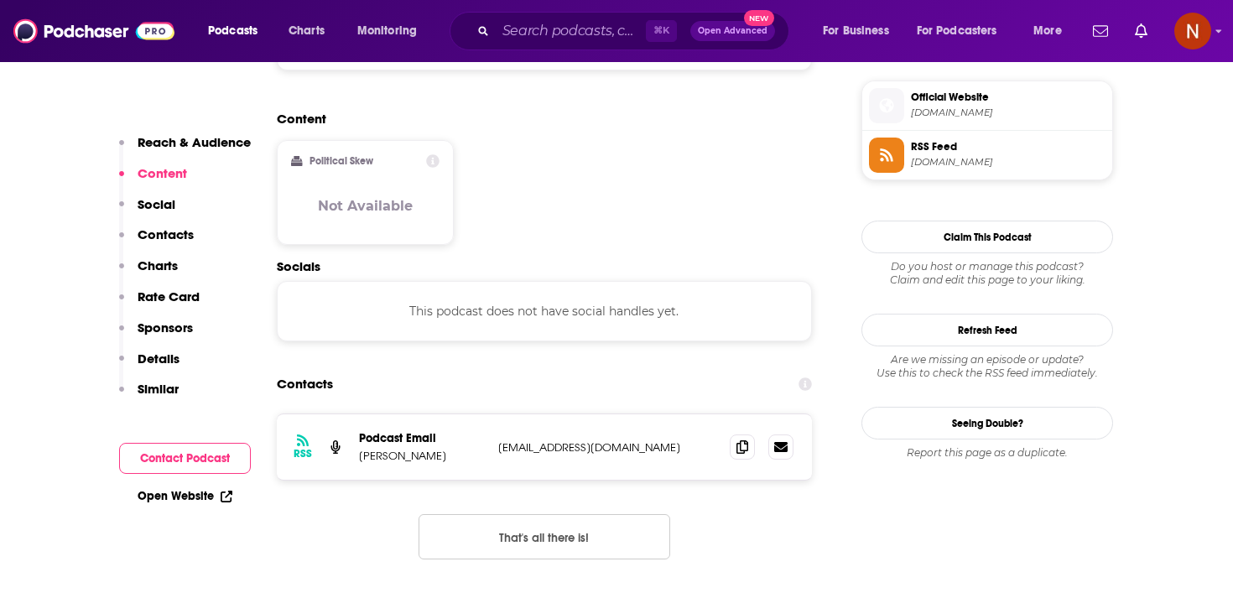
scroll to position [1383, 0]
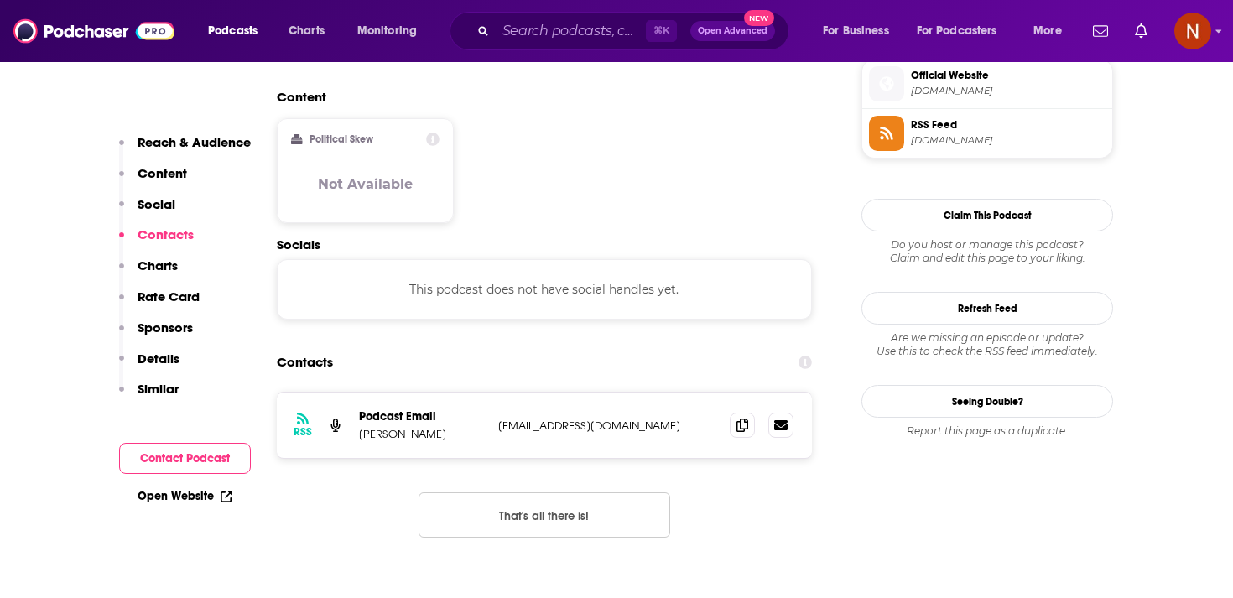
drag, startPoint x: 481, startPoint y: 363, endPoint x: 694, endPoint y: 366, distance: 213.0
click at [0, 0] on div "Podcast Email Sheikh Shaarawi mrmaestrobusiness@gmail.com mrmaestrobusiness@gma…" at bounding box center [0, 0] width 0 height 0
copy div "mrmaestrobusiness@gmail.com"
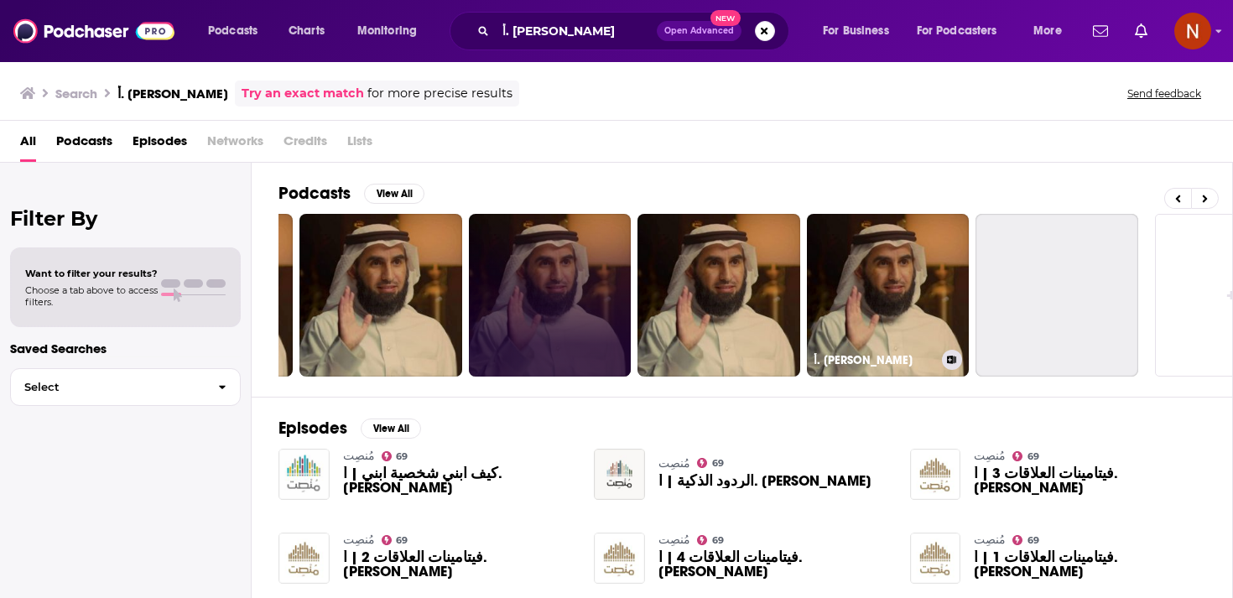
scroll to position [0, 370]
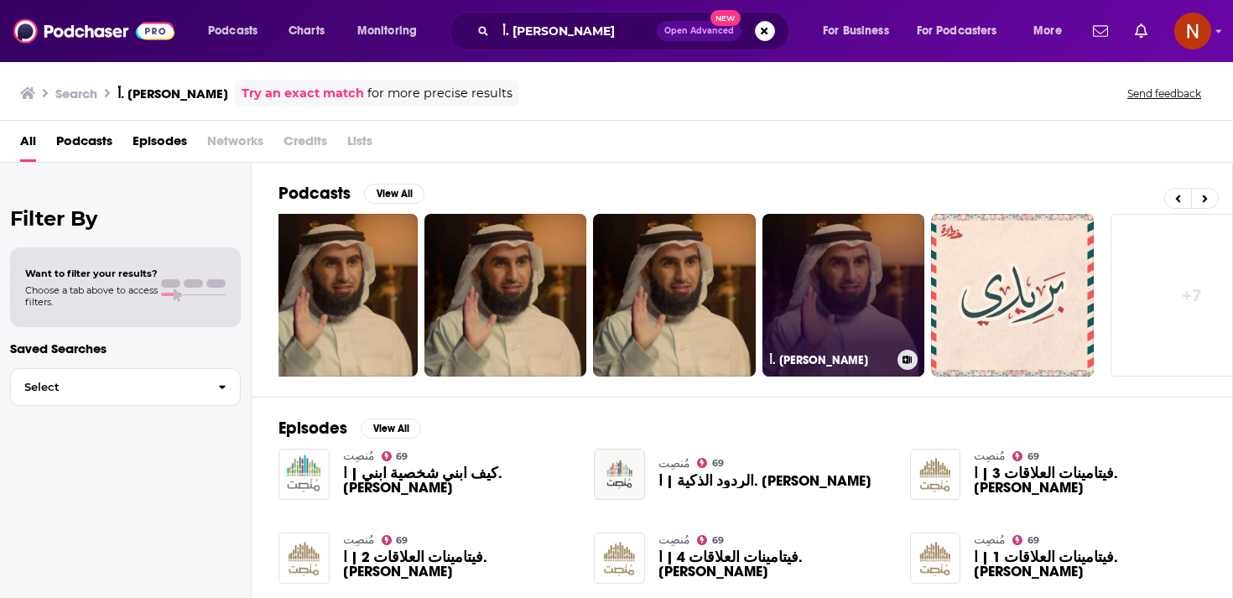
click at [838, 278] on link "أ. ياسر الحزيمي" at bounding box center [843, 295] width 163 height 163
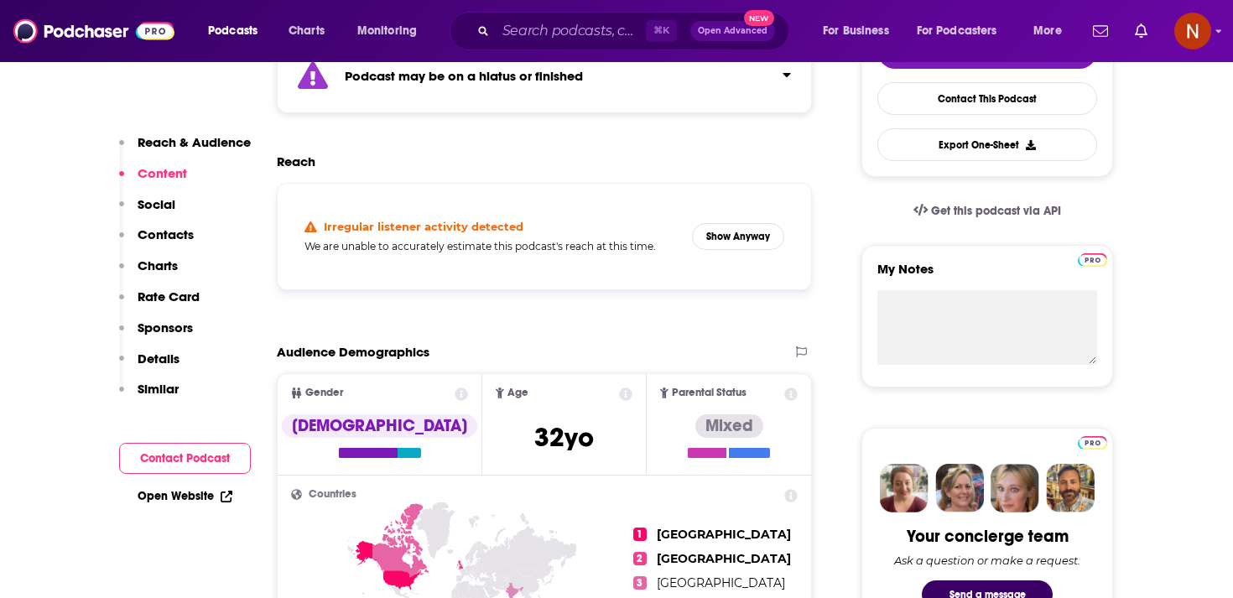
scroll to position [428, 0]
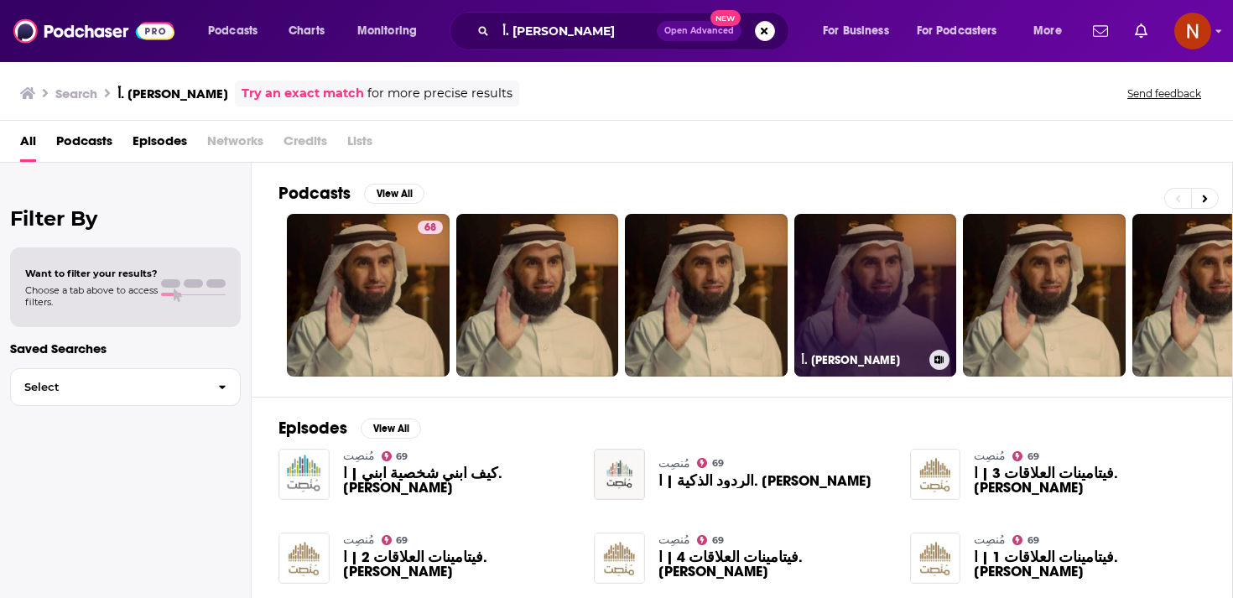
click at [843, 289] on link "أ. ياسر الحزيمي" at bounding box center [875, 295] width 163 height 163
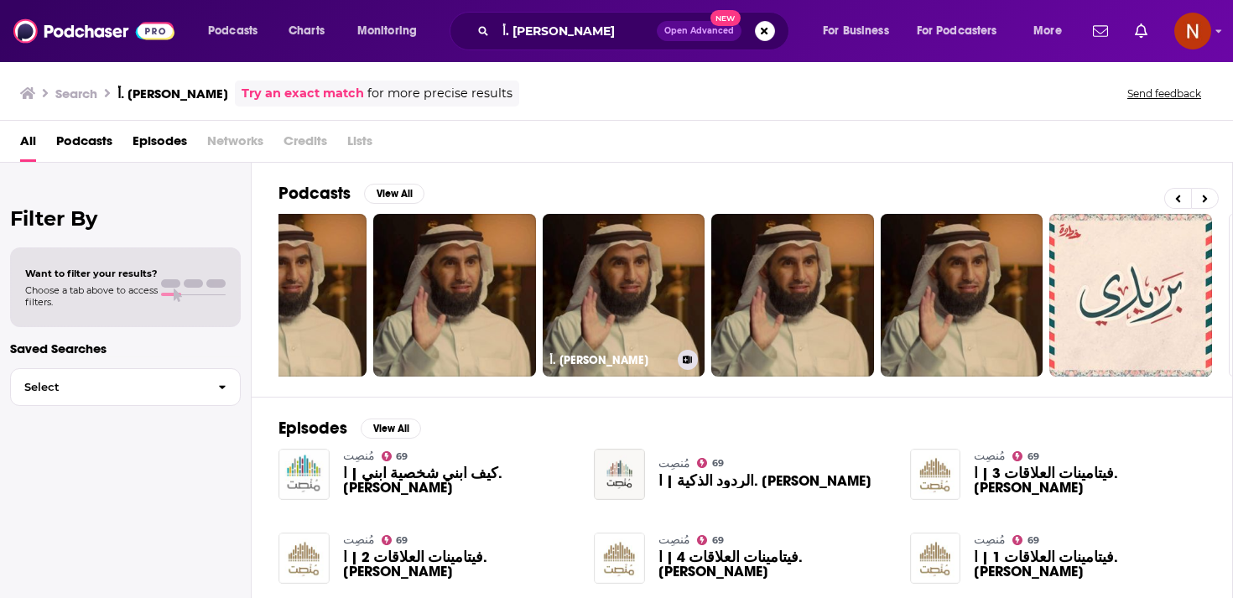
scroll to position [0, 417]
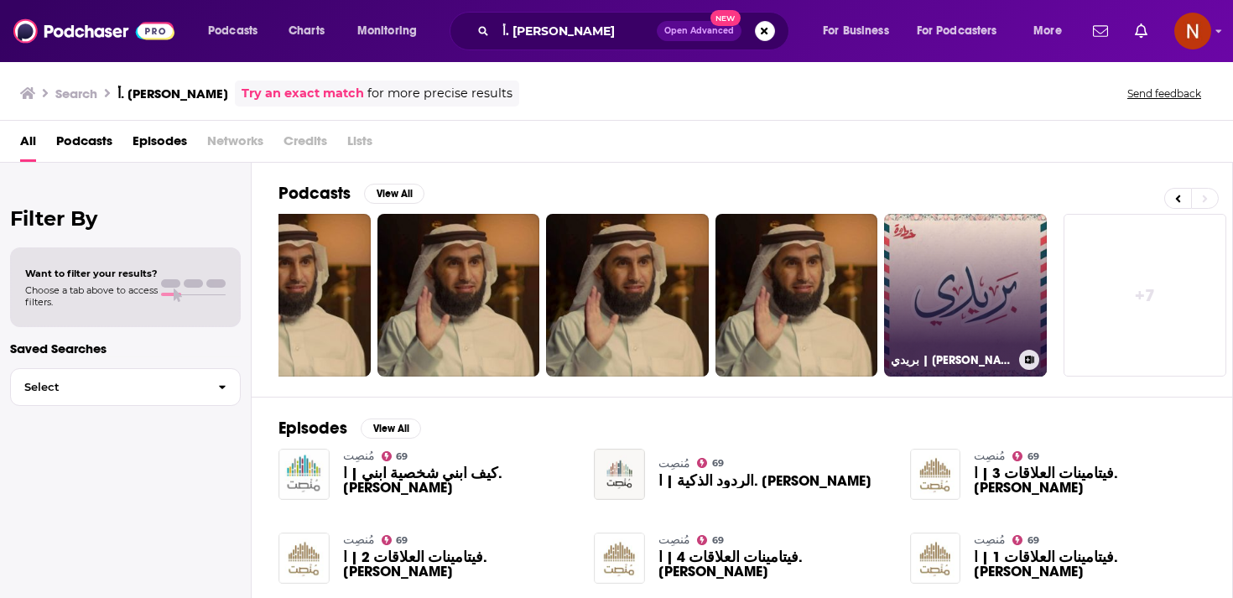
click at [976, 320] on link "بريدي | ياسر الحزيمي" at bounding box center [965, 295] width 163 height 163
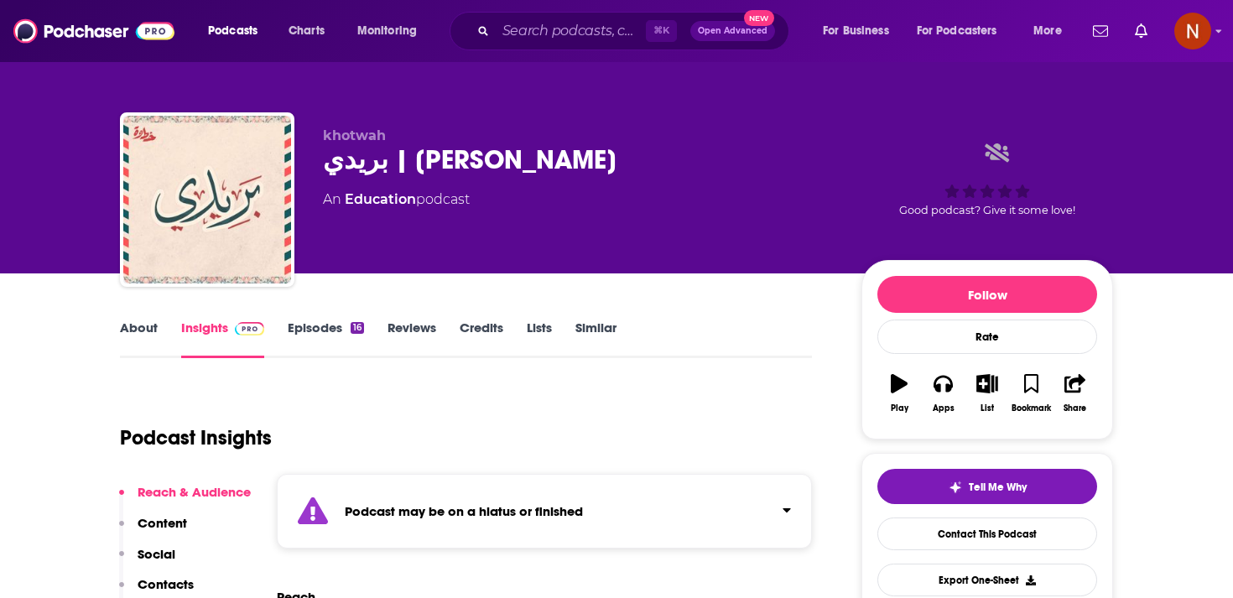
click at [588, 518] on div "Podcast may be on a hiatus or finished" at bounding box center [544, 511] width 535 height 75
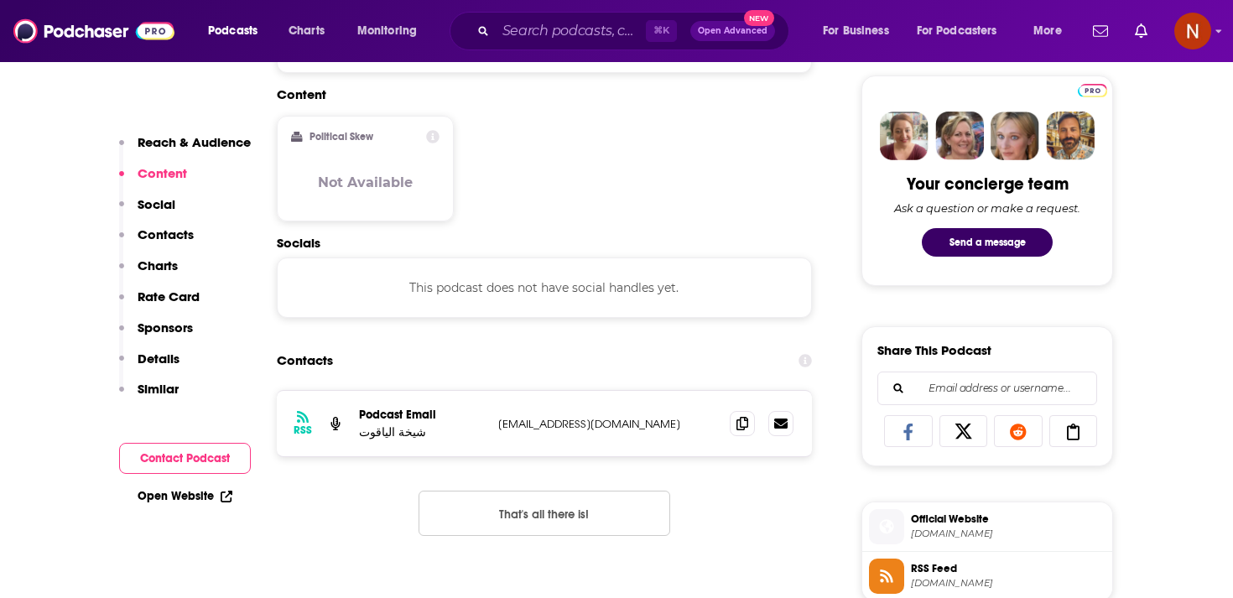
scroll to position [838, 0]
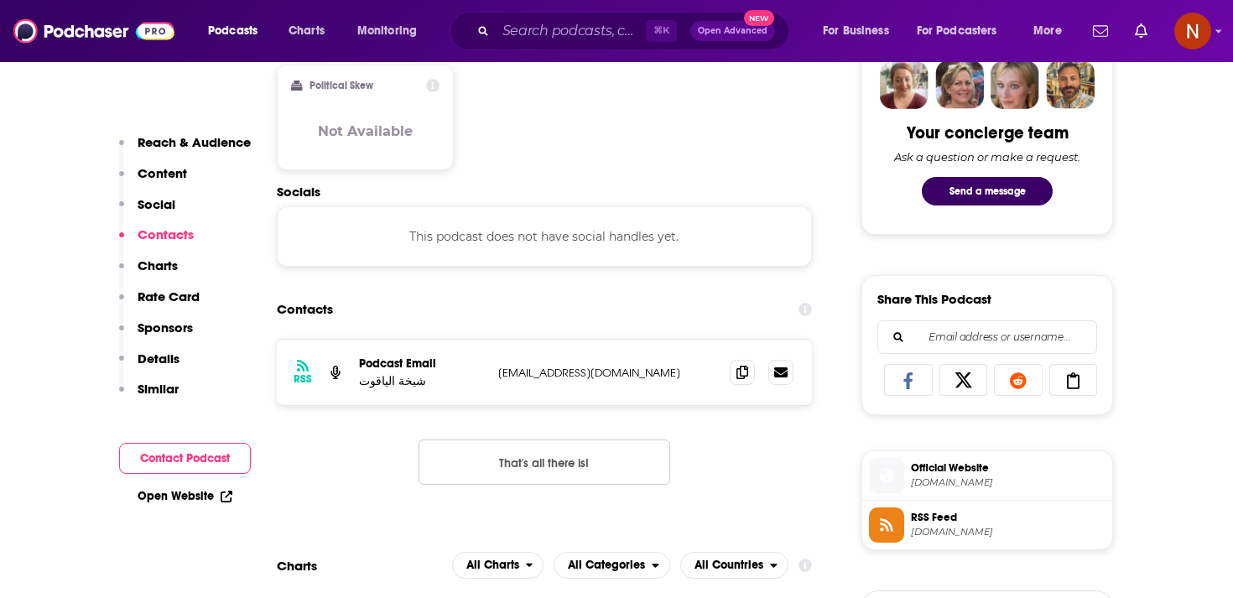
click at [923, 537] on span "[DOMAIN_NAME]" at bounding box center [1008, 532] width 195 height 13
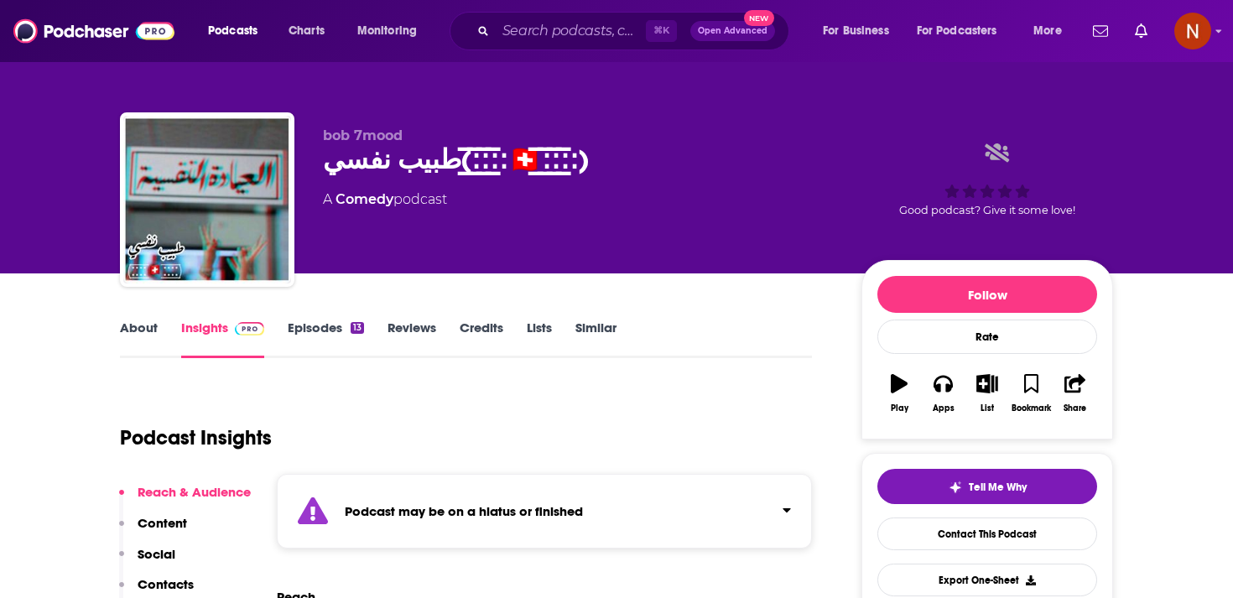
scroll to position [46, 0]
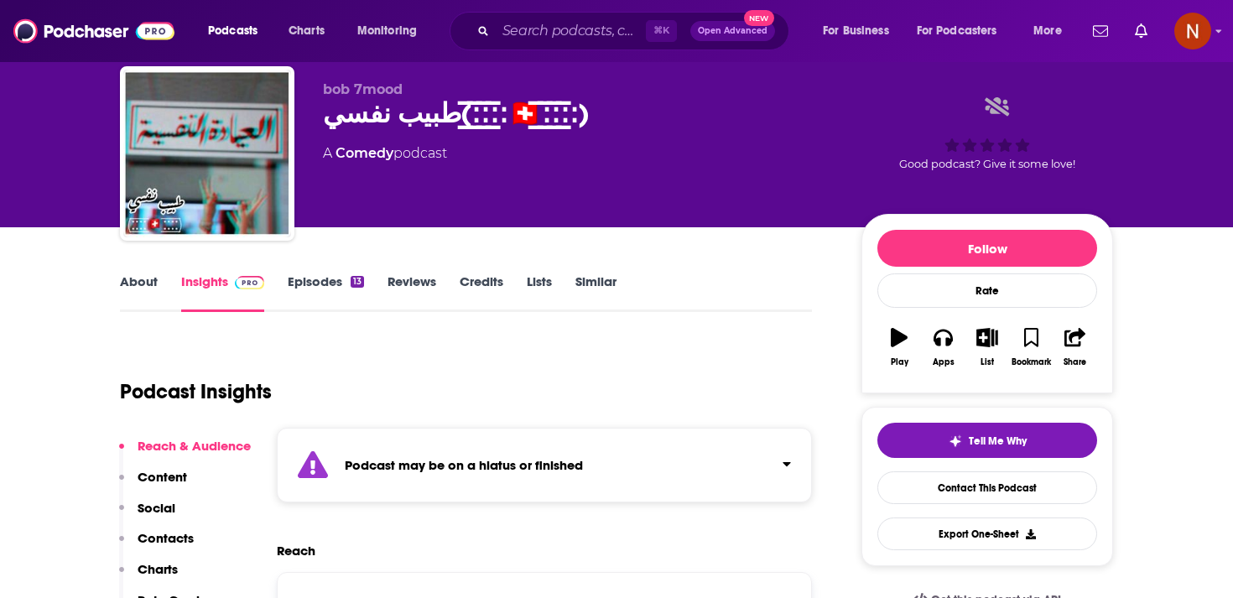
click at [523, 486] on div "Podcast may be on a hiatus or finished" at bounding box center [544, 465] width 535 height 75
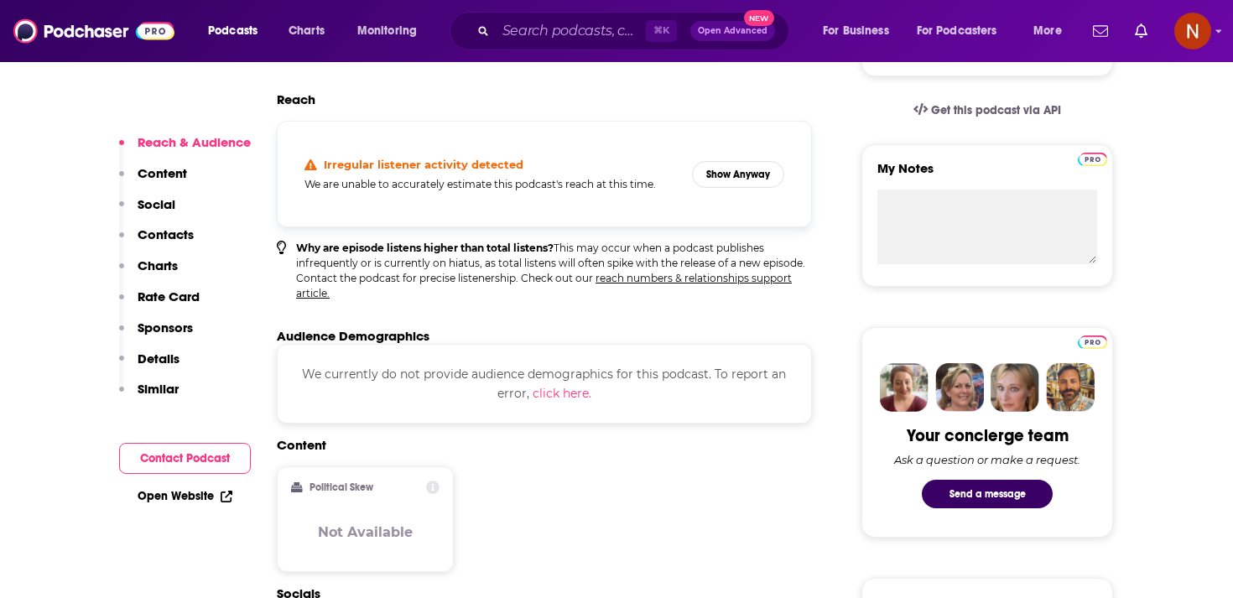
scroll to position [540, 0]
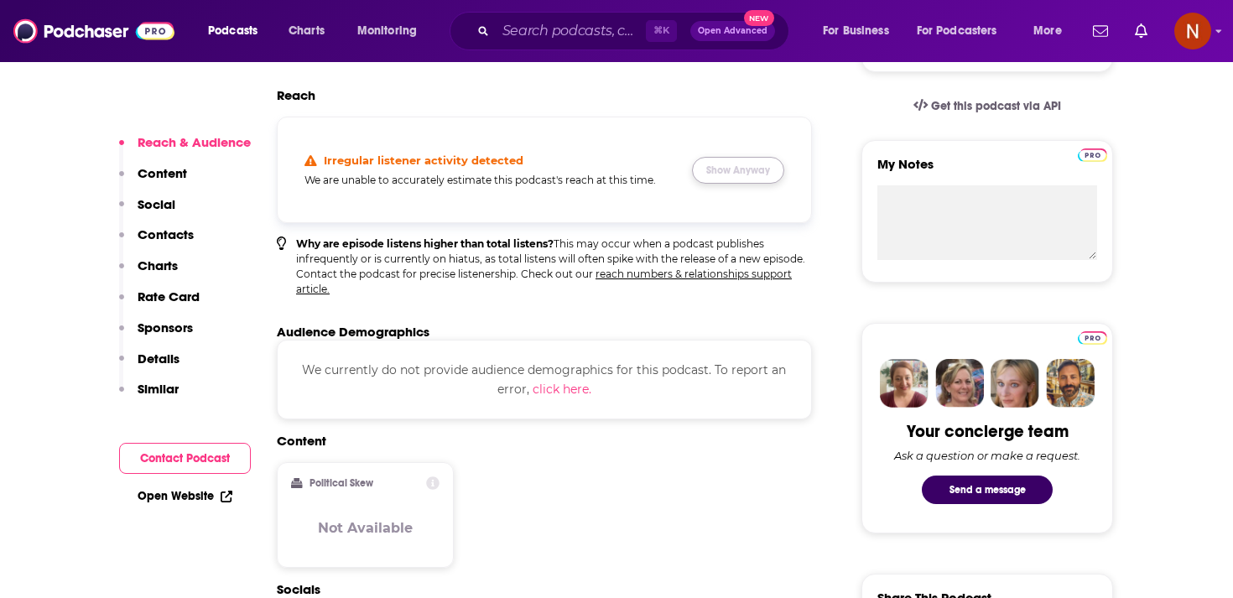
click at [722, 157] on button "Show Anyway" at bounding box center [738, 170] width 92 height 27
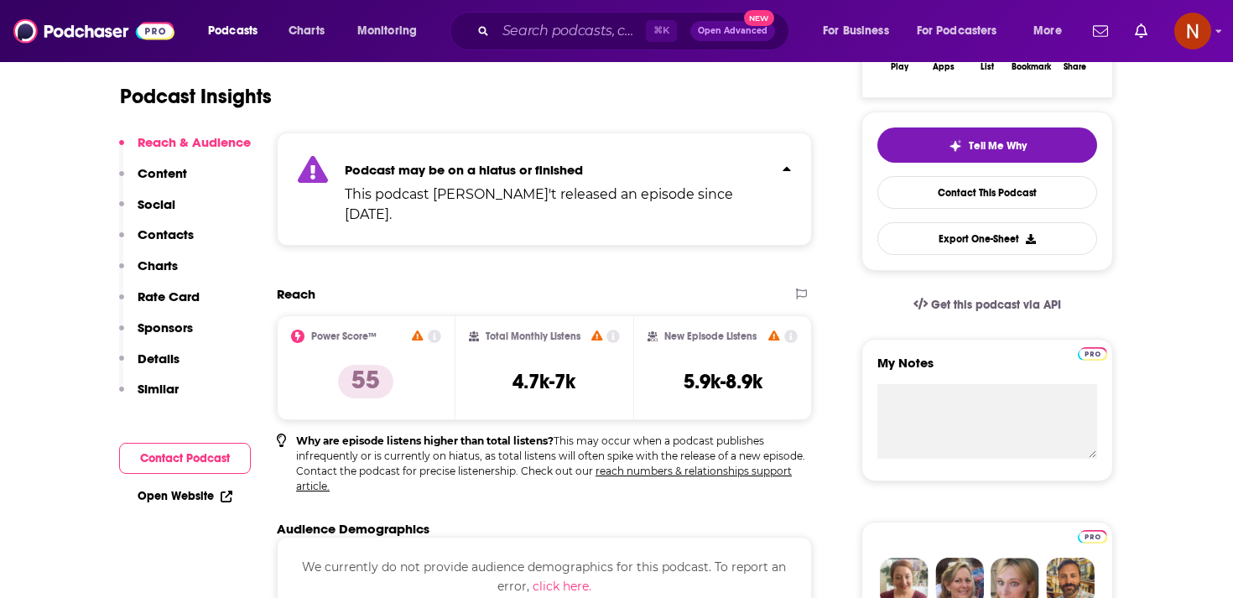
scroll to position [0, 0]
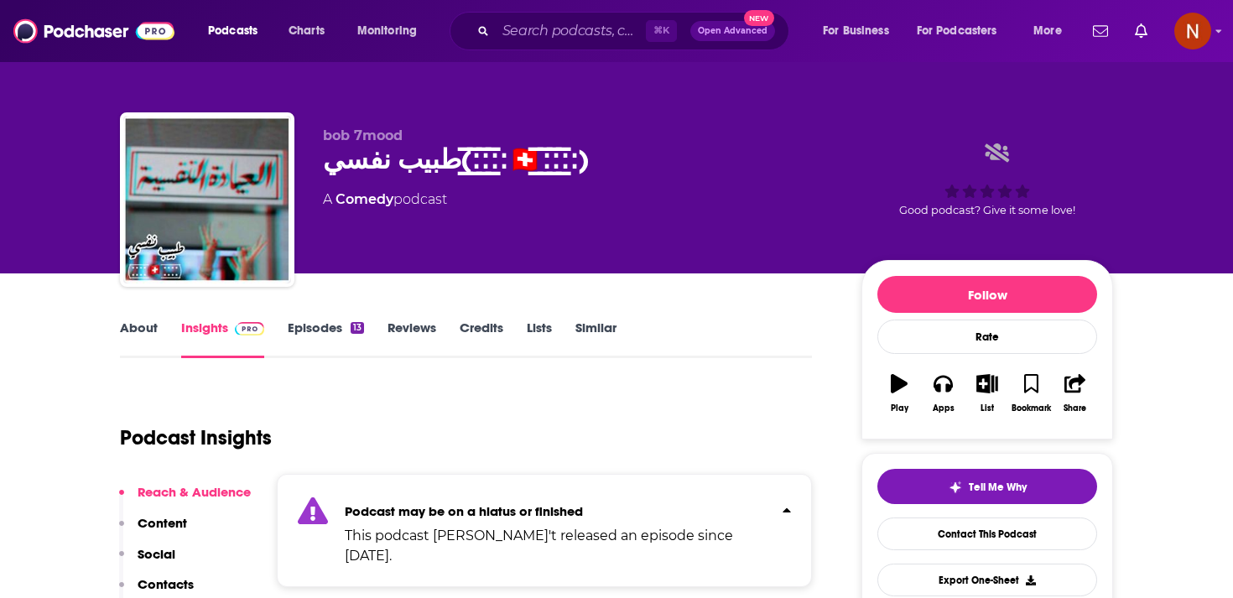
click at [299, 331] on link "Episodes 13" at bounding box center [326, 338] width 76 height 39
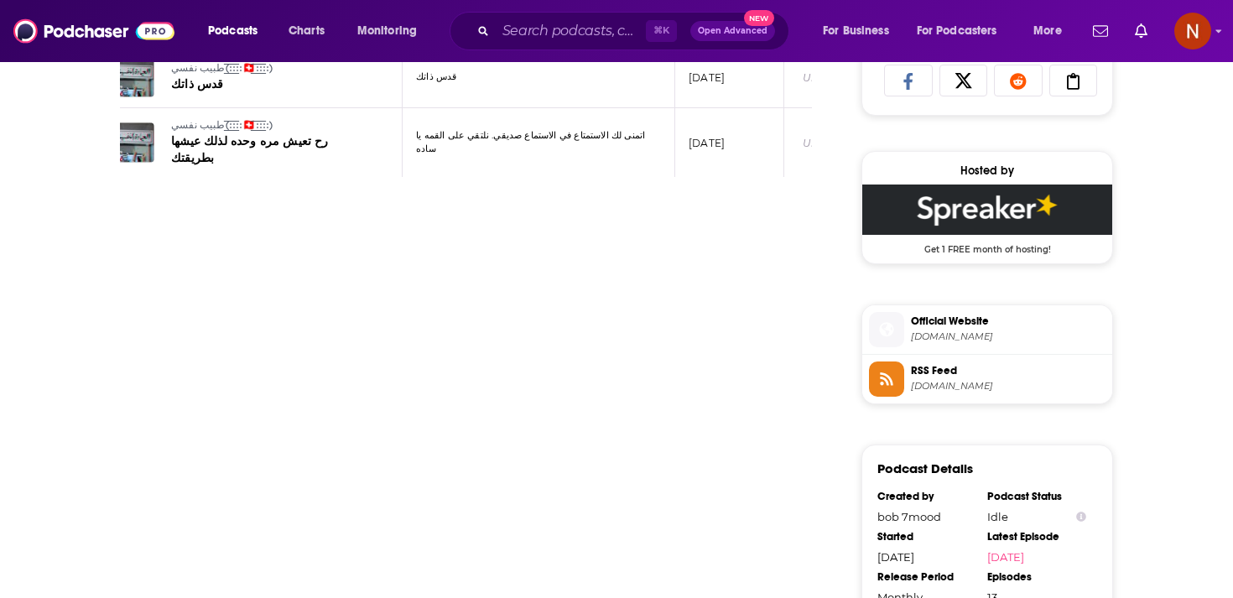
scroll to position [1217, 0]
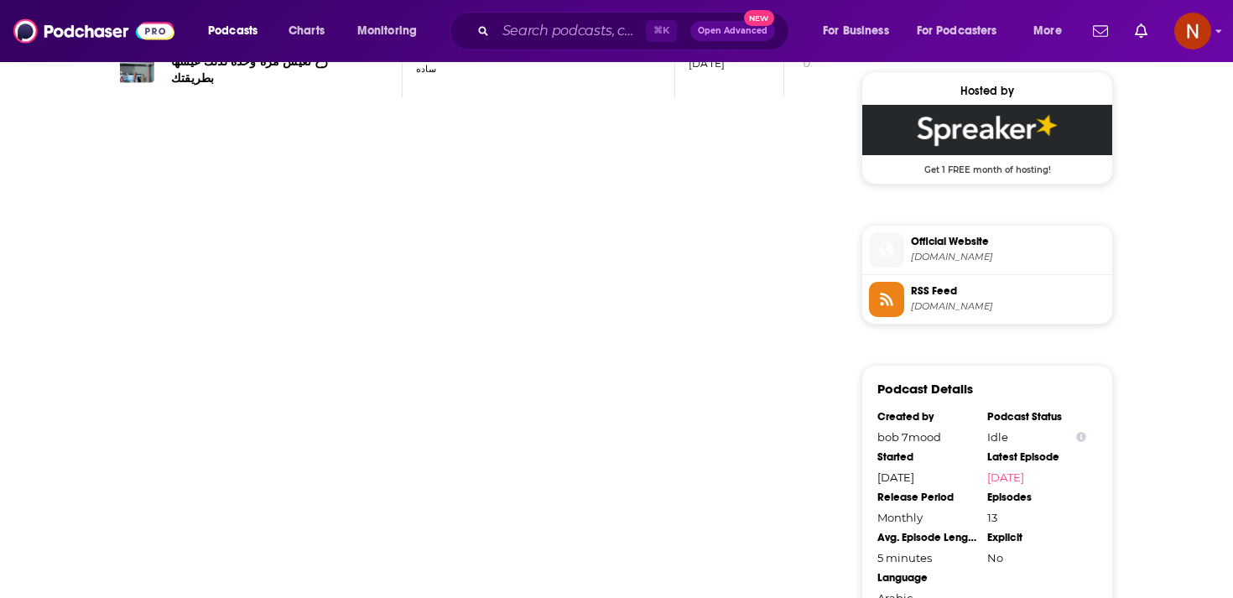
click at [1012, 283] on span "RSS Feed spreaker.com" at bounding box center [1004, 299] width 201 height 34
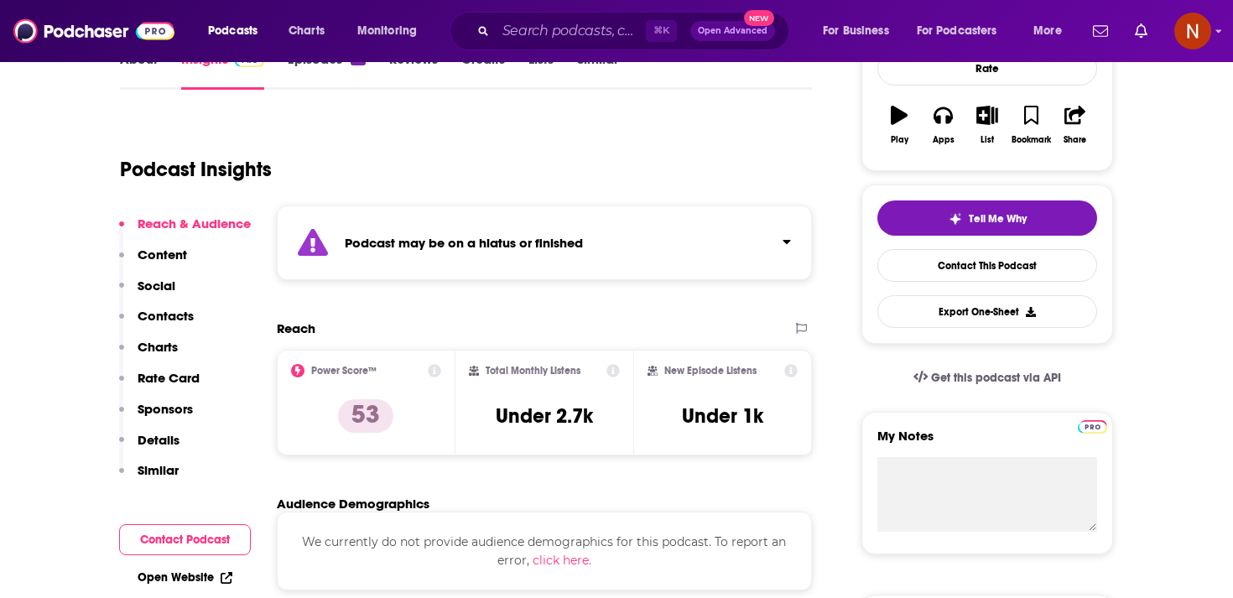
scroll to position [259, 0]
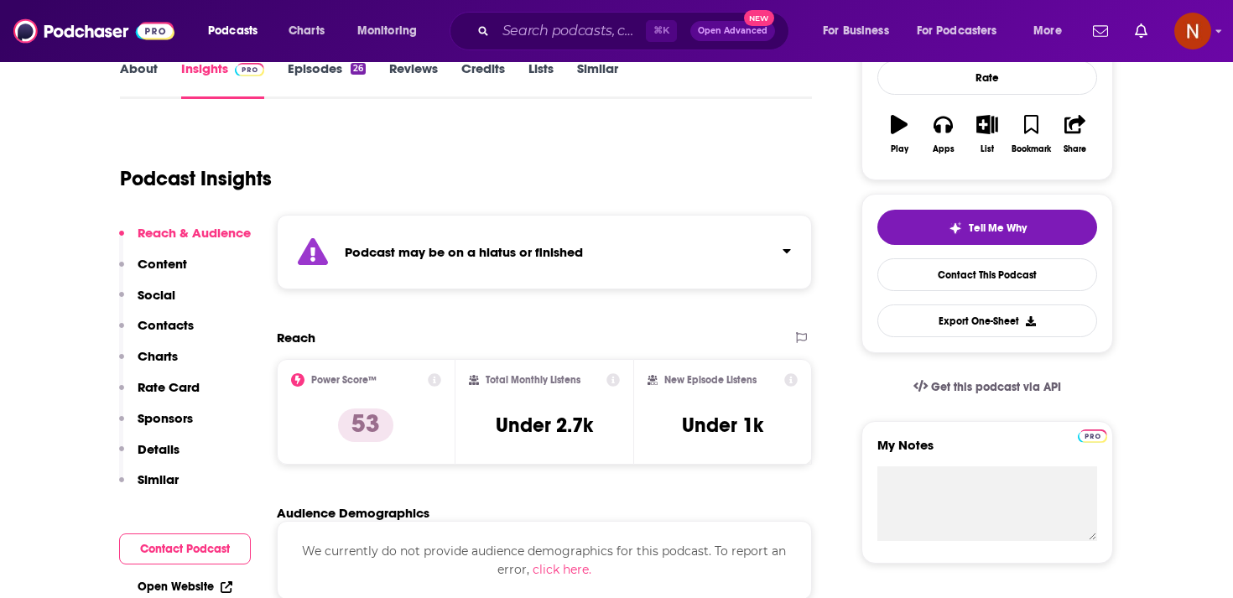
click at [516, 402] on div "Total Monthly Listens Under 2.7k" at bounding box center [545, 411] width 152 height 77
click at [552, 267] on div "Podcast may be on a hiatus or finished" at bounding box center [544, 252] width 535 height 75
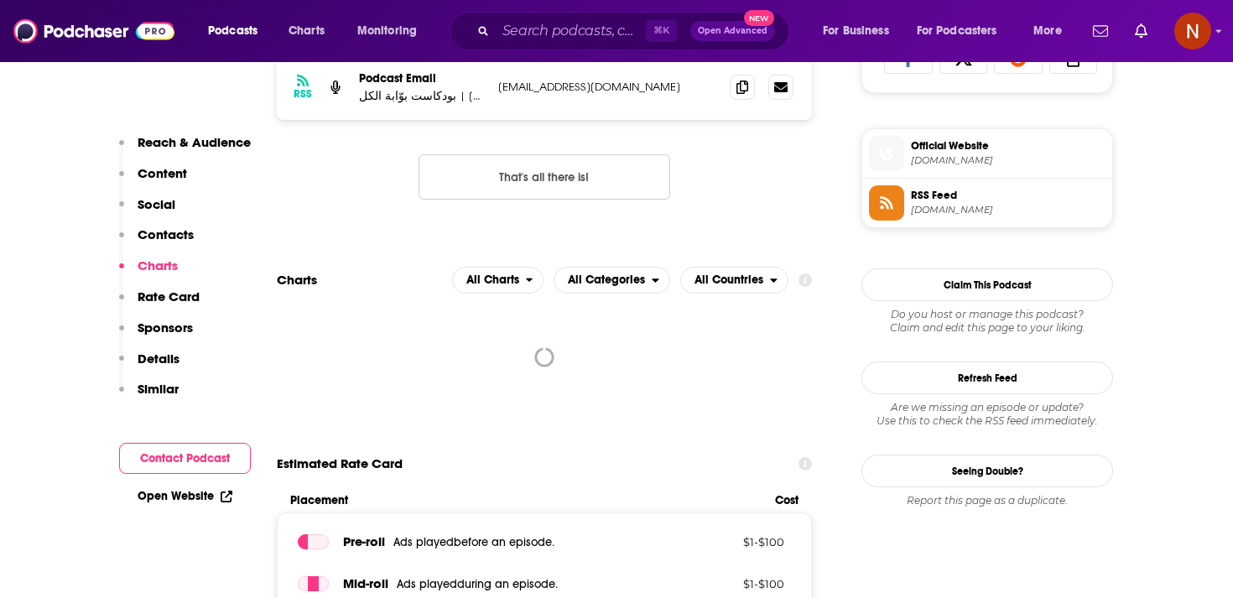
scroll to position [1246, 0]
